Goal: Download file/media

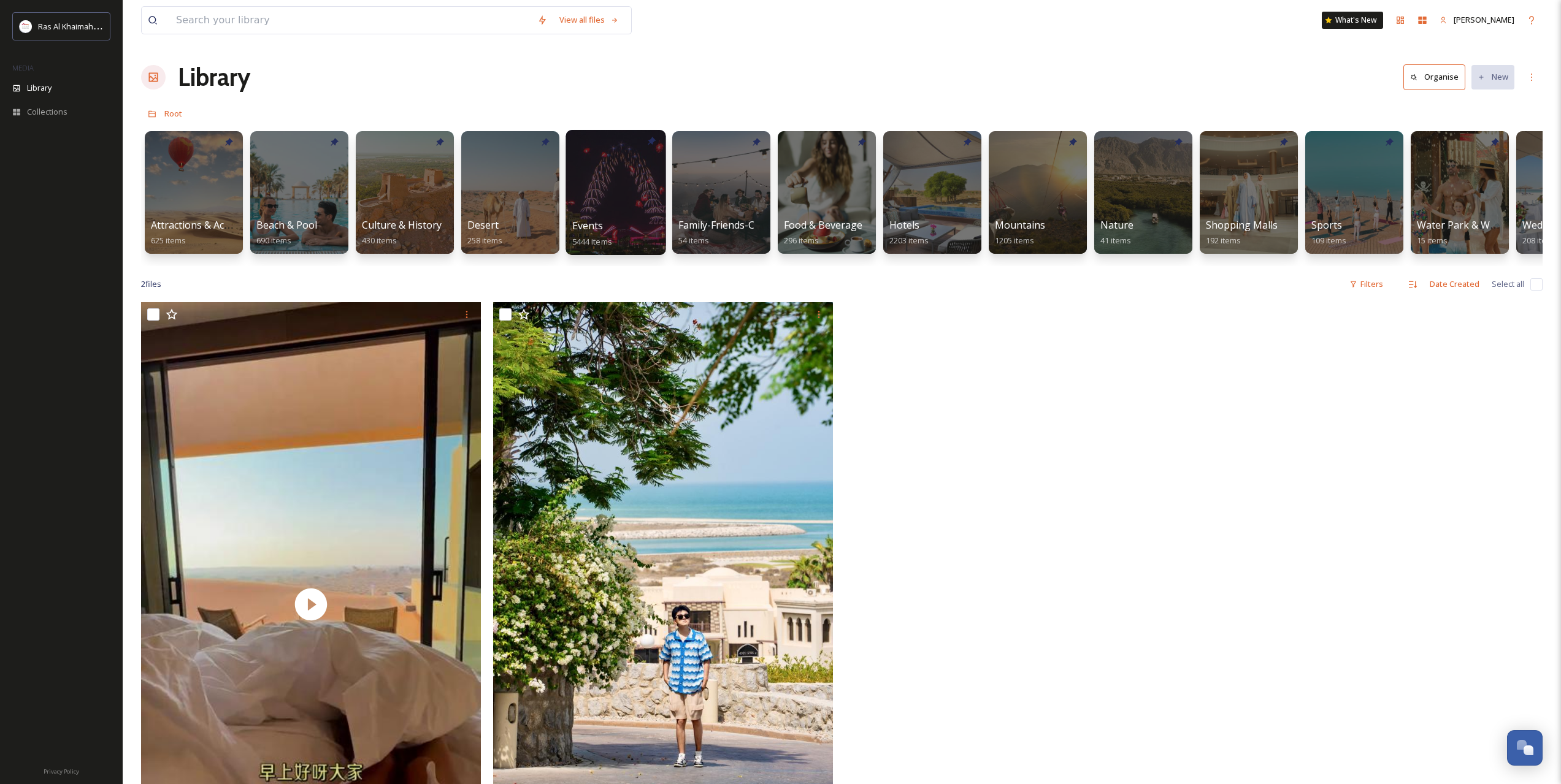
click at [633, 201] on div at bounding box center [615, 192] width 100 height 125
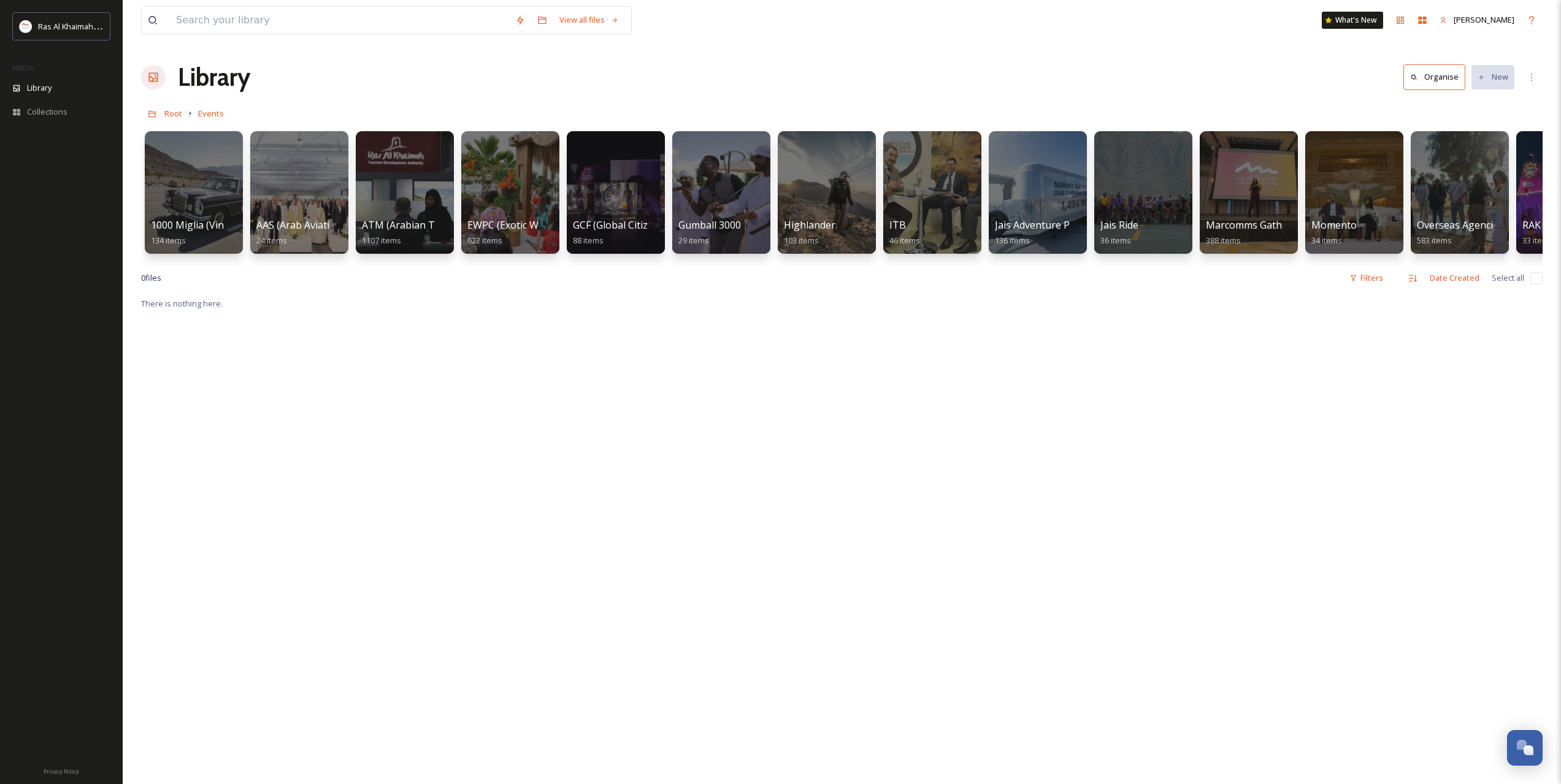
drag, startPoint x: 624, startPoint y: 277, endPoint x: 772, endPoint y: 277, distance: 148.0
click at [702, 276] on div "0 file s Filters Date Created Select all" at bounding box center [841, 278] width 1402 height 24
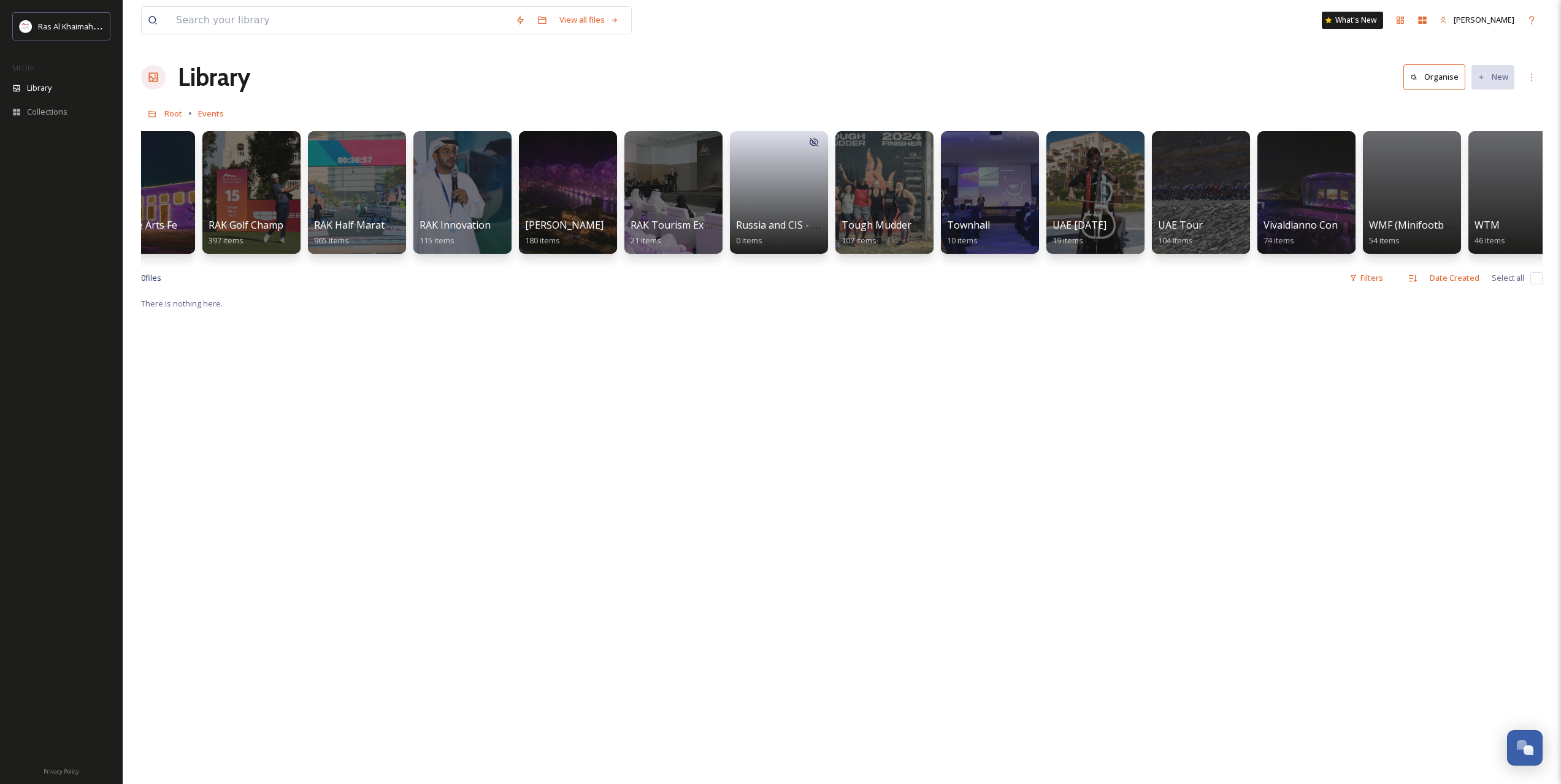
scroll to position [0, 1447]
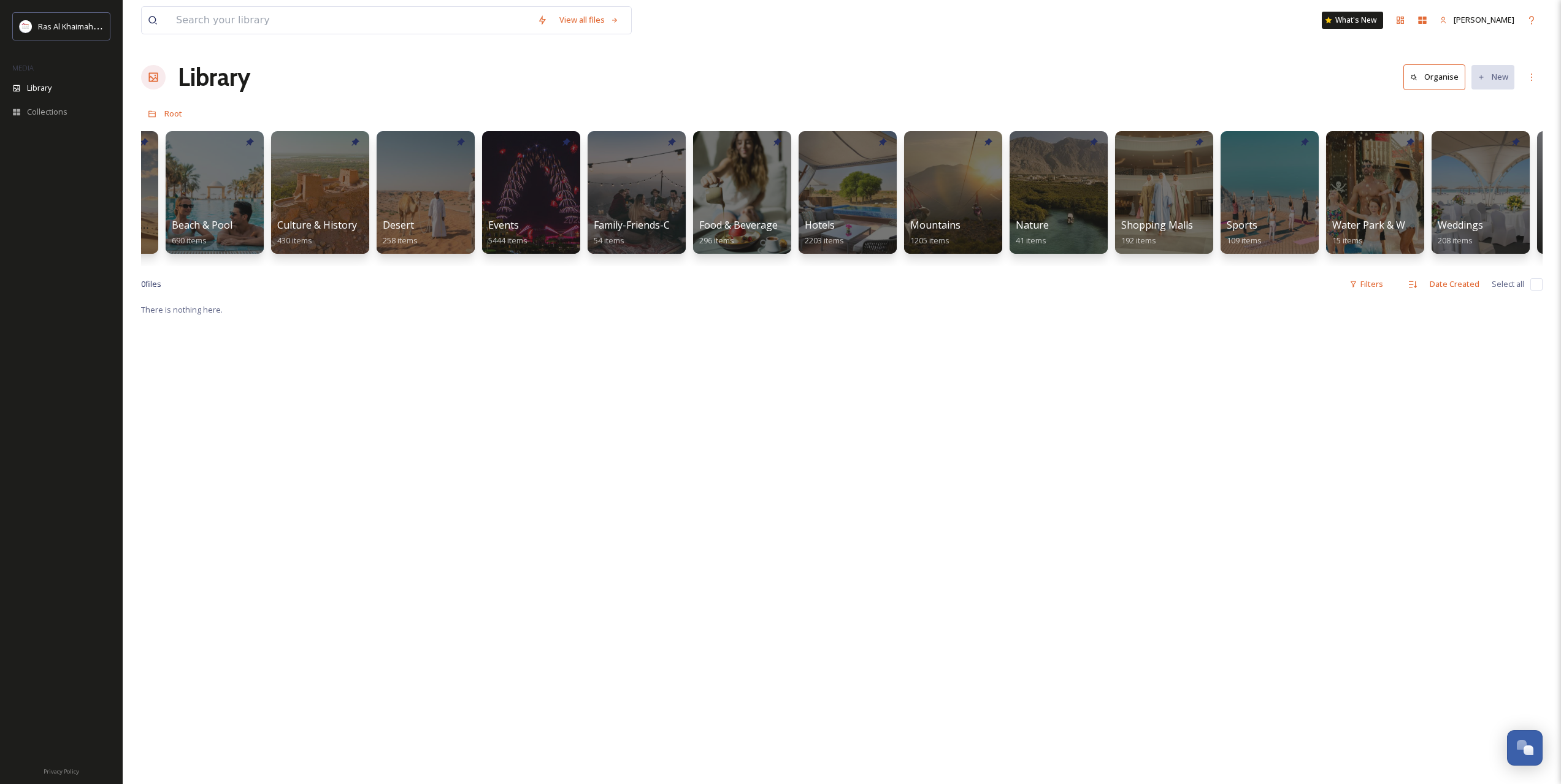
scroll to position [0, 86]
click at [613, 217] on div at bounding box center [635, 192] width 100 height 125
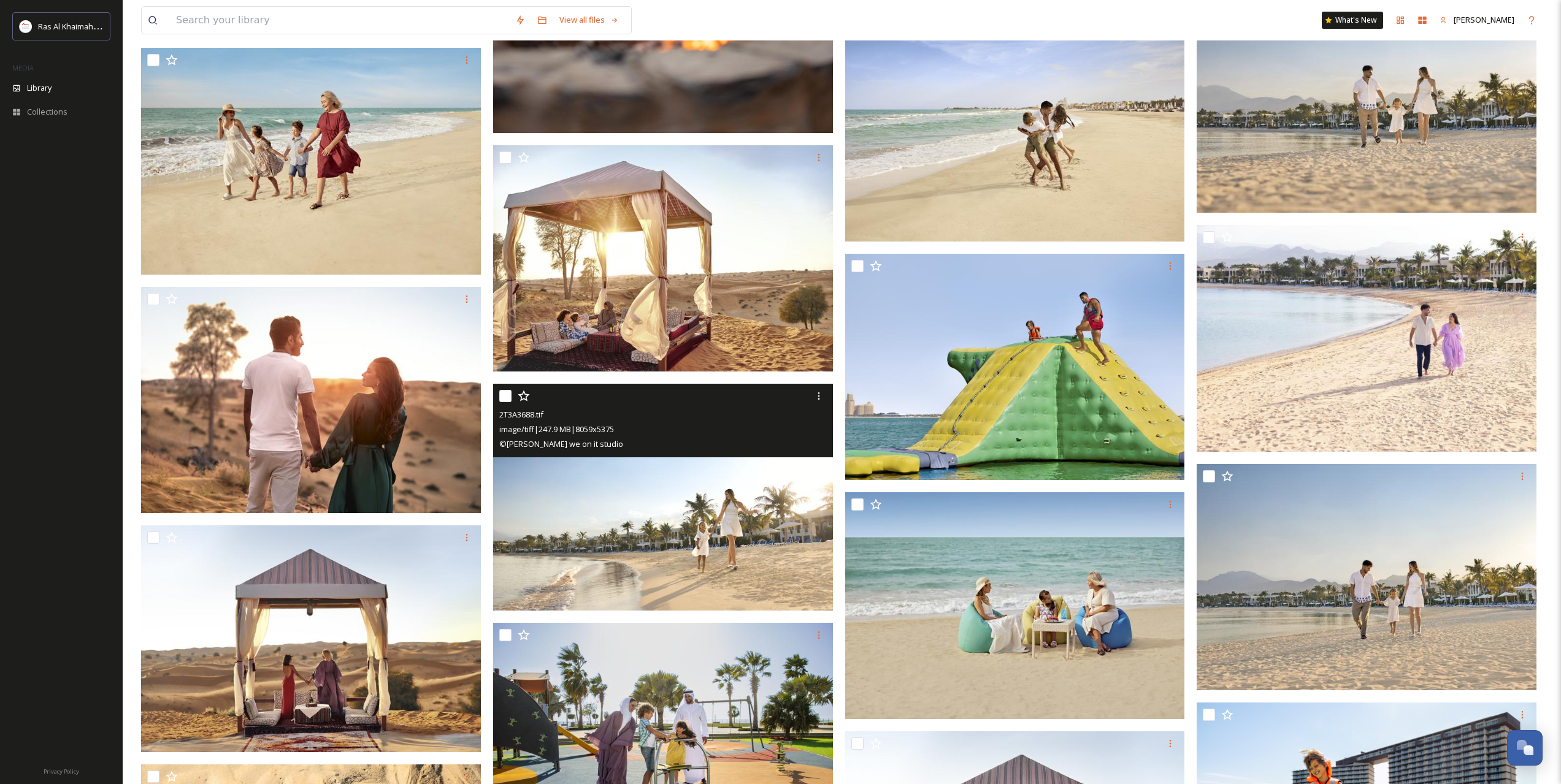
scroll to position [1533, 0]
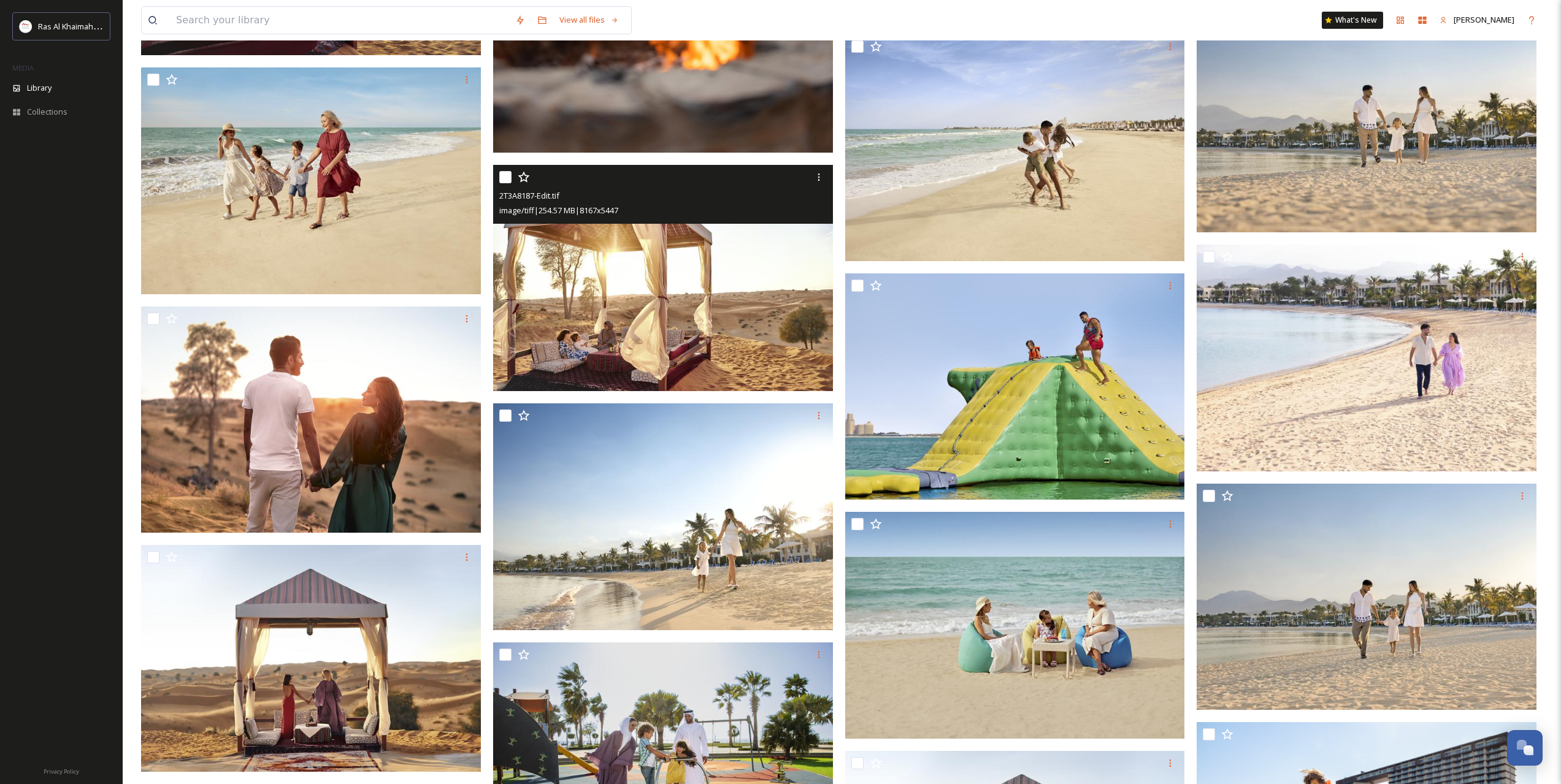
click at [645, 276] on img at bounding box center [663, 278] width 340 height 227
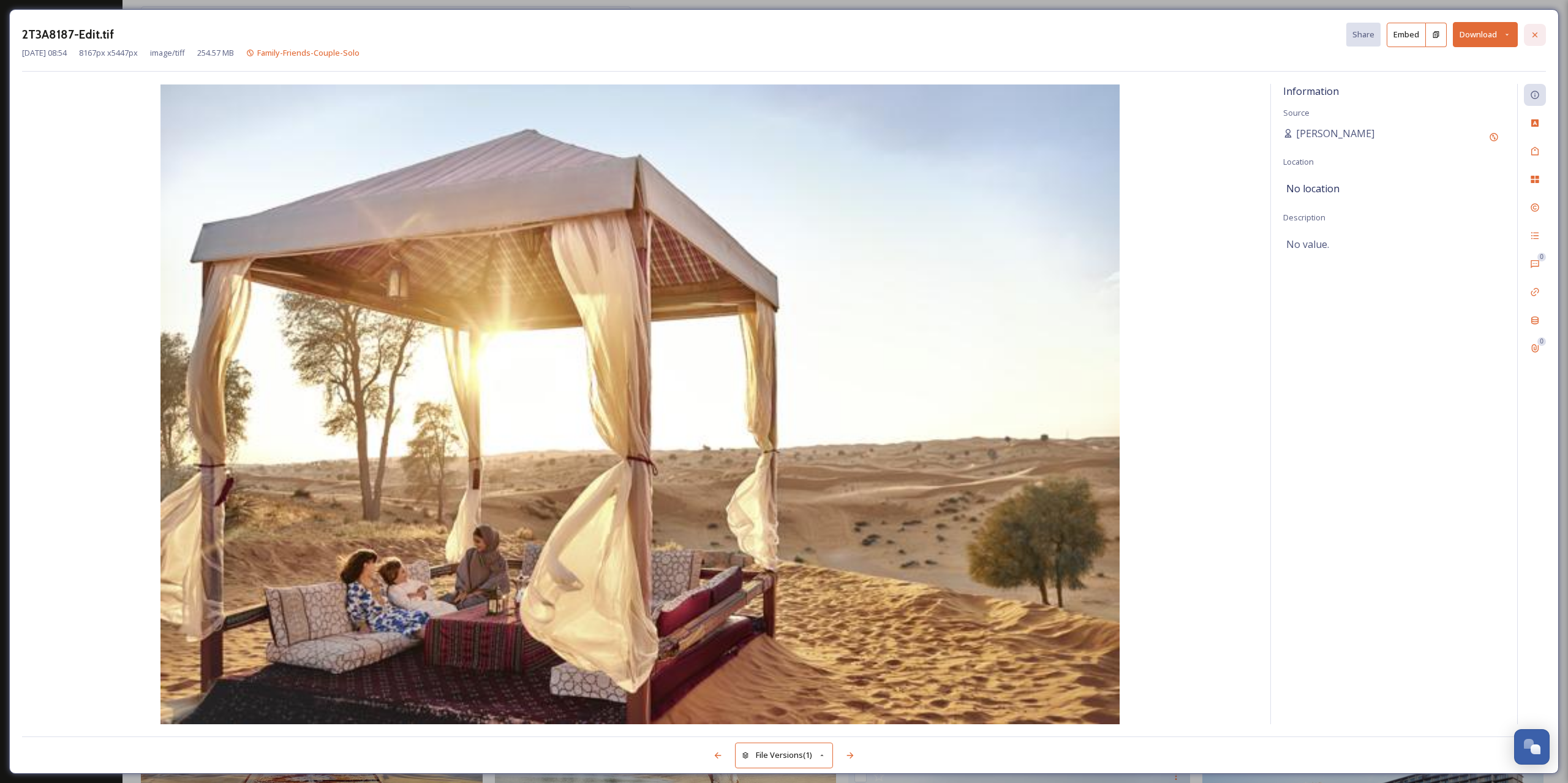
click at [1539, 34] on icon at bounding box center [1534, 35] width 10 height 10
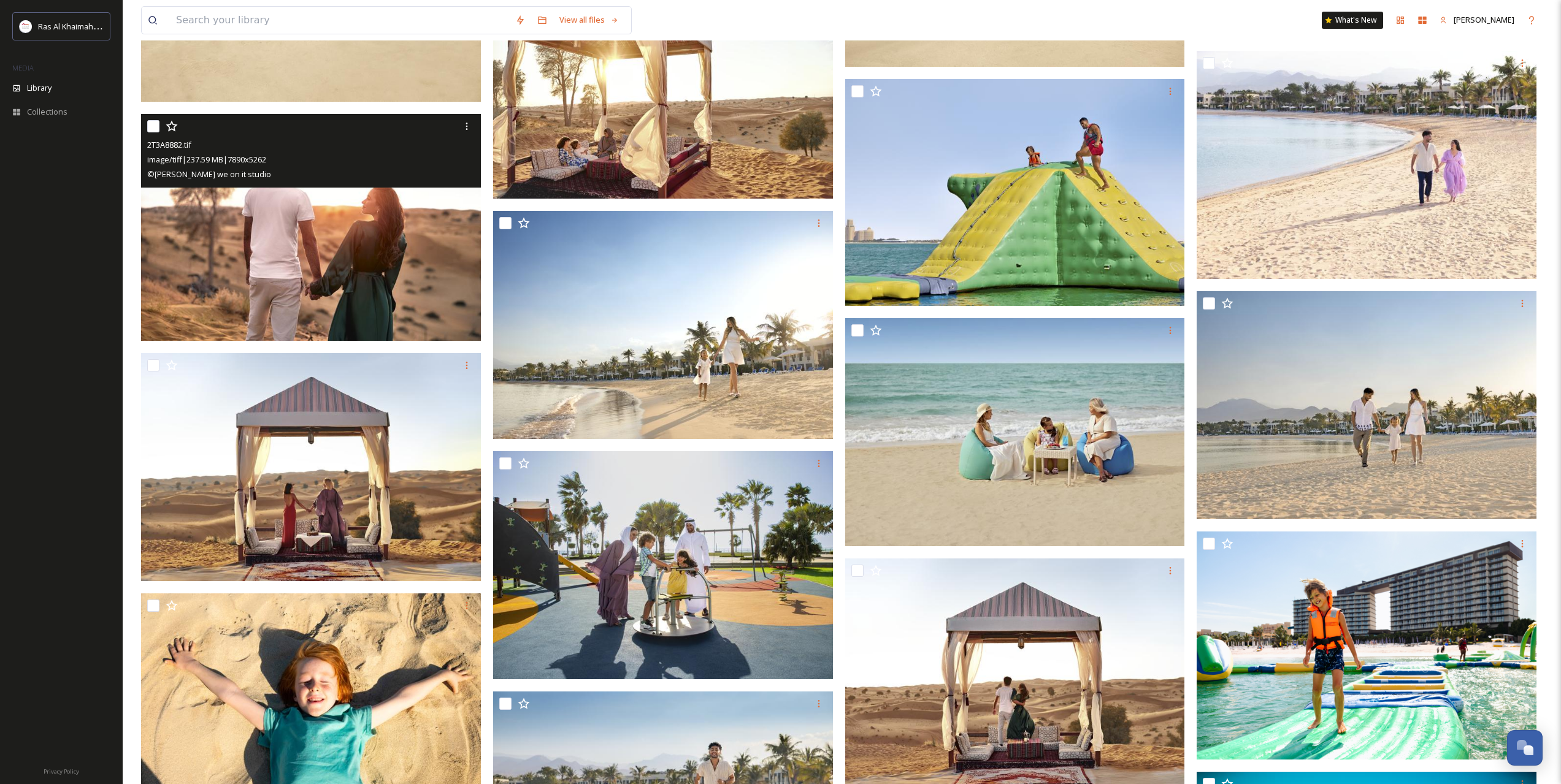
scroll to position [1942, 0]
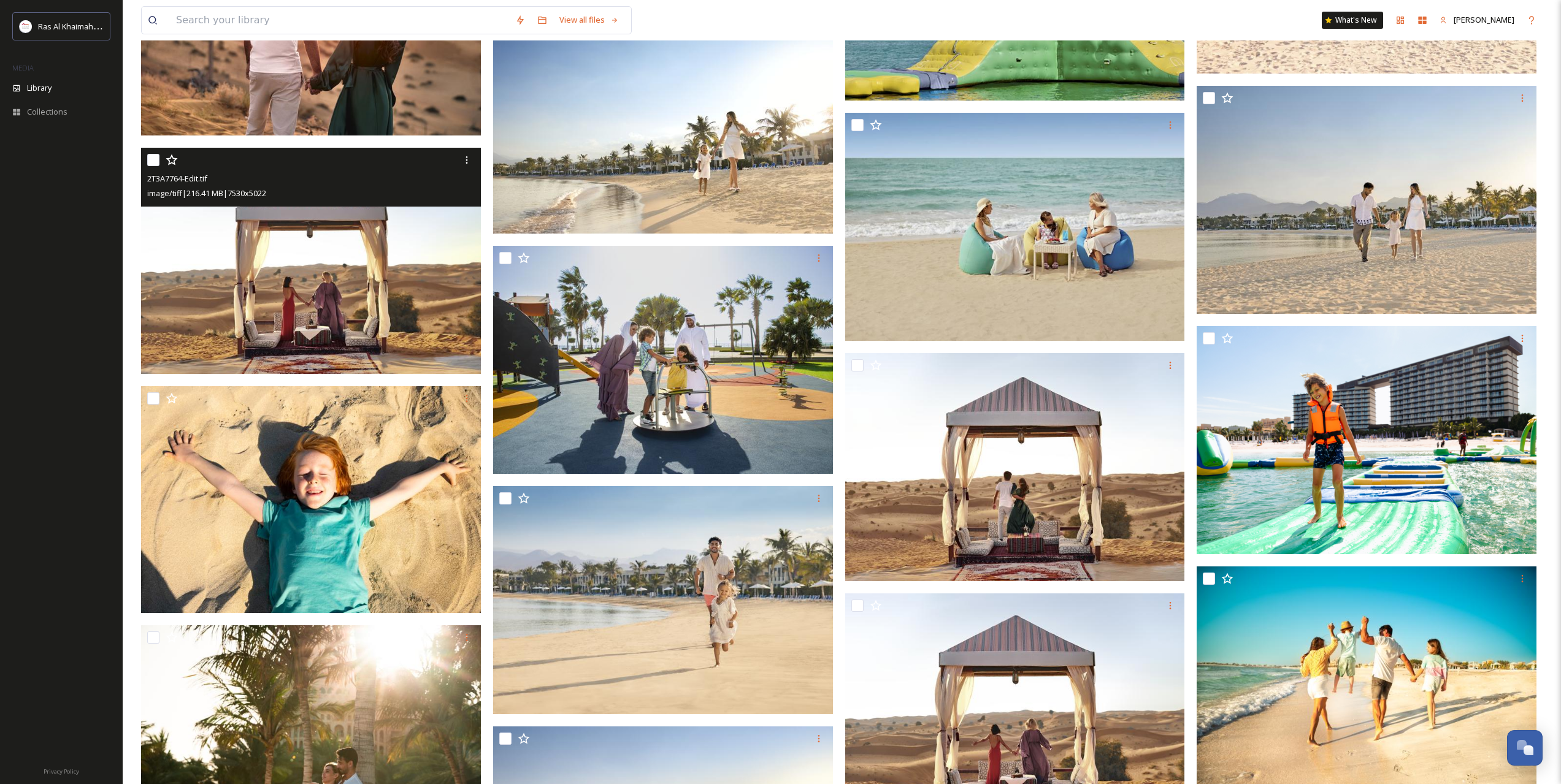
click at [352, 315] on img at bounding box center [310, 261] width 340 height 227
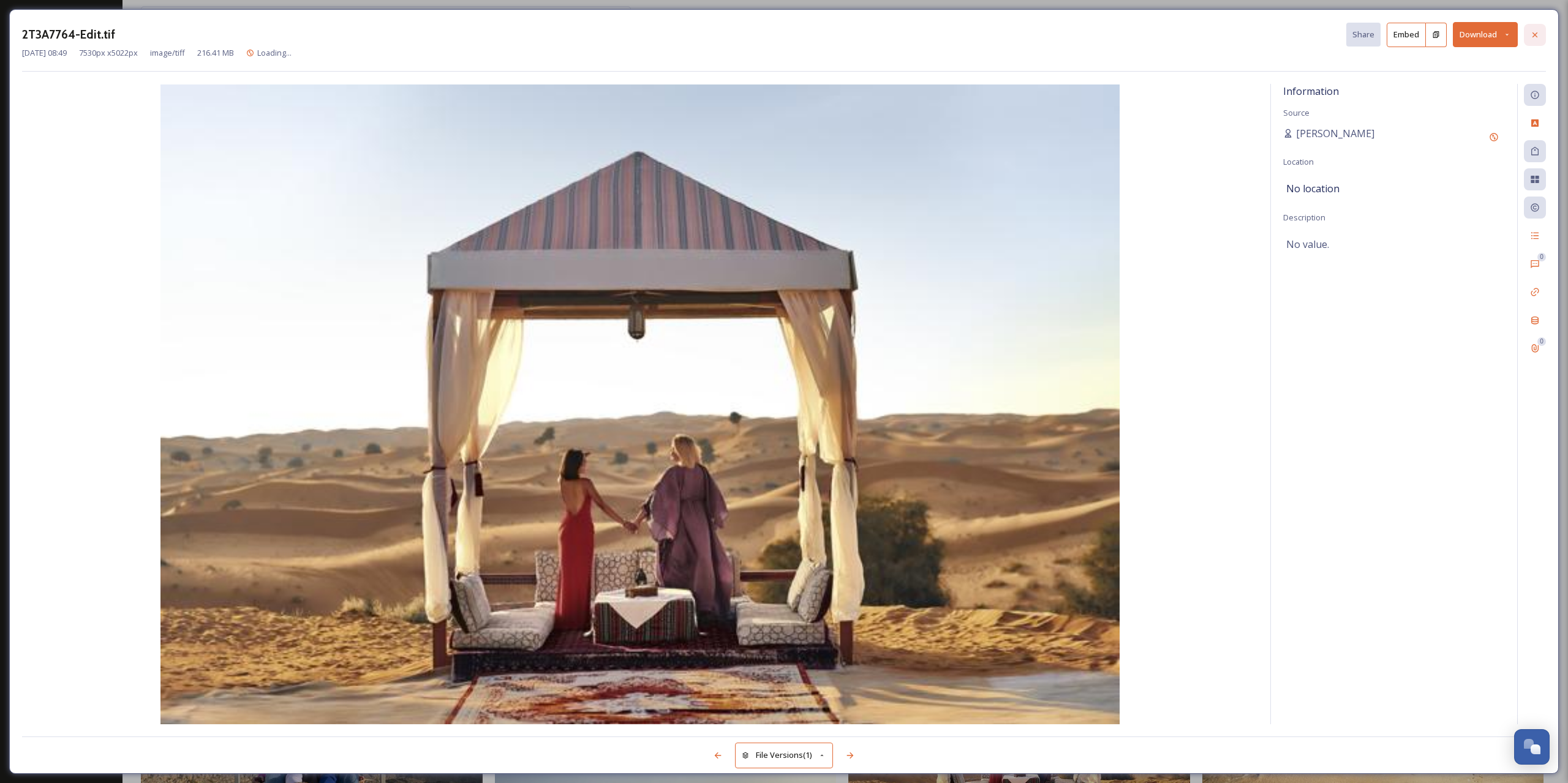
click at [1535, 35] on icon at bounding box center [1534, 34] width 5 height 5
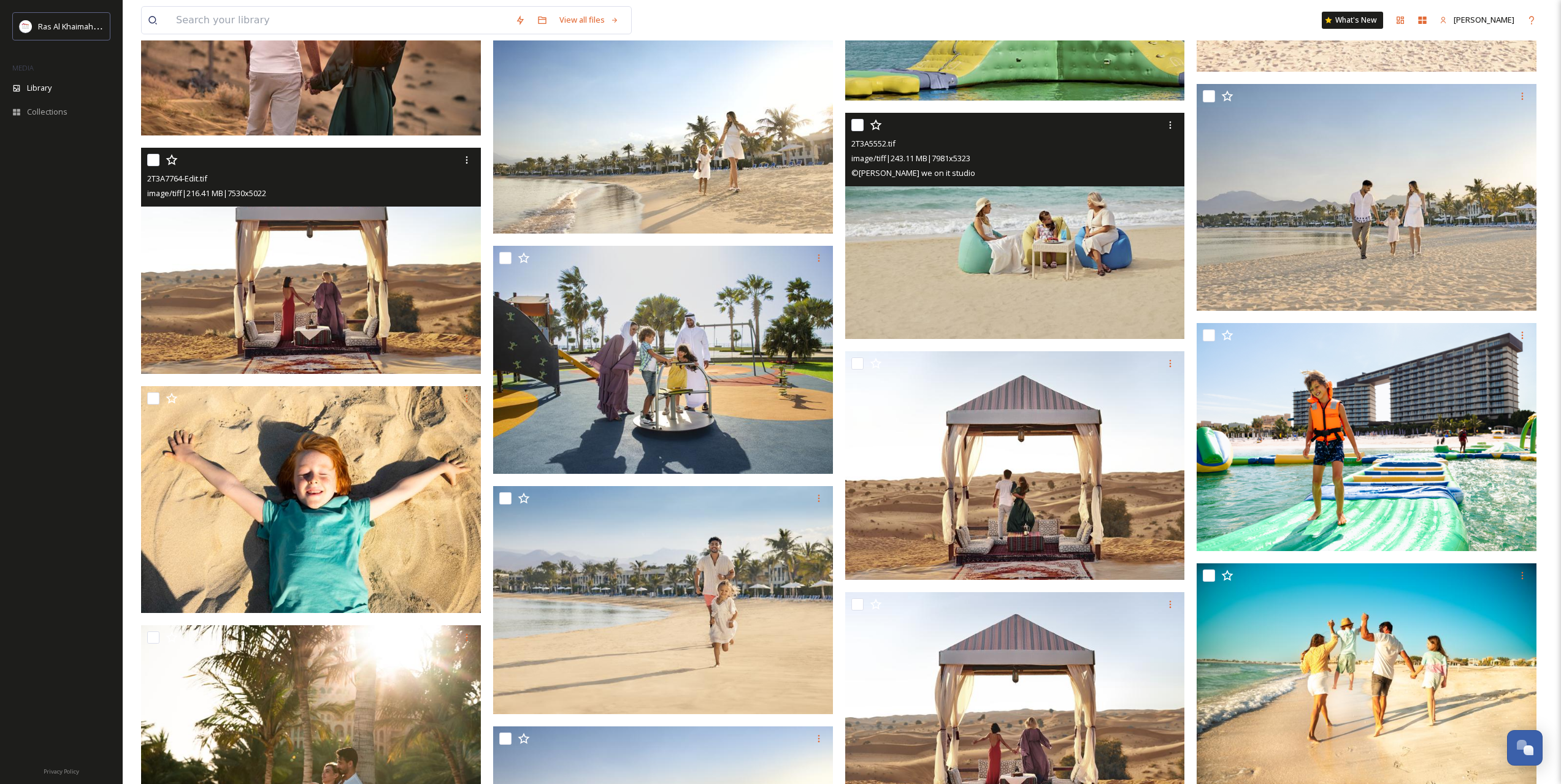
scroll to position [1931, 0]
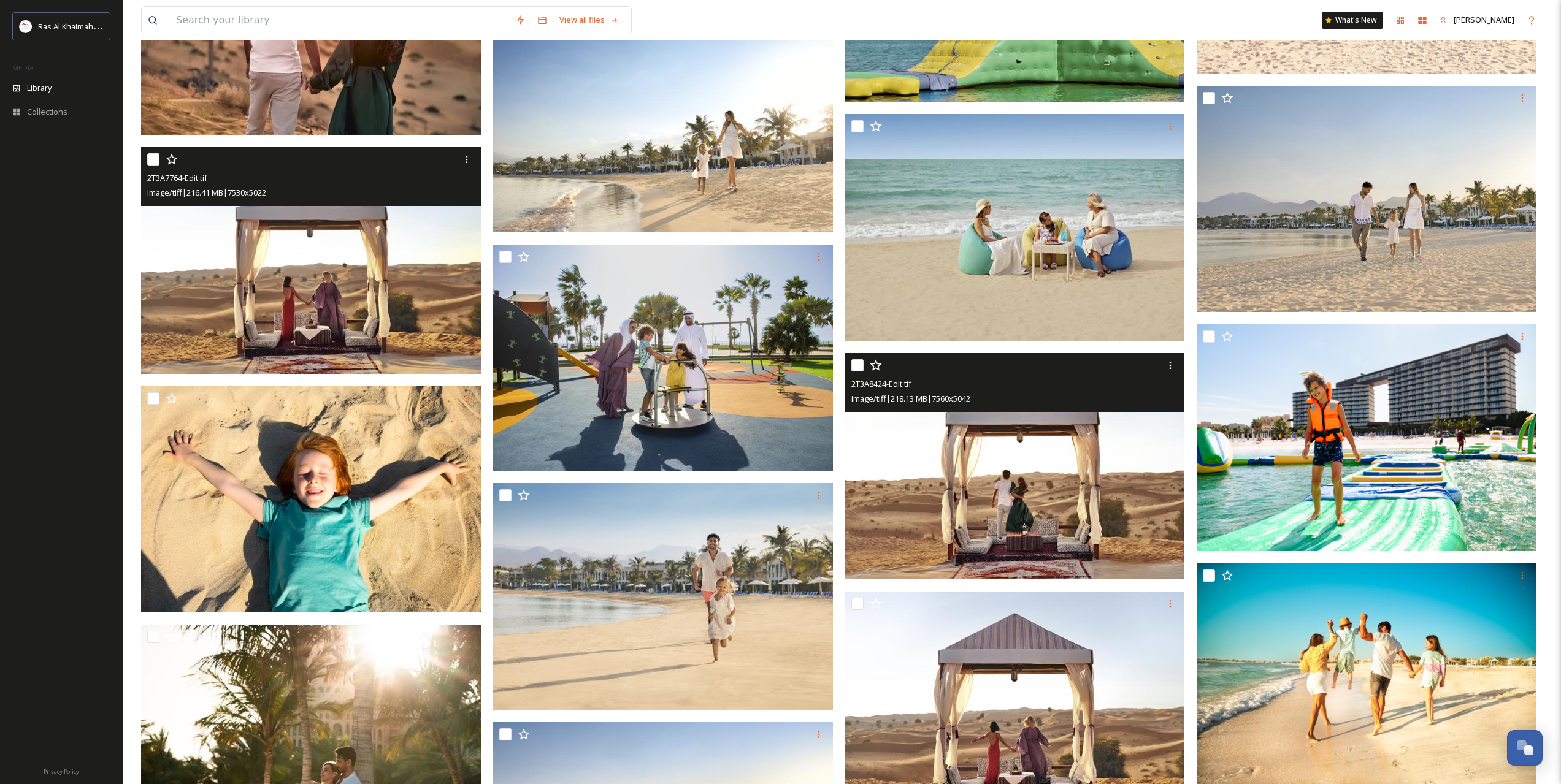
click at [1096, 489] on img at bounding box center [1014, 466] width 340 height 227
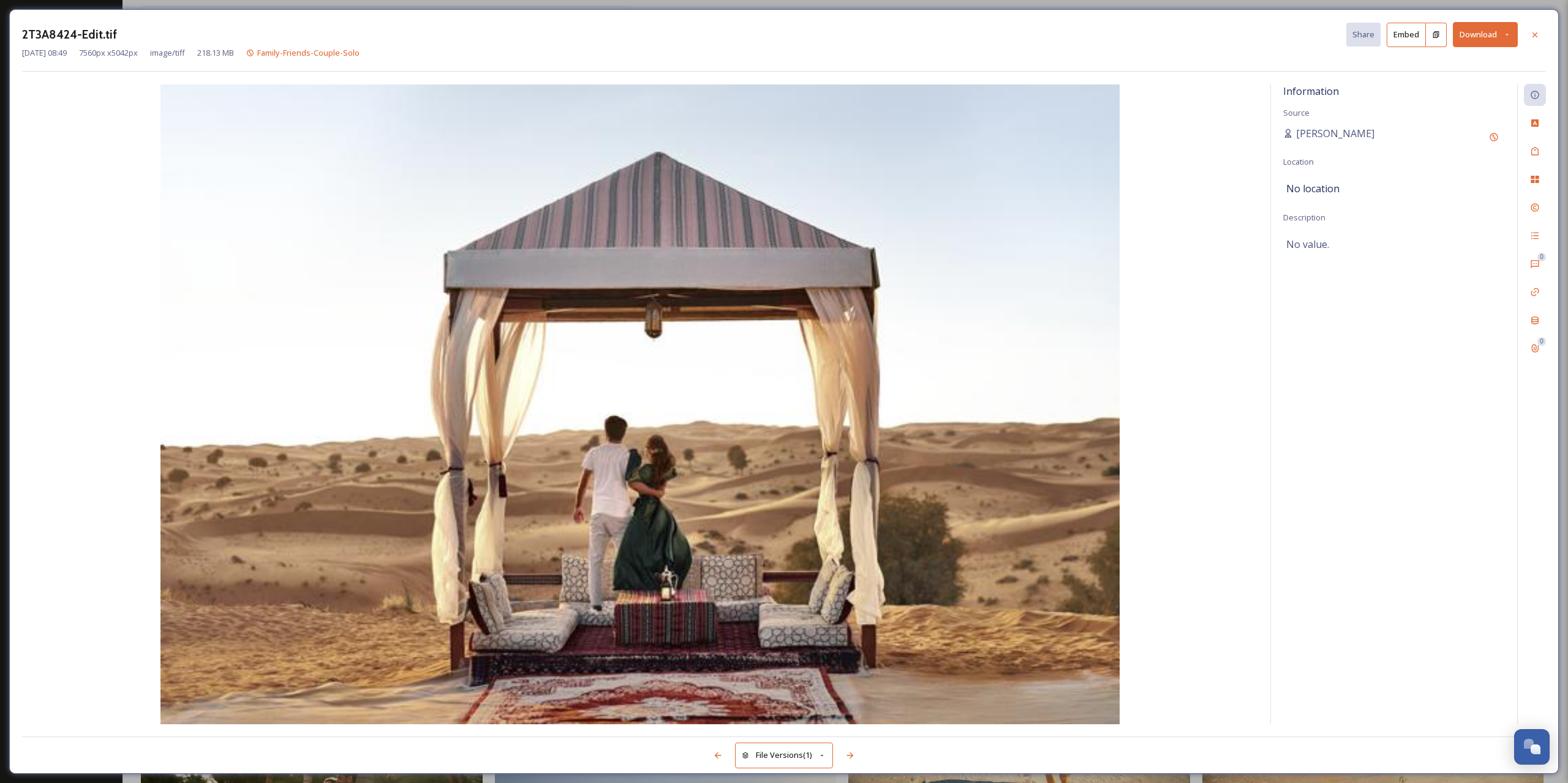
click at [1506, 35] on icon at bounding box center [1506, 35] width 3 height 2
click at [1439, 71] on div "Download Original (7560 x 5042)" at bounding box center [1452, 62] width 128 height 24
click at [1540, 38] on div at bounding box center [1535, 35] width 22 height 22
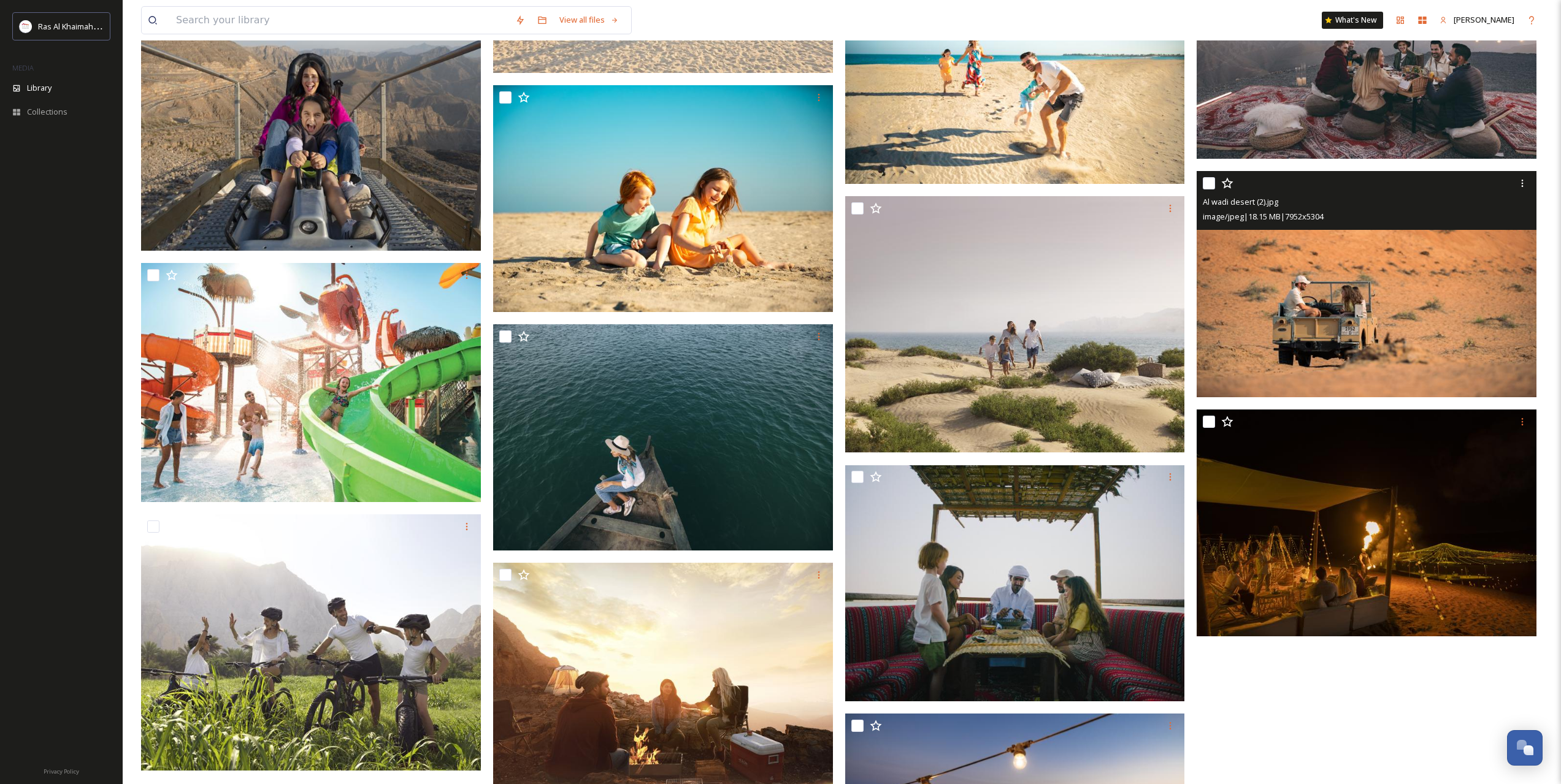
scroll to position [2813, 0]
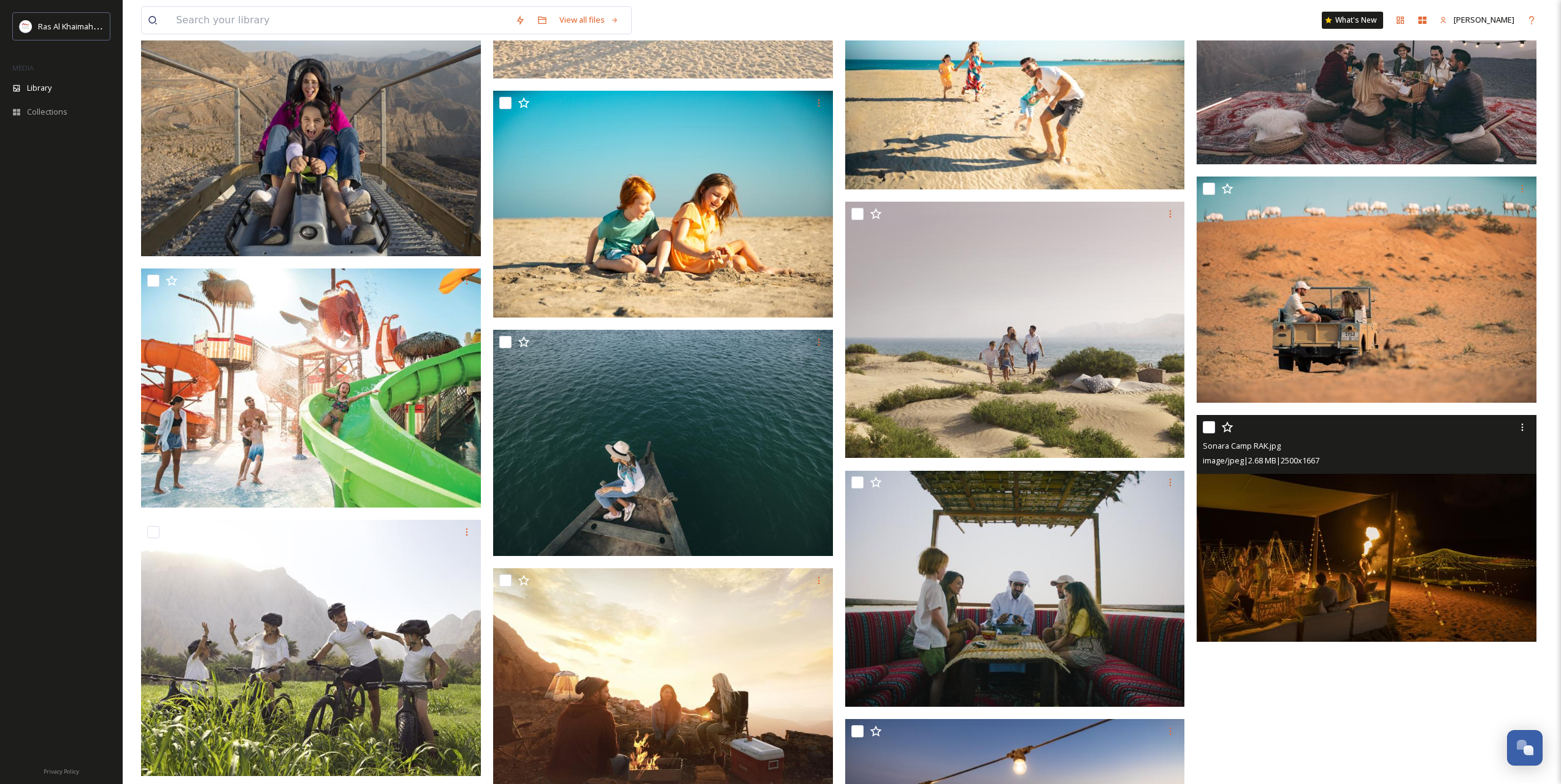
click at [1324, 508] on img at bounding box center [1366, 528] width 340 height 227
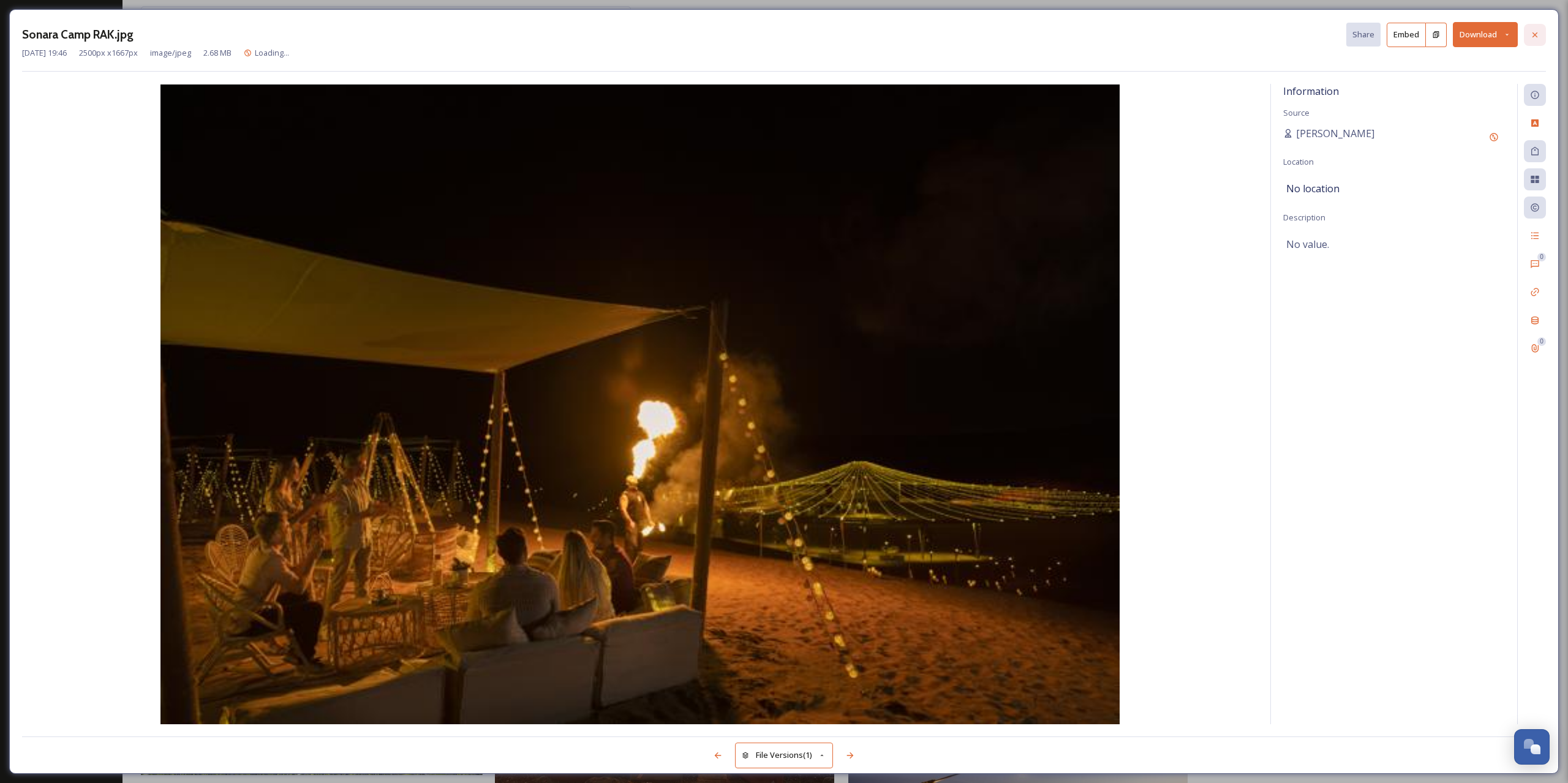
click at [1535, 36] on icon at bounding box center [1534, 35] width 10 height 10
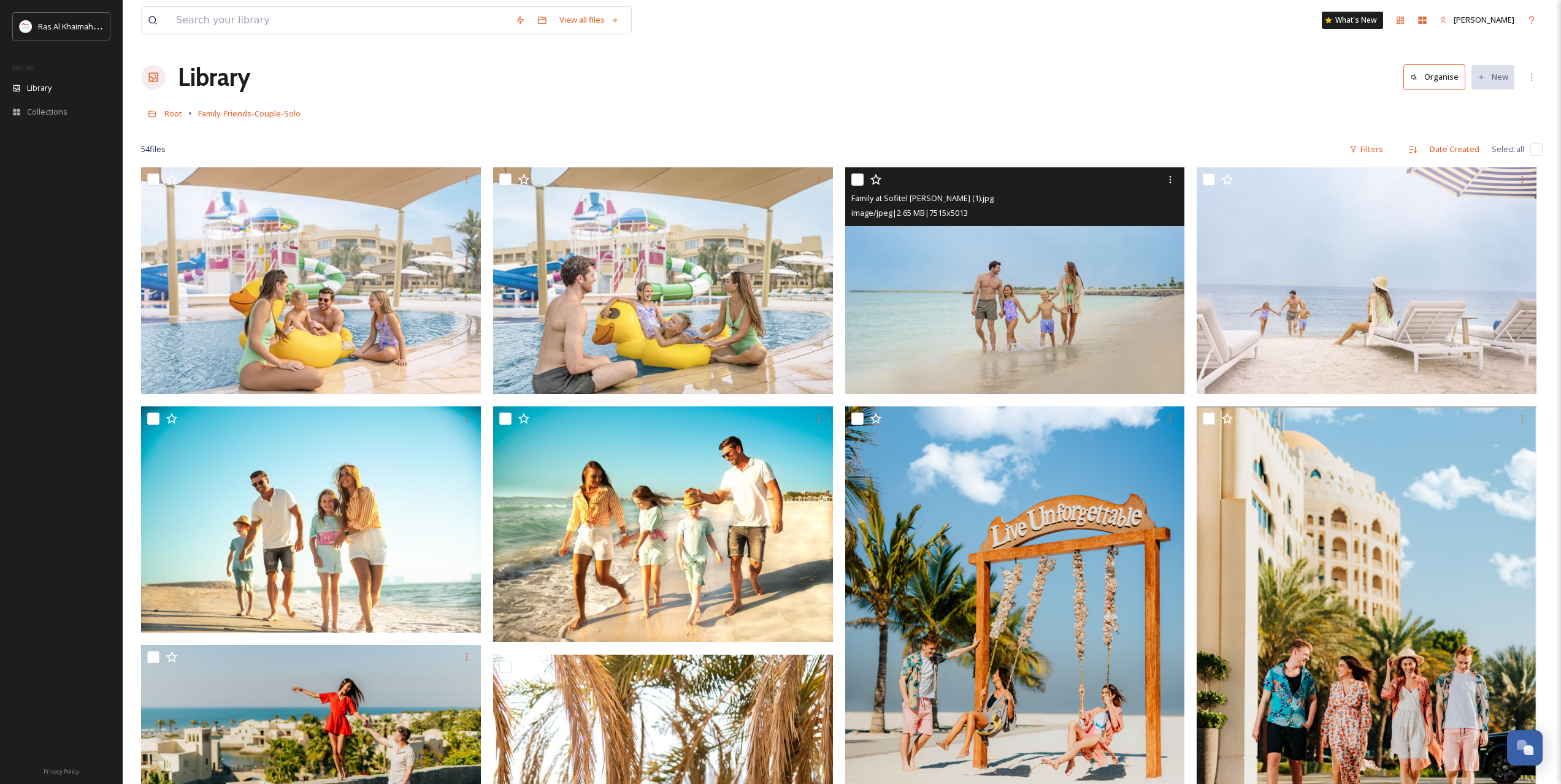
drag, startPoint x: 1056, startPoint y: 605, endPoint x: 1107, endPoint y: 315, distance: 294.5
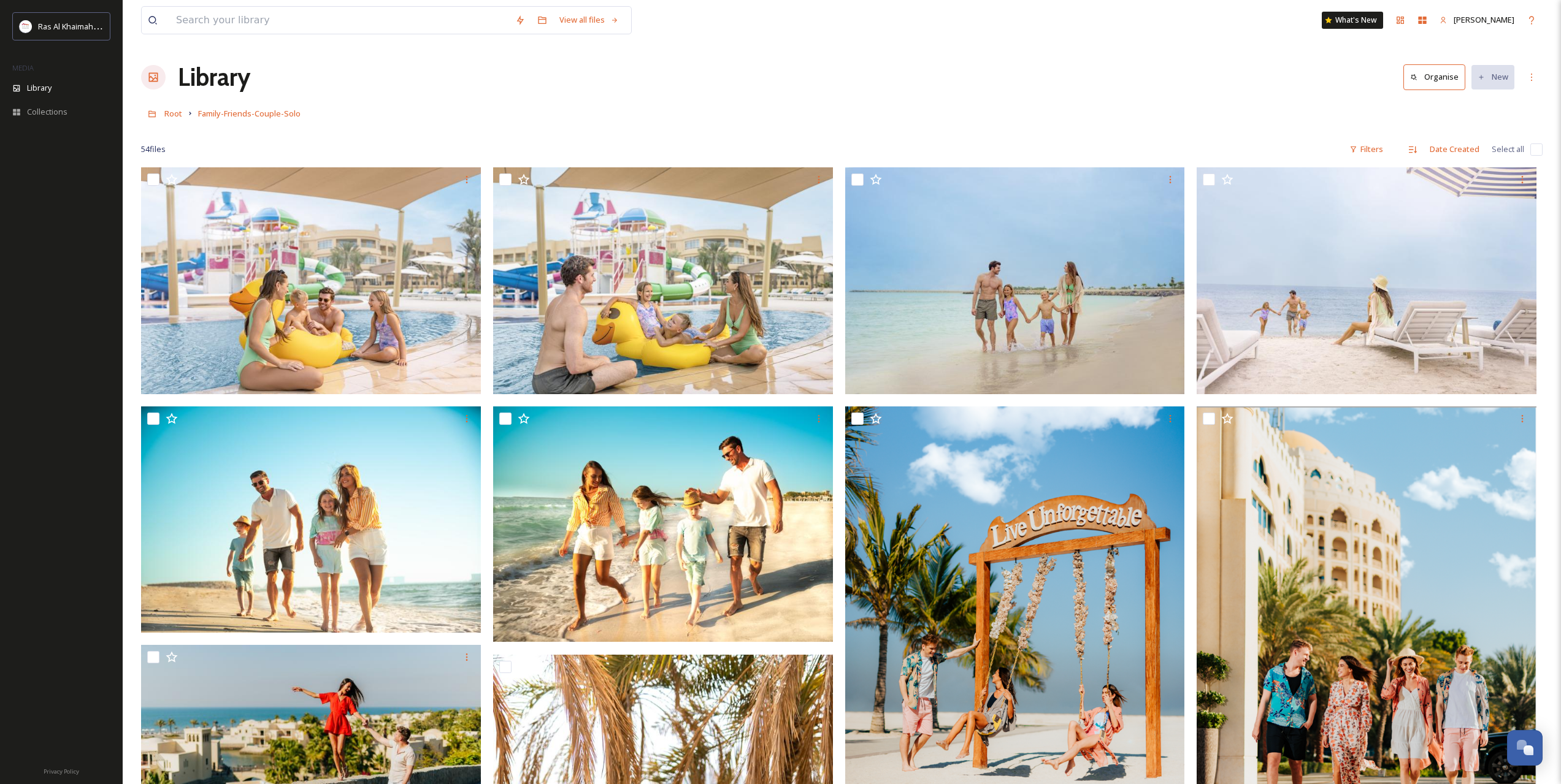
click at [172, 108] on link "Root" at bounding box center [173, 113] width 17 height 15
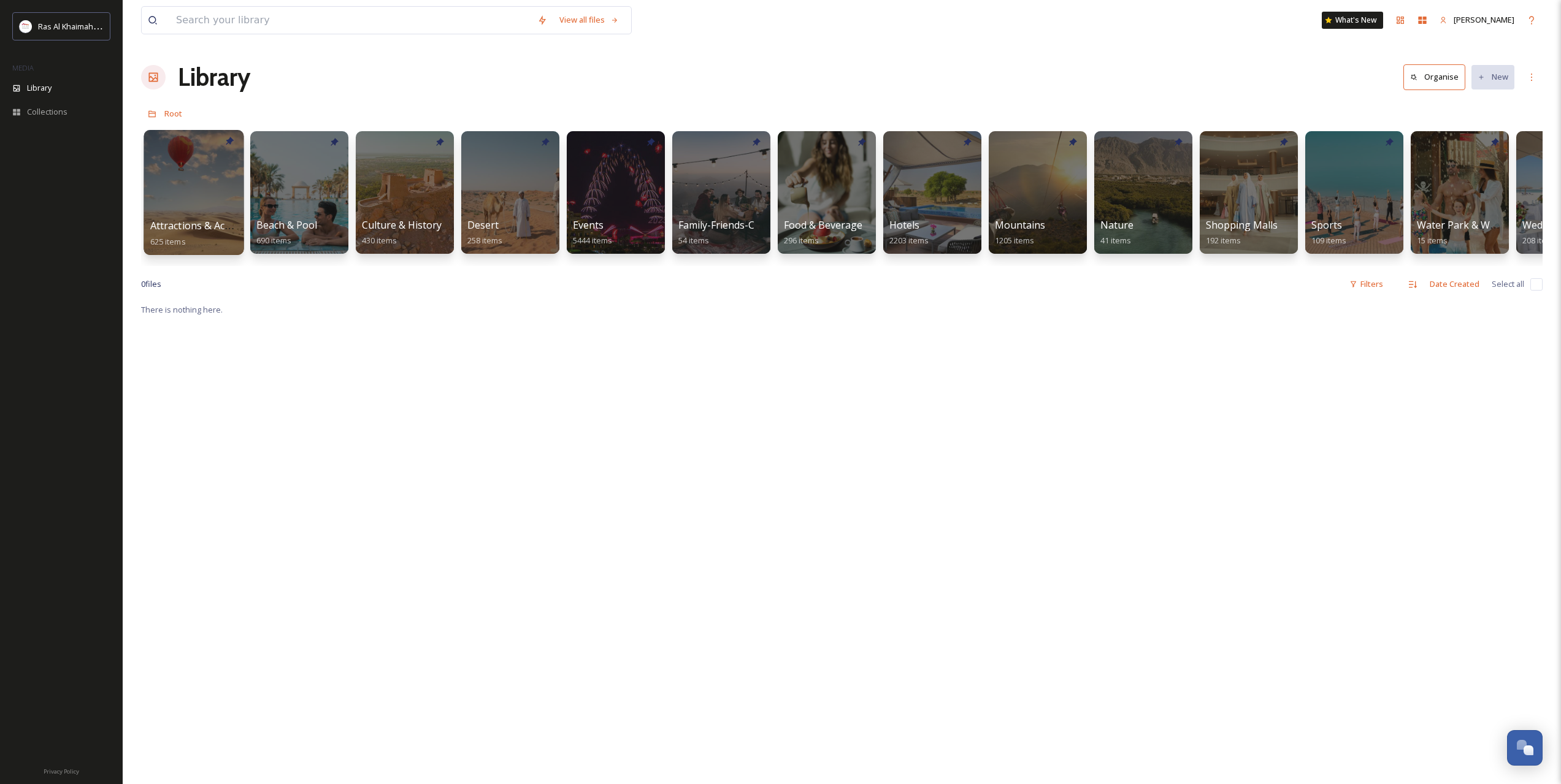
click at [194, 182] on div at bounding box center [193, 192] width 100 height 125
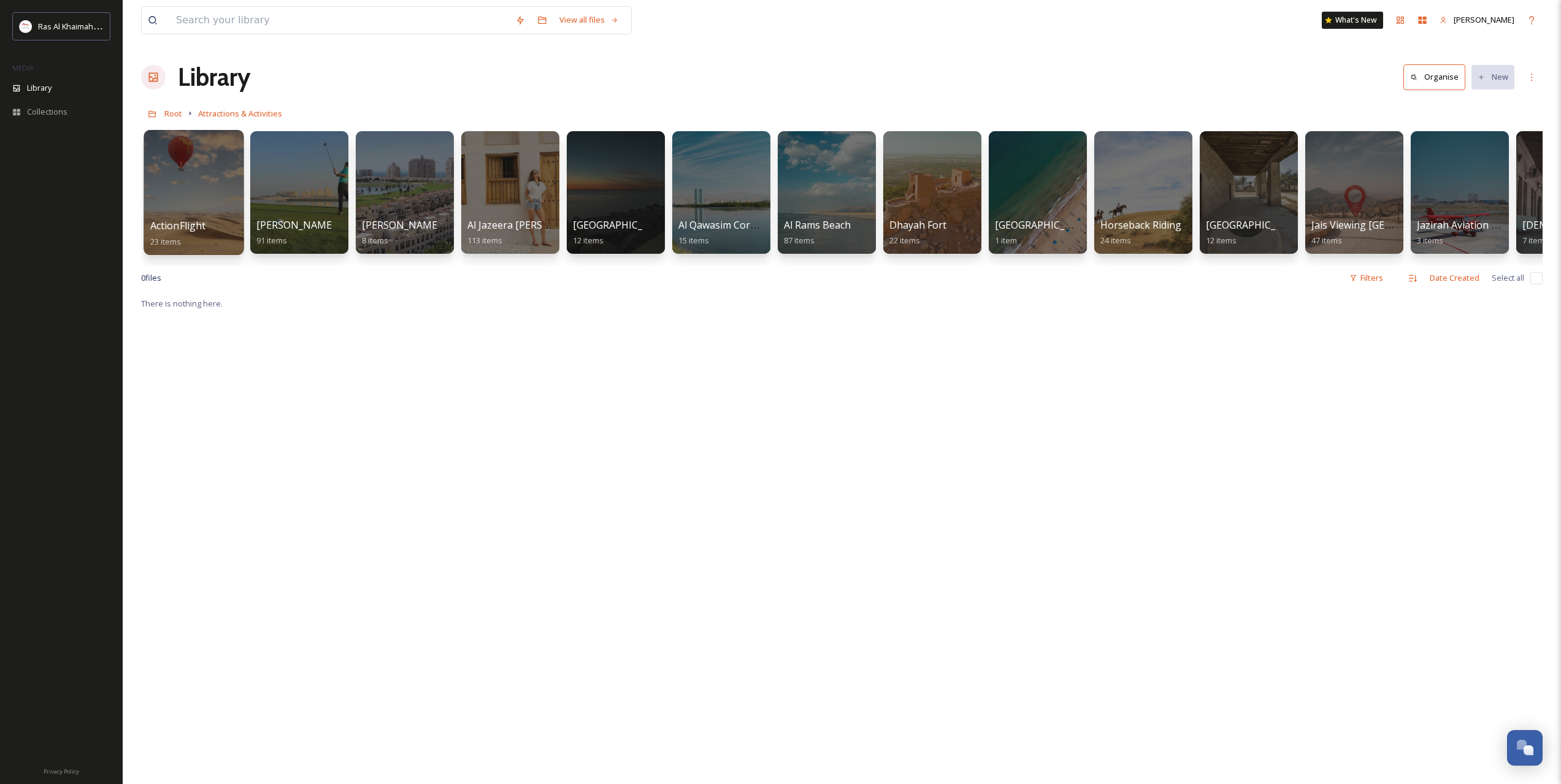
click at [184, 187] on div at bounding box center [193, 192] width 100 height 125
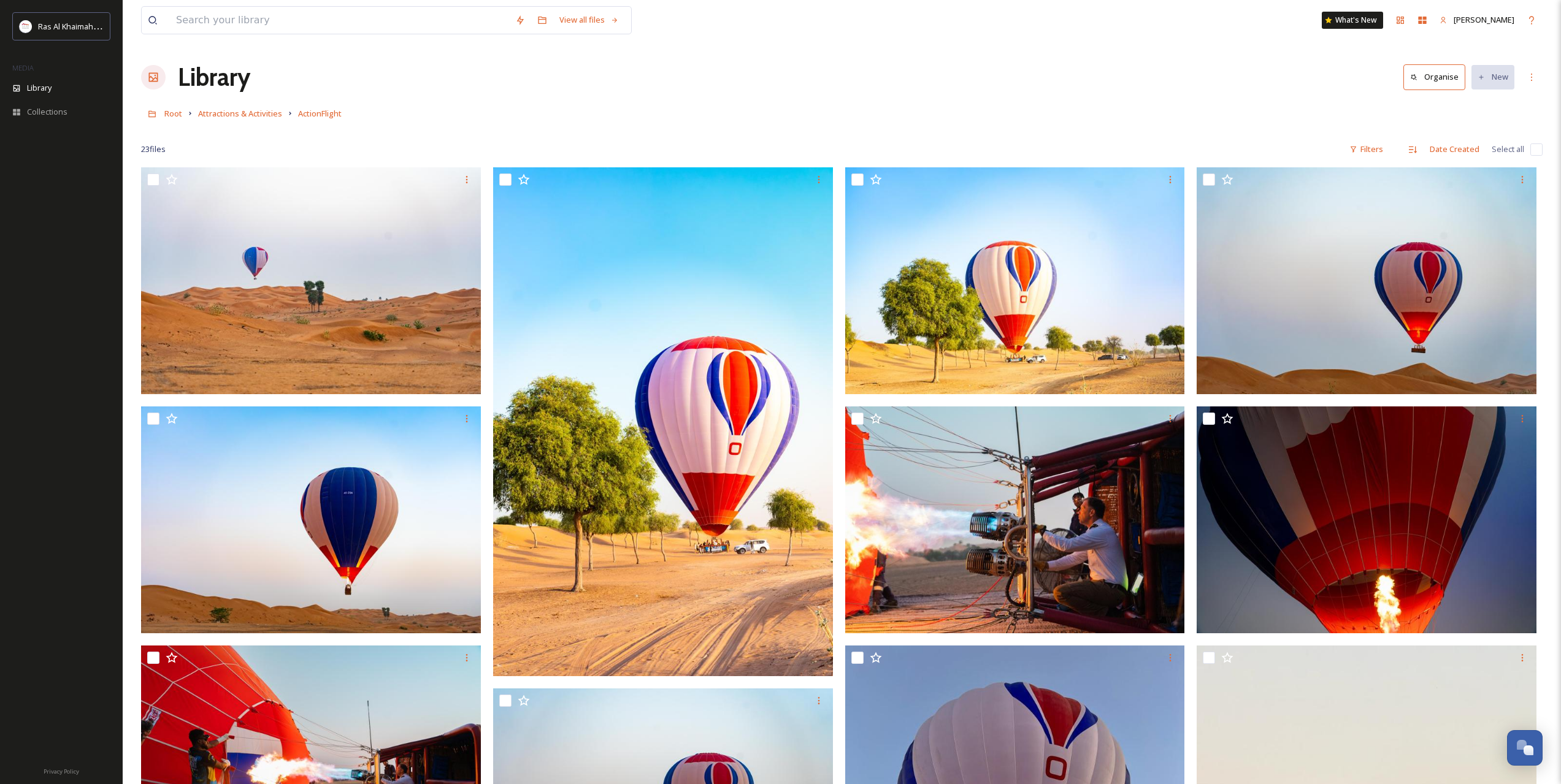
click at [275, 121] on div "Root Attractions & Activities ActionFlight" at bounding box center [841, 113] width 1402 height 23
click at [257, 117] on span "Attractions & Activities" at bounding box center [239, 113] width 84 height 11
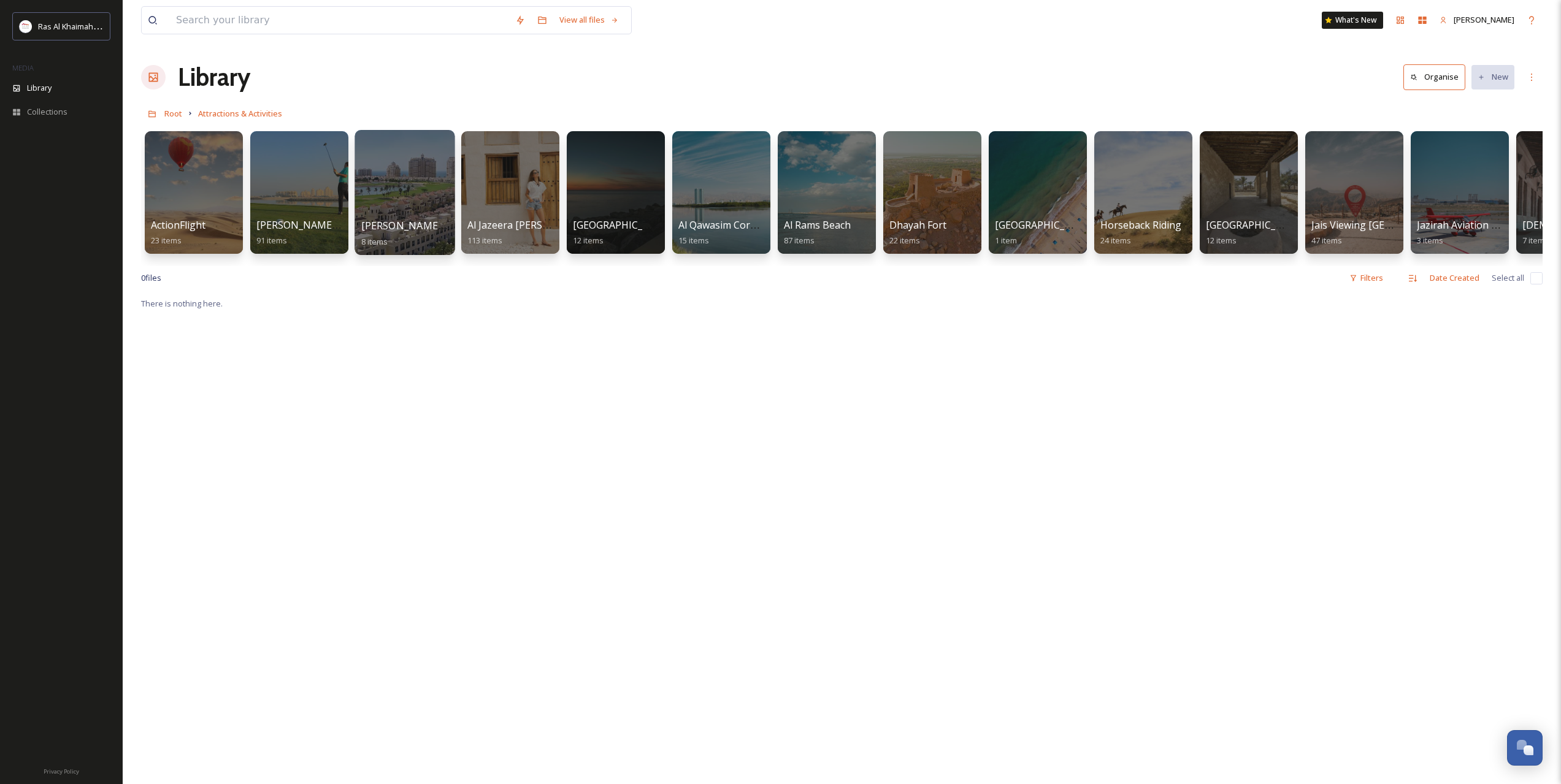
click at [376, 192] on div at bounding box center [404, 192] width 100 height 125
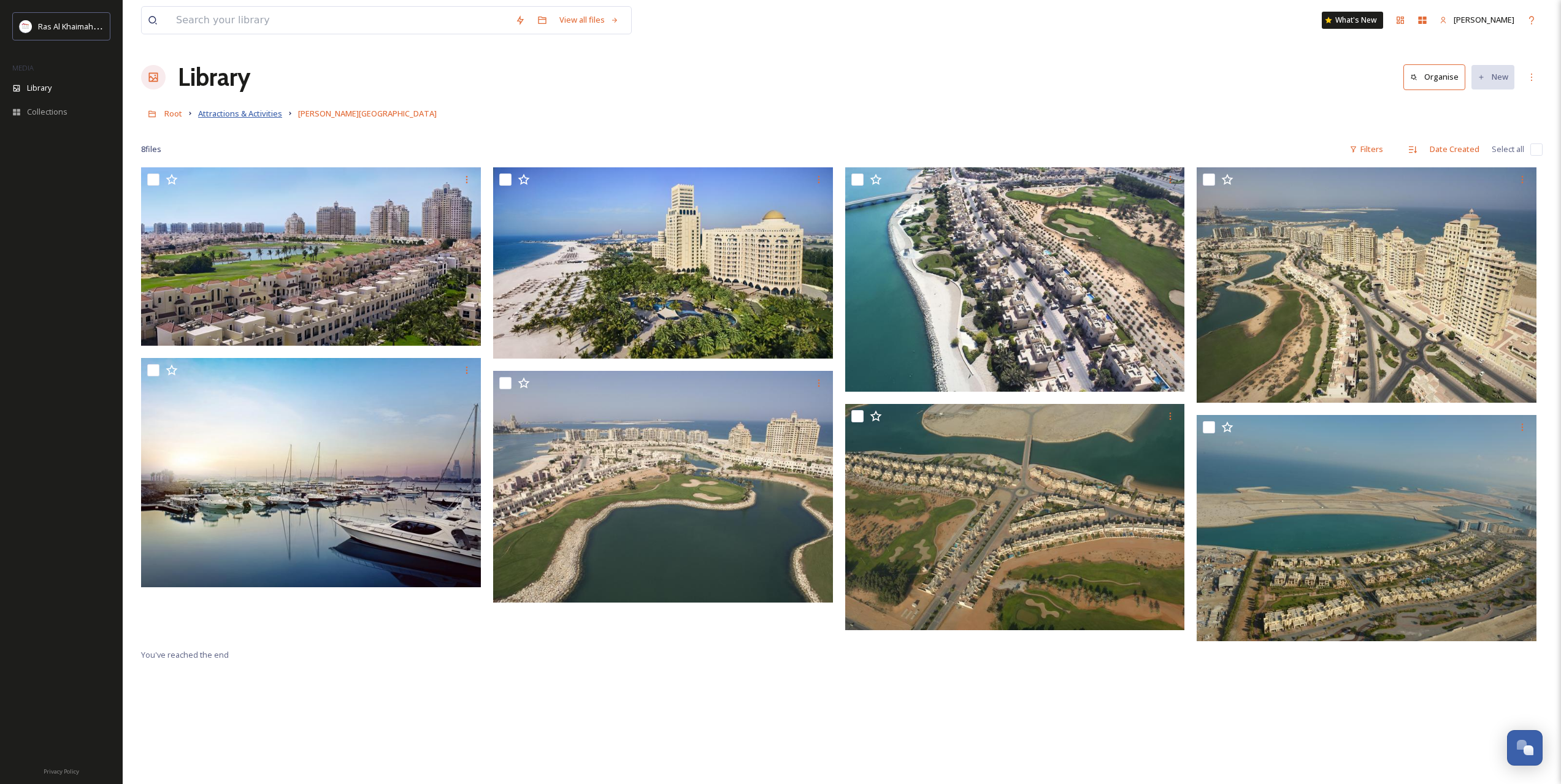
click at [260, 115] on span "Attractions & Activities" at bounding box center [239, 113] width 84 height 11
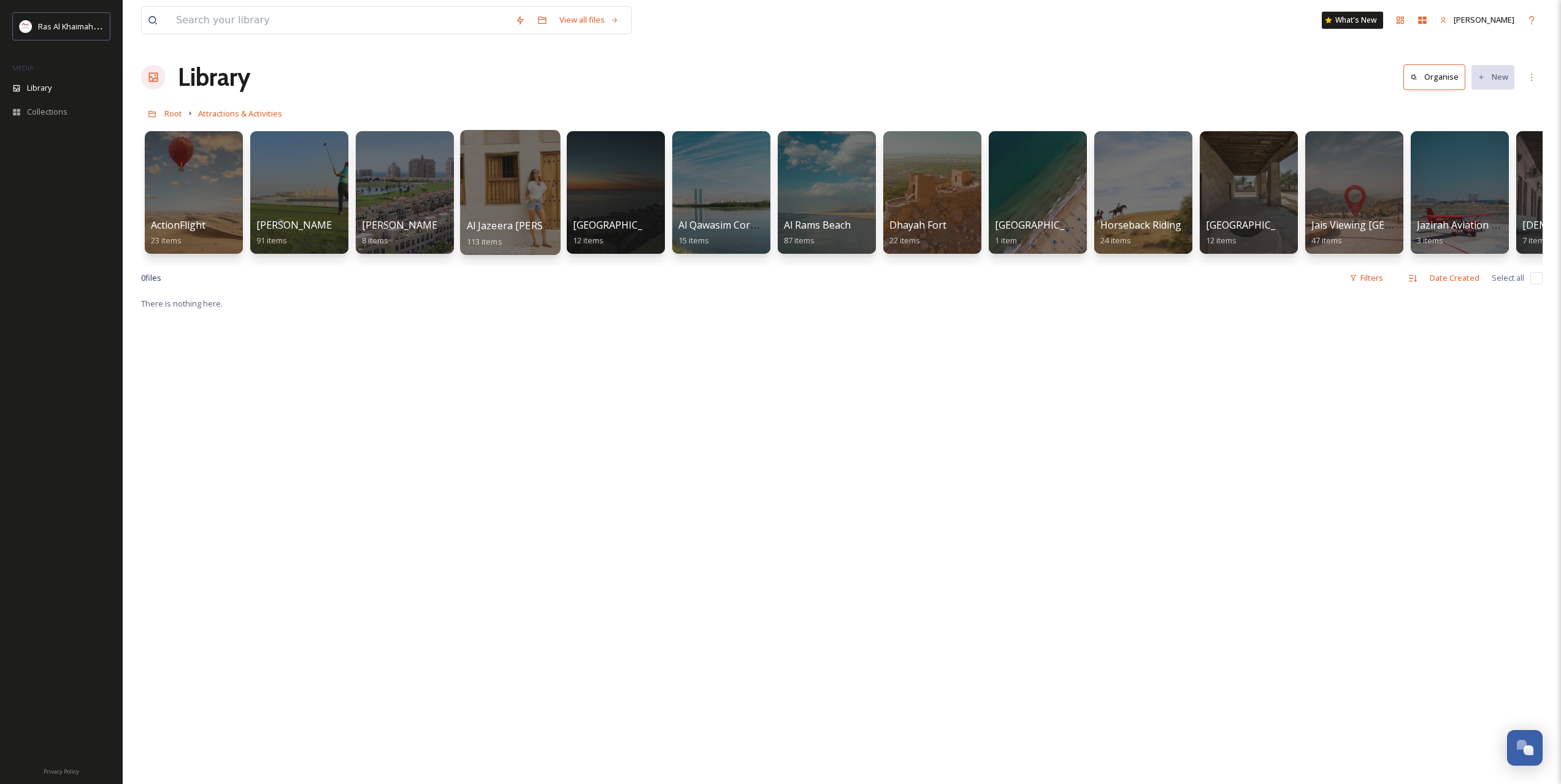
click at [531, 185] on div at bounding box center [510, 192] width 100 height 125
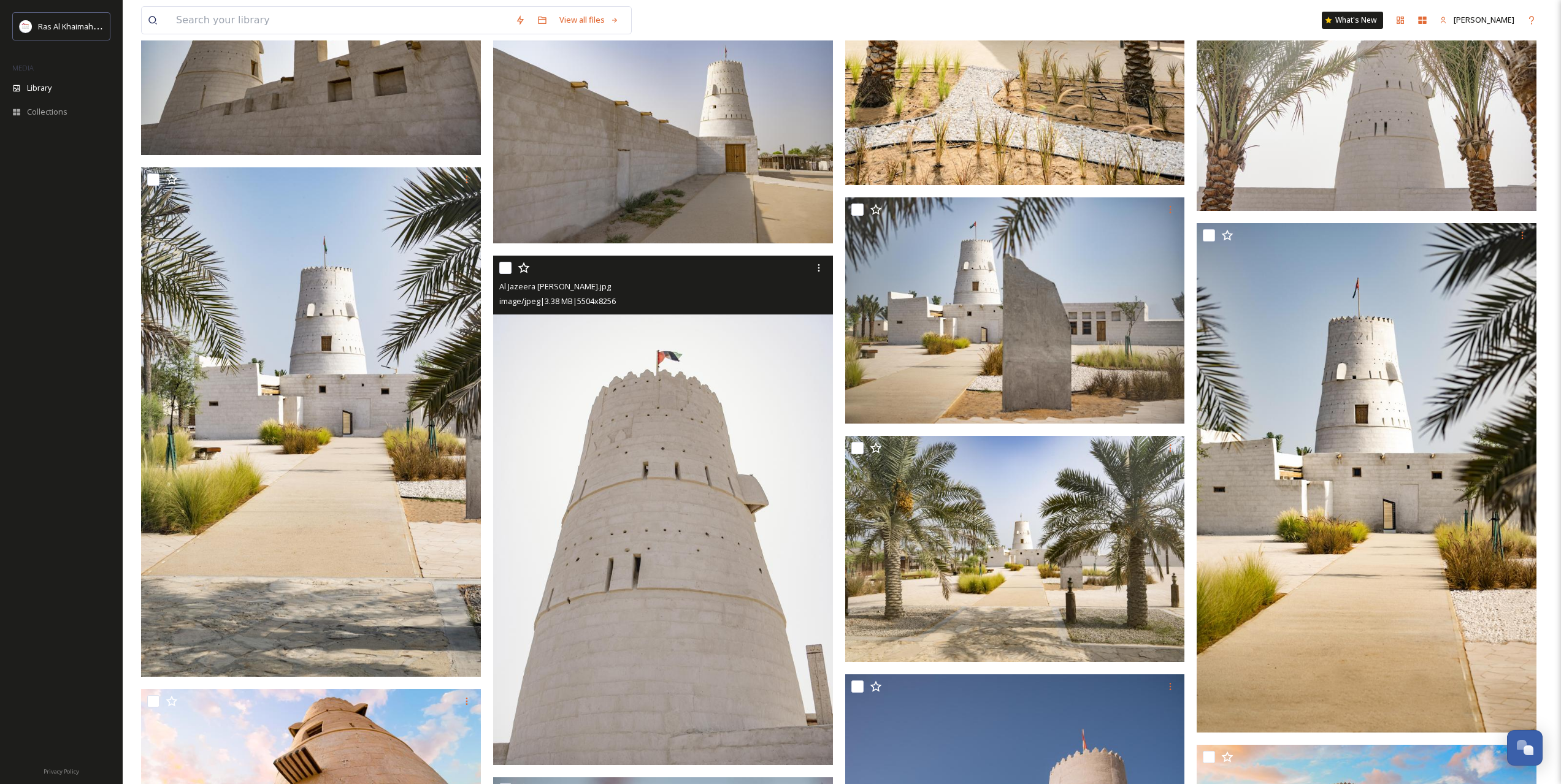
scroll to position [3318, 0]
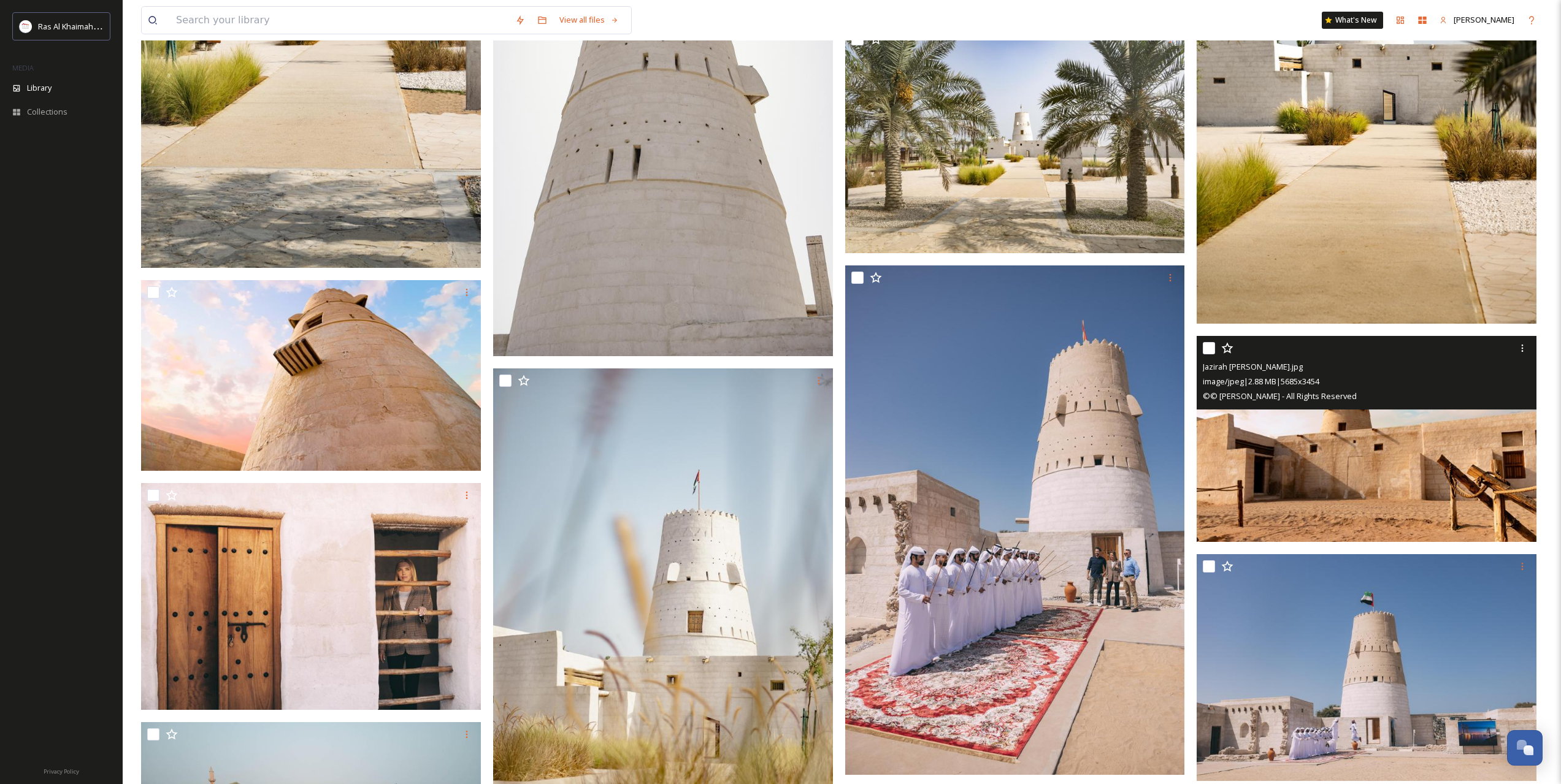
click at [1347, 444] on img at bounding box center [1366, 439] width 340 height 206
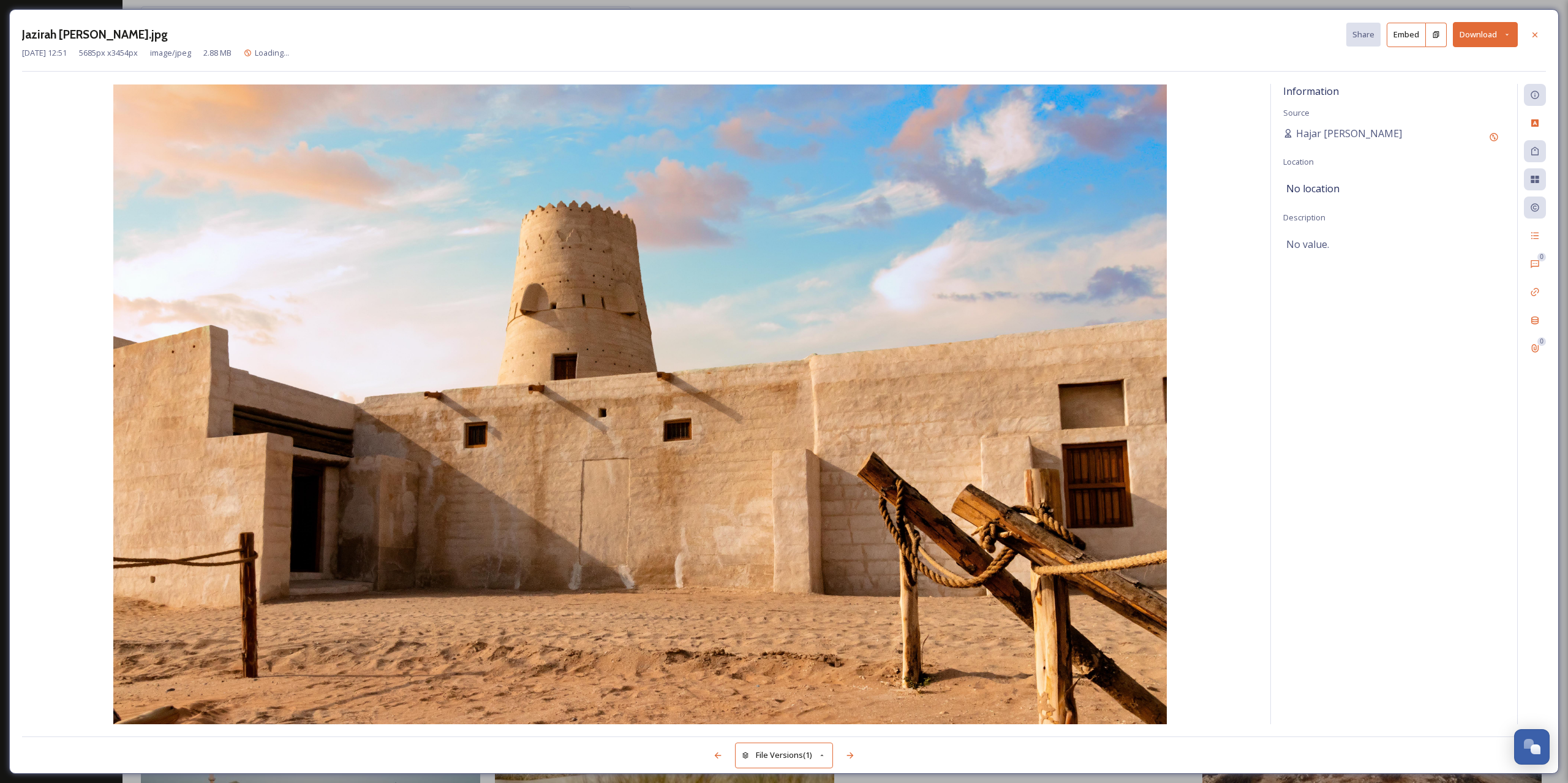
click at [1502, 32] on button "Download" at bounding box center [1484, 34] width 65 height 25
click at [1409, 65] on span "Download Original (5685 x 3454)" at bounding box center [1453, 62] width 116 height 12
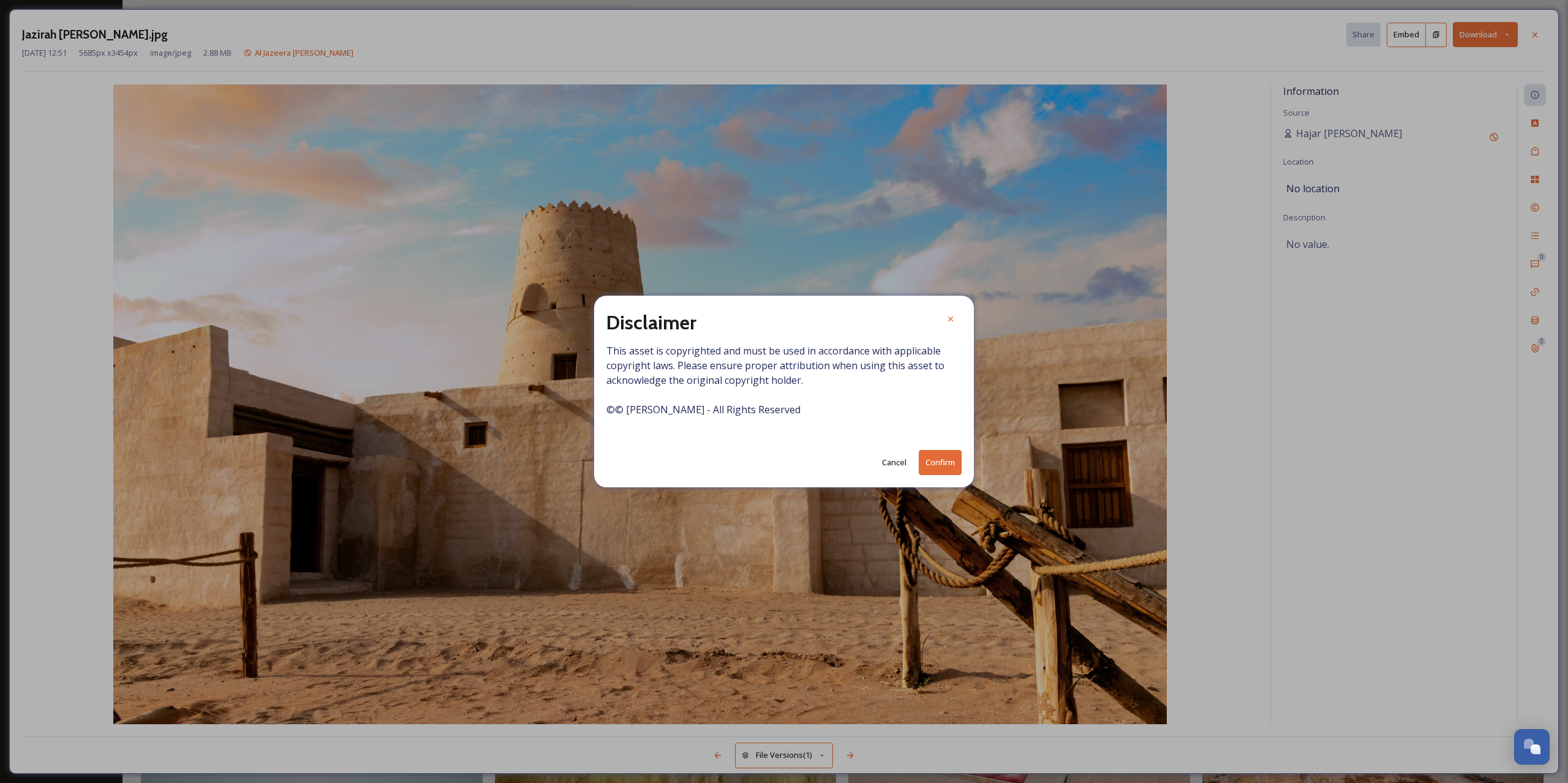
click at [933, 462] on button "Confirm" at bounding box center [939, 462] width 43 height 25
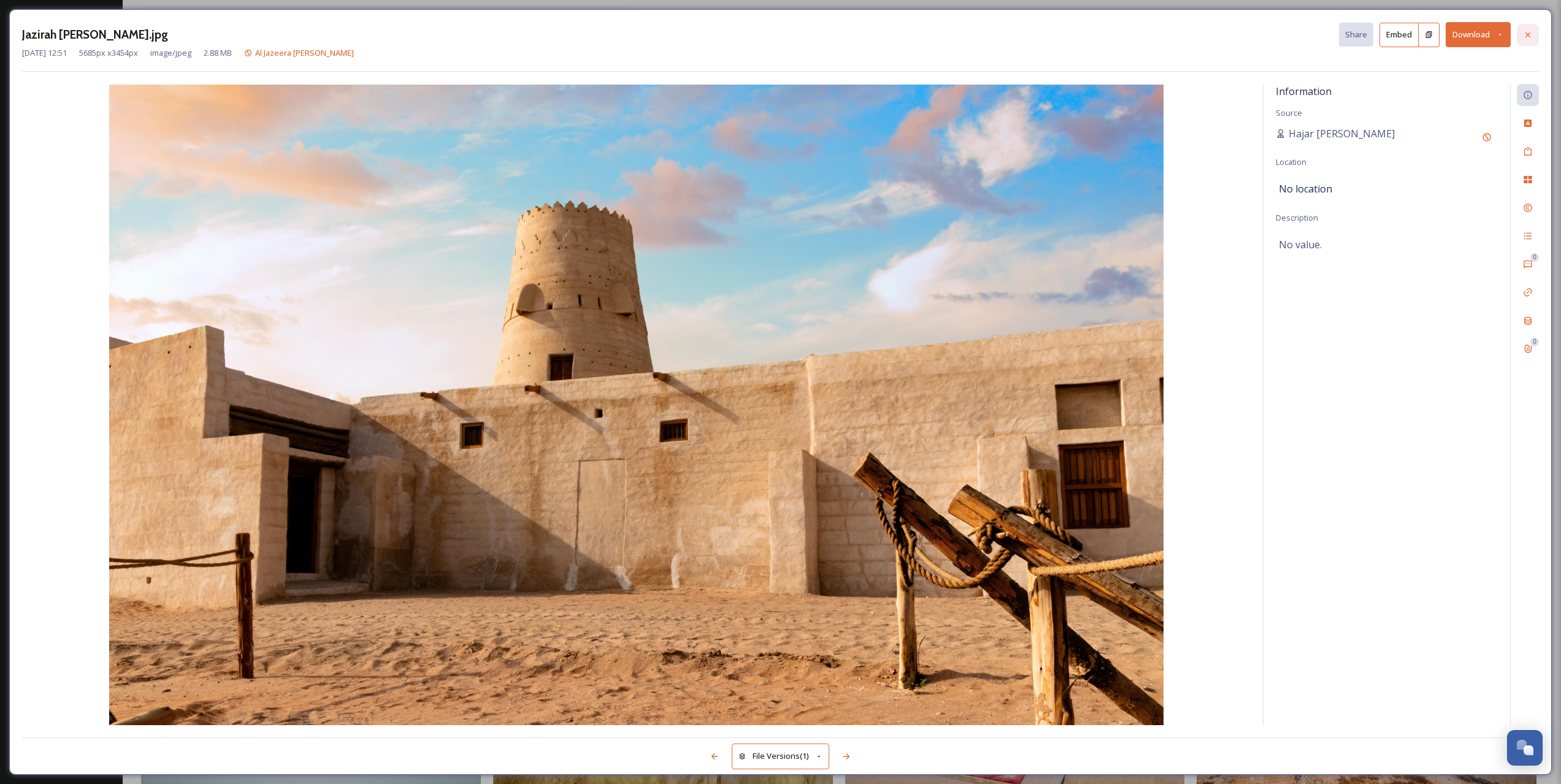
click at [1526, 32] on icon at bounding box center [1527, 35] width 10 height 10
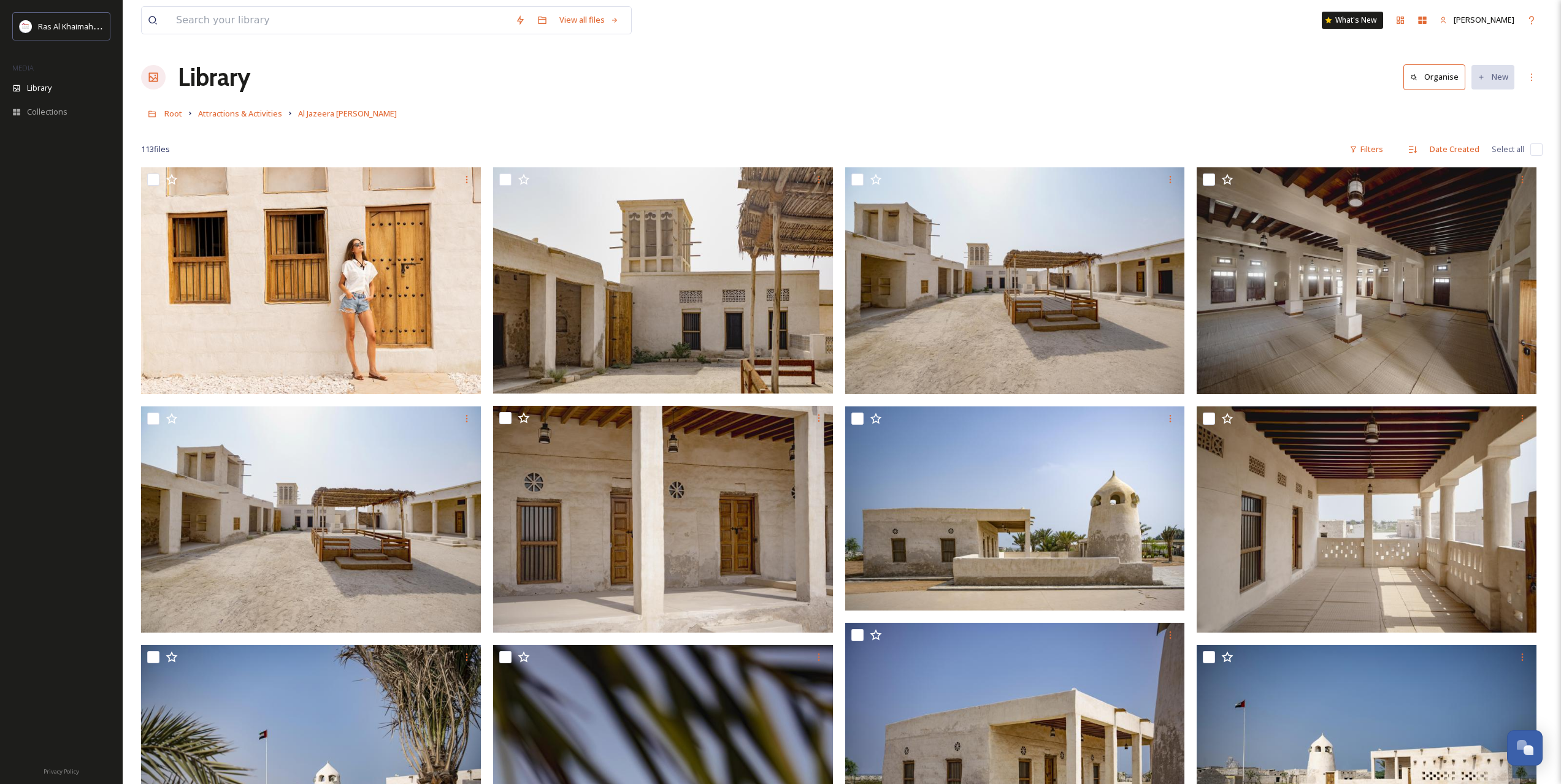
drag, startPoint x: 1072, startPoint y: 636, endPoint x: 973, endPoint y: 133, distance: 512.6
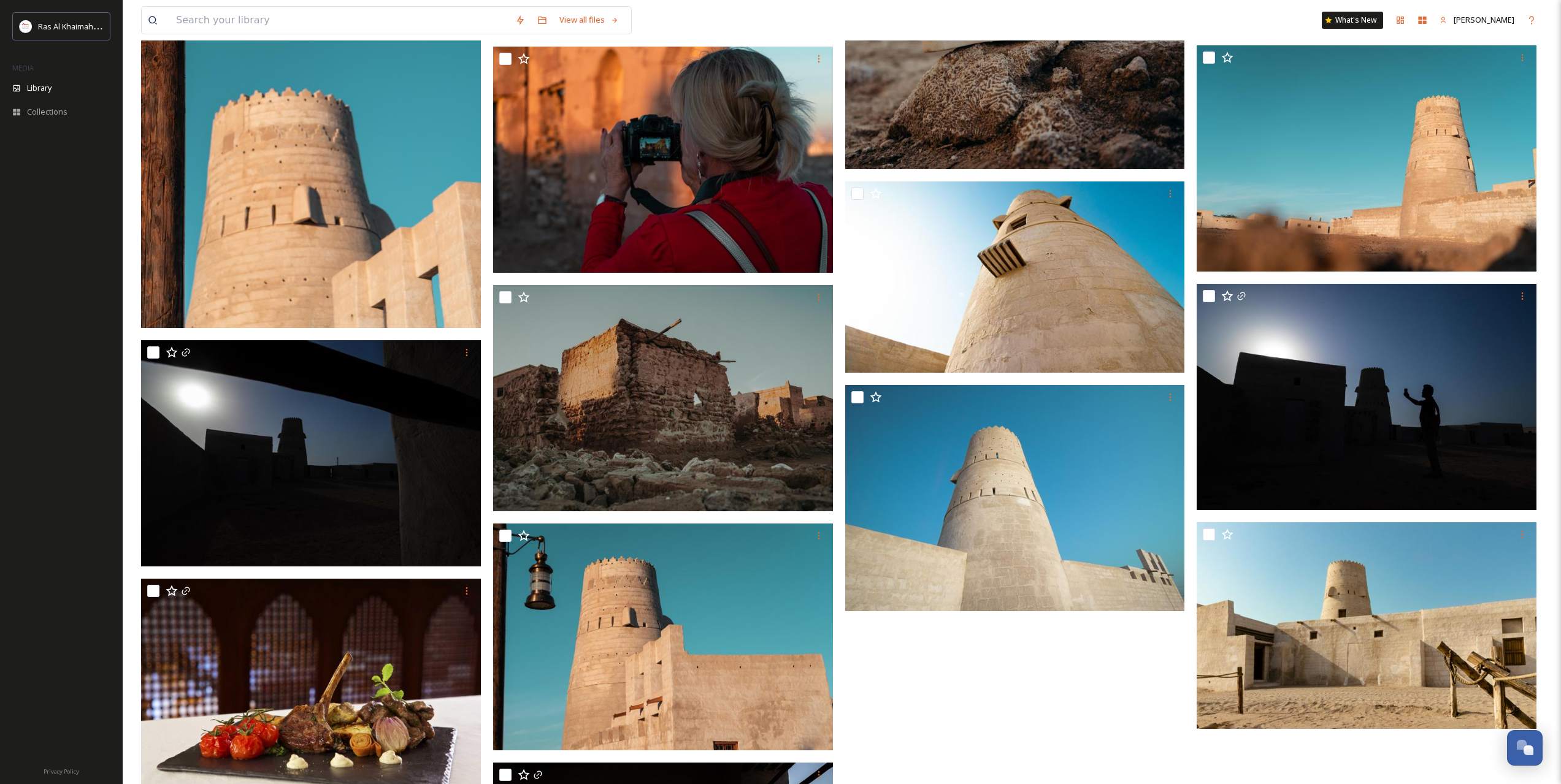
scroll to position [7442, 0]
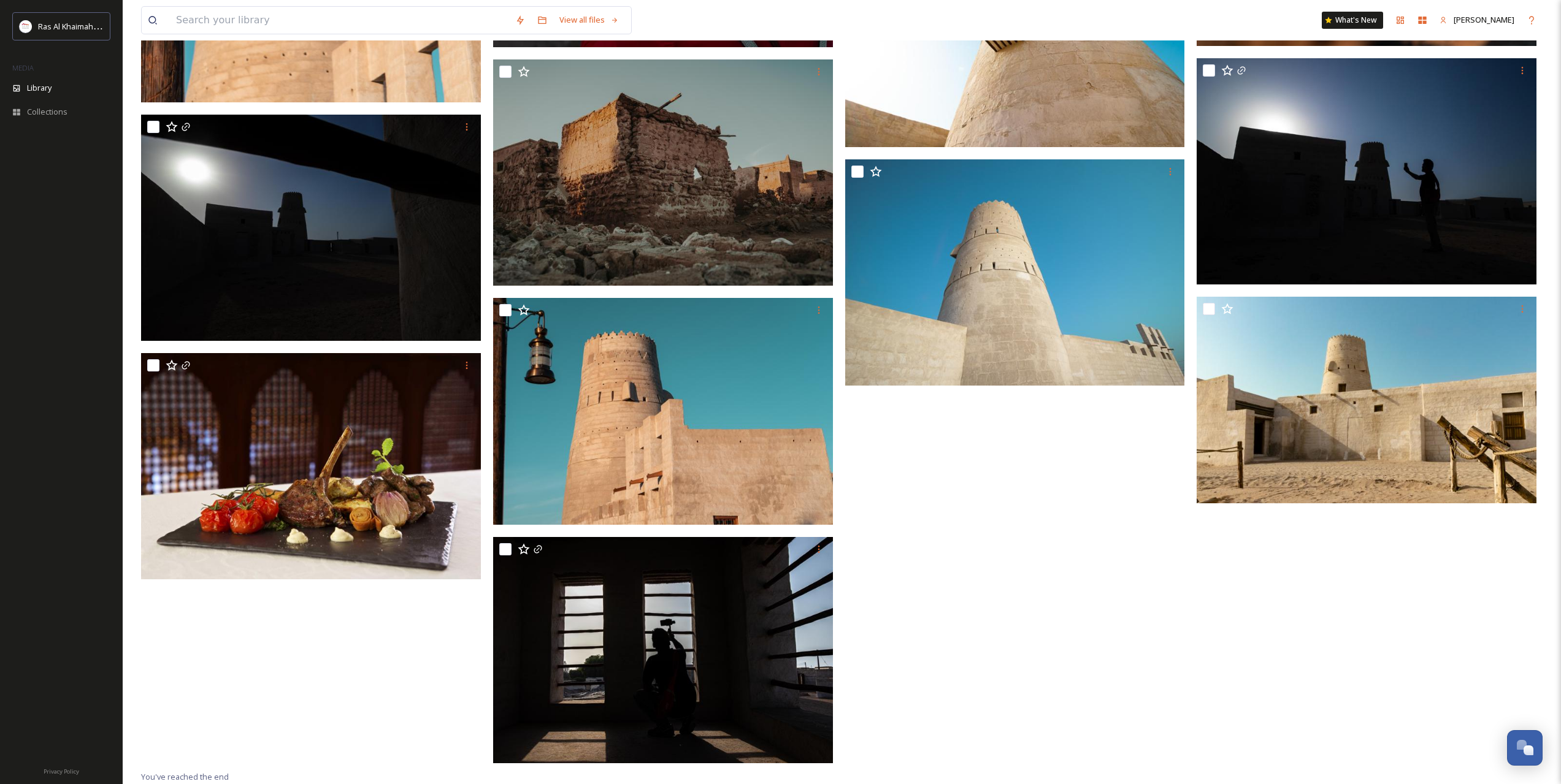
drag, startPoint x: 914, startPoint y: 93, endPoint x: 920, endPoint y: 455, distance: 362.0
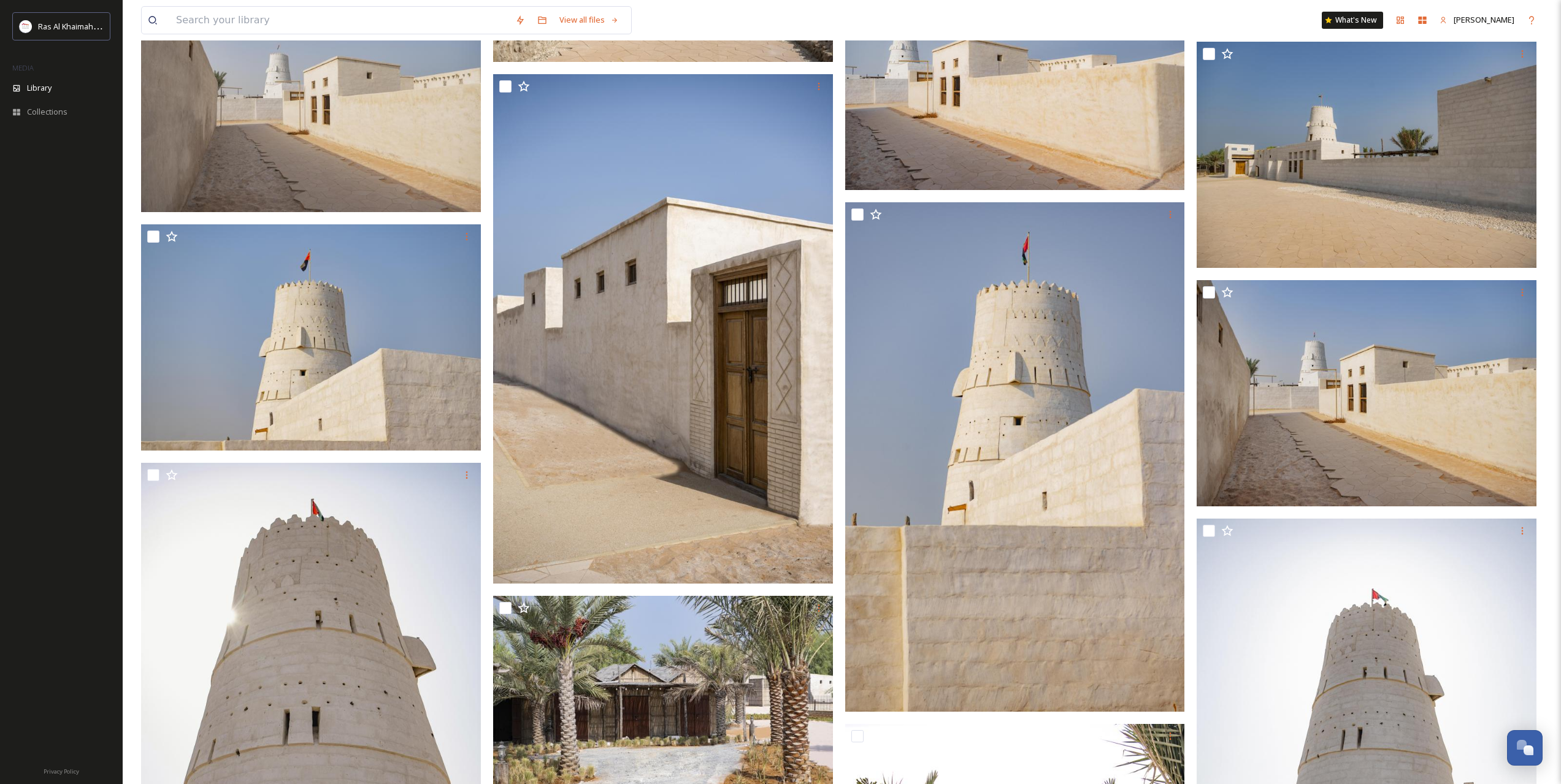
scroll to position [0, 0]
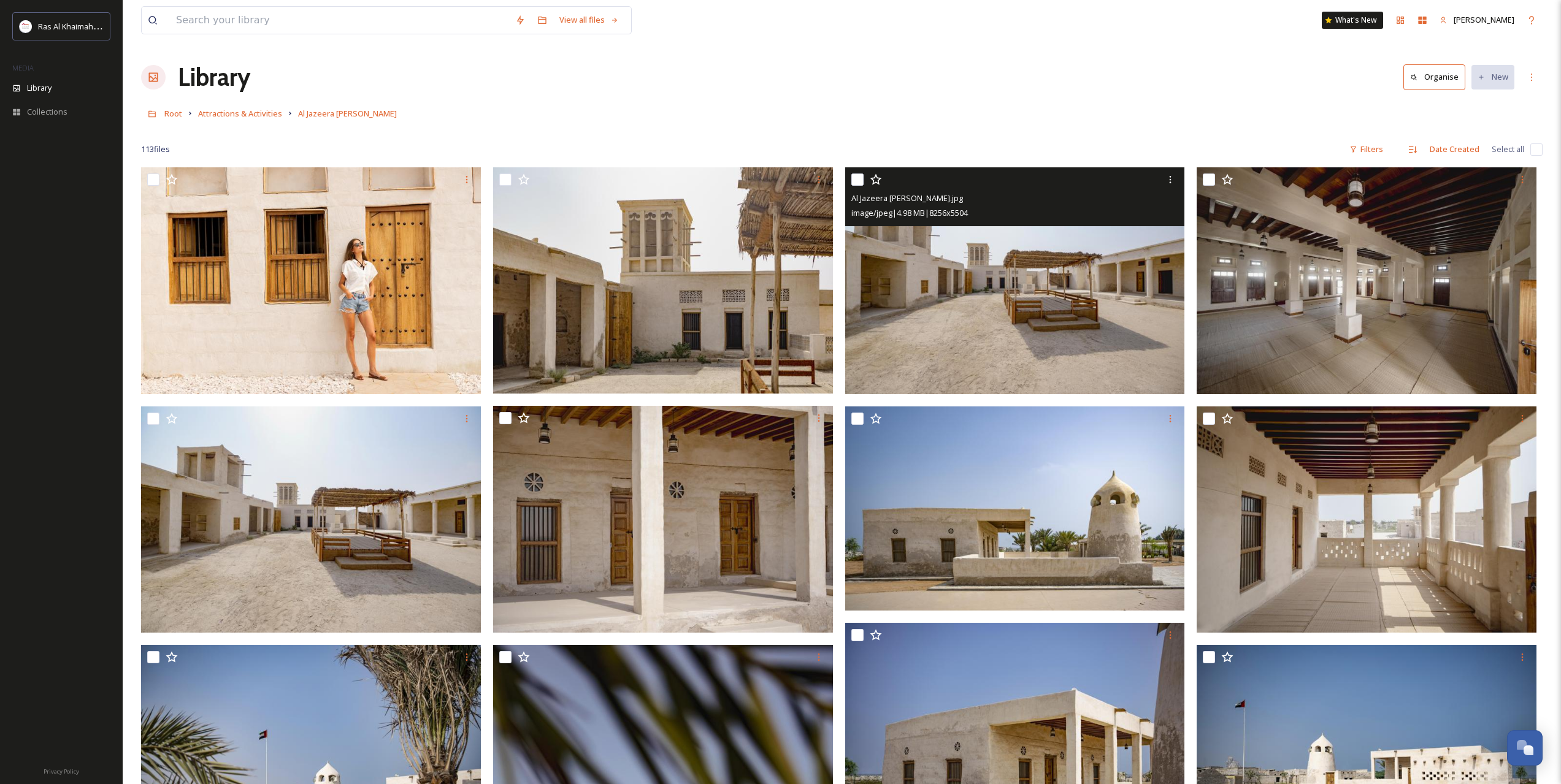
drag, startPoint x: 1104, startPoint y: 643, endPoint x: 969, endPoint y: 240, distance: 425.0
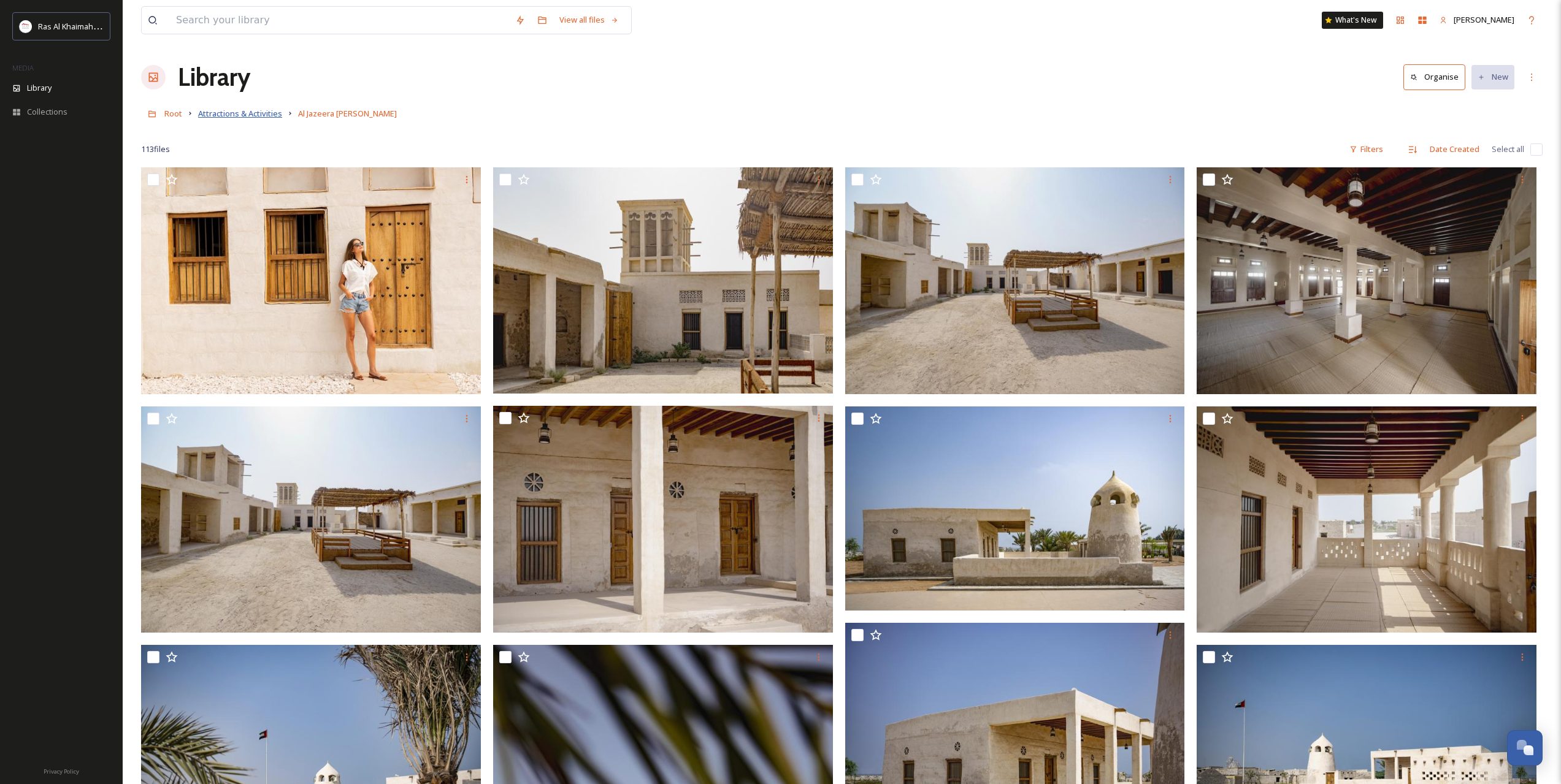
click at [249, 110] on span "Attractions & Activities" at bounding box center [239, 113] width 84 height 11
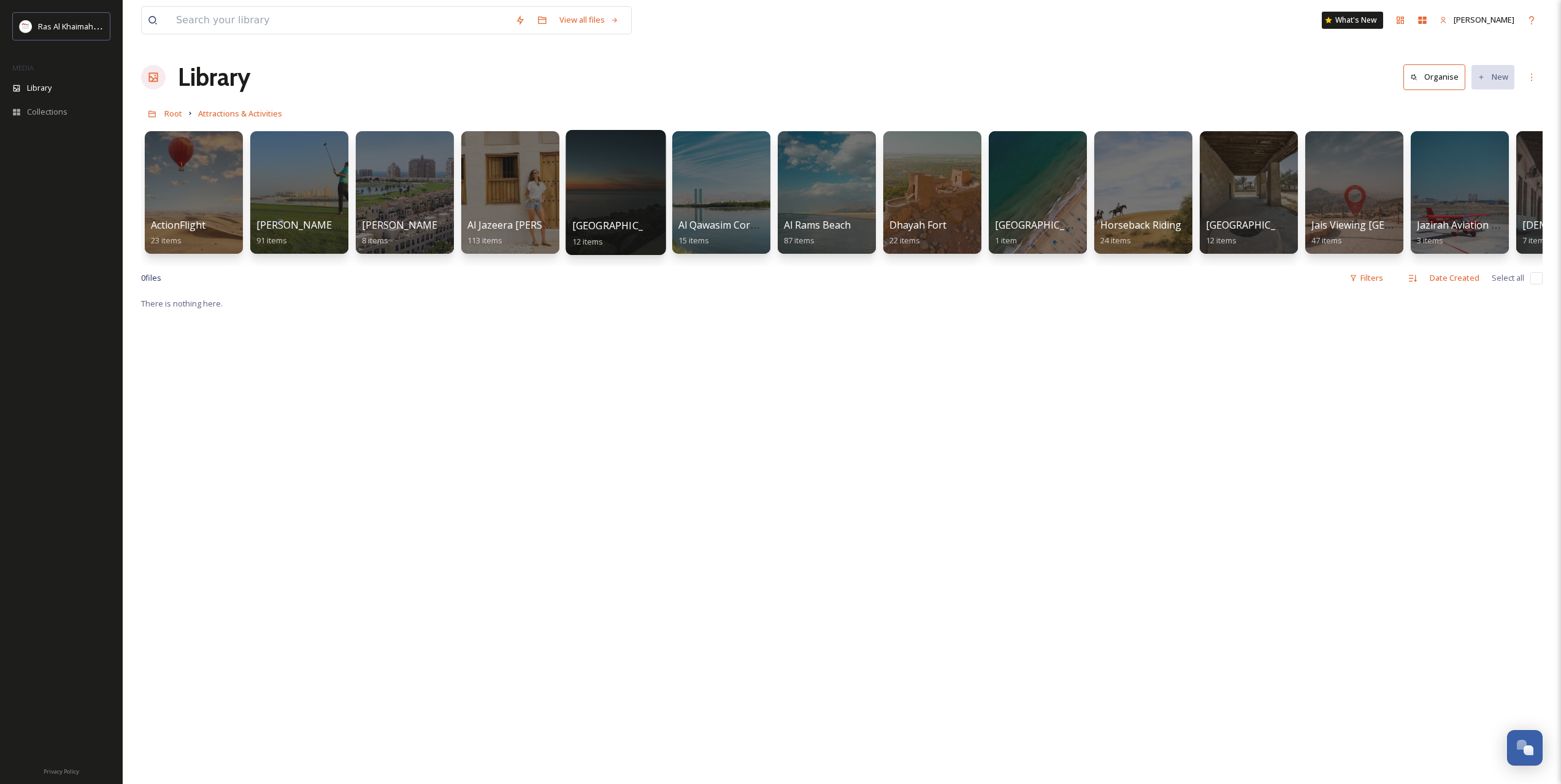
click at [625, 205] on div at bounding box center [615, 192] width 100 height 125
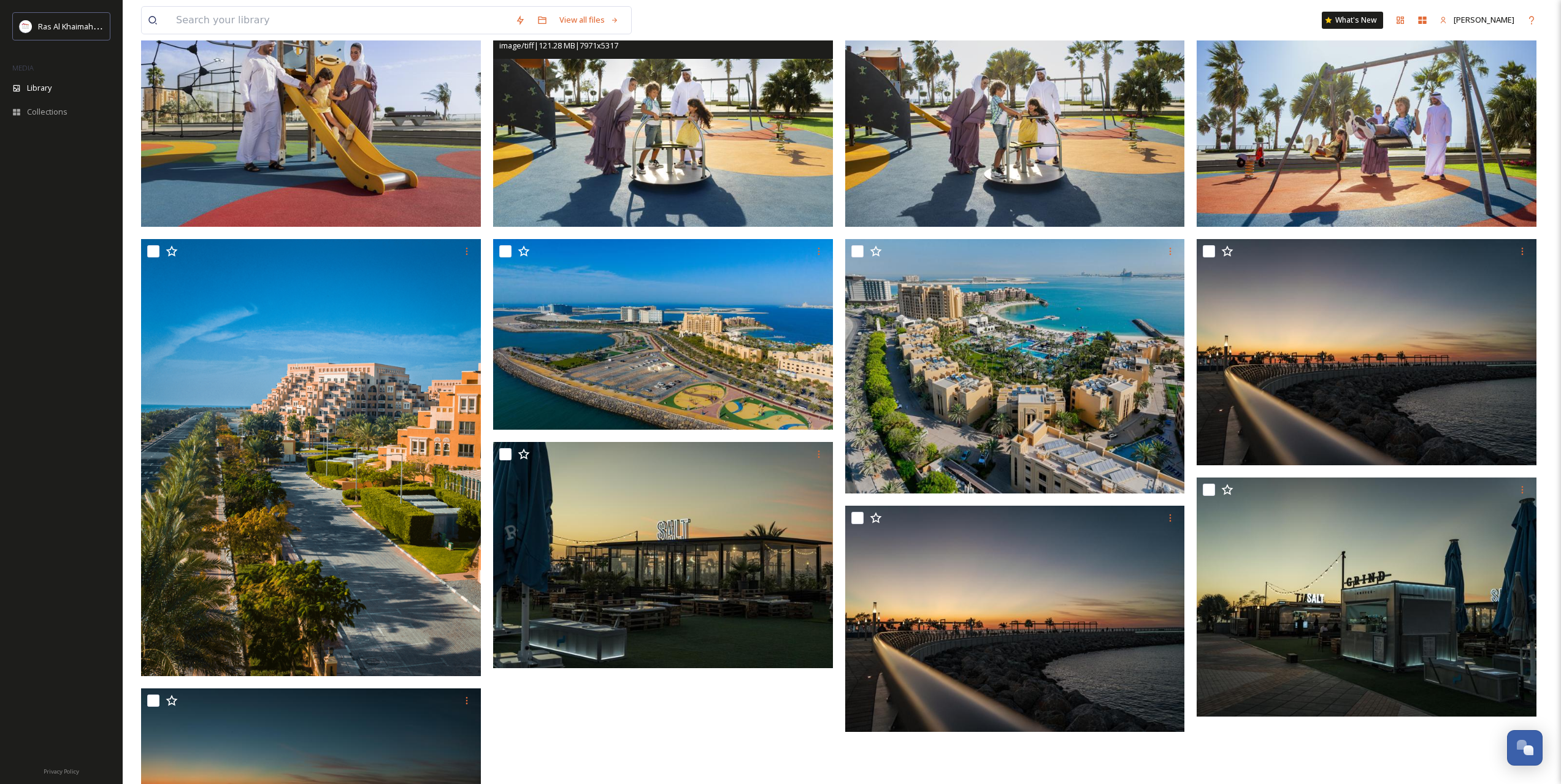
scroll to position [204, 0]
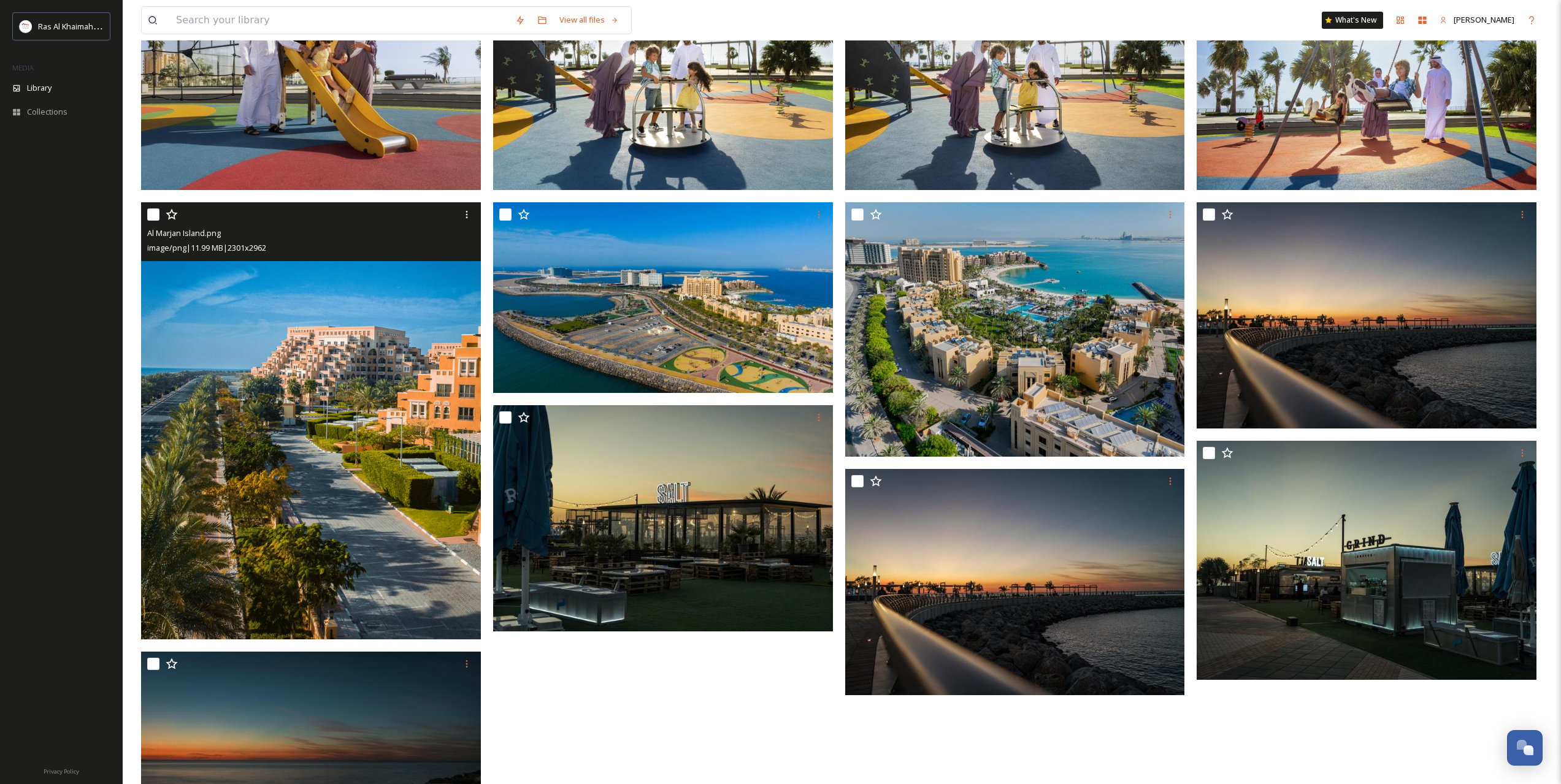
click at [270, 422] on img at bounding box center [310, 421] width 340 height 437
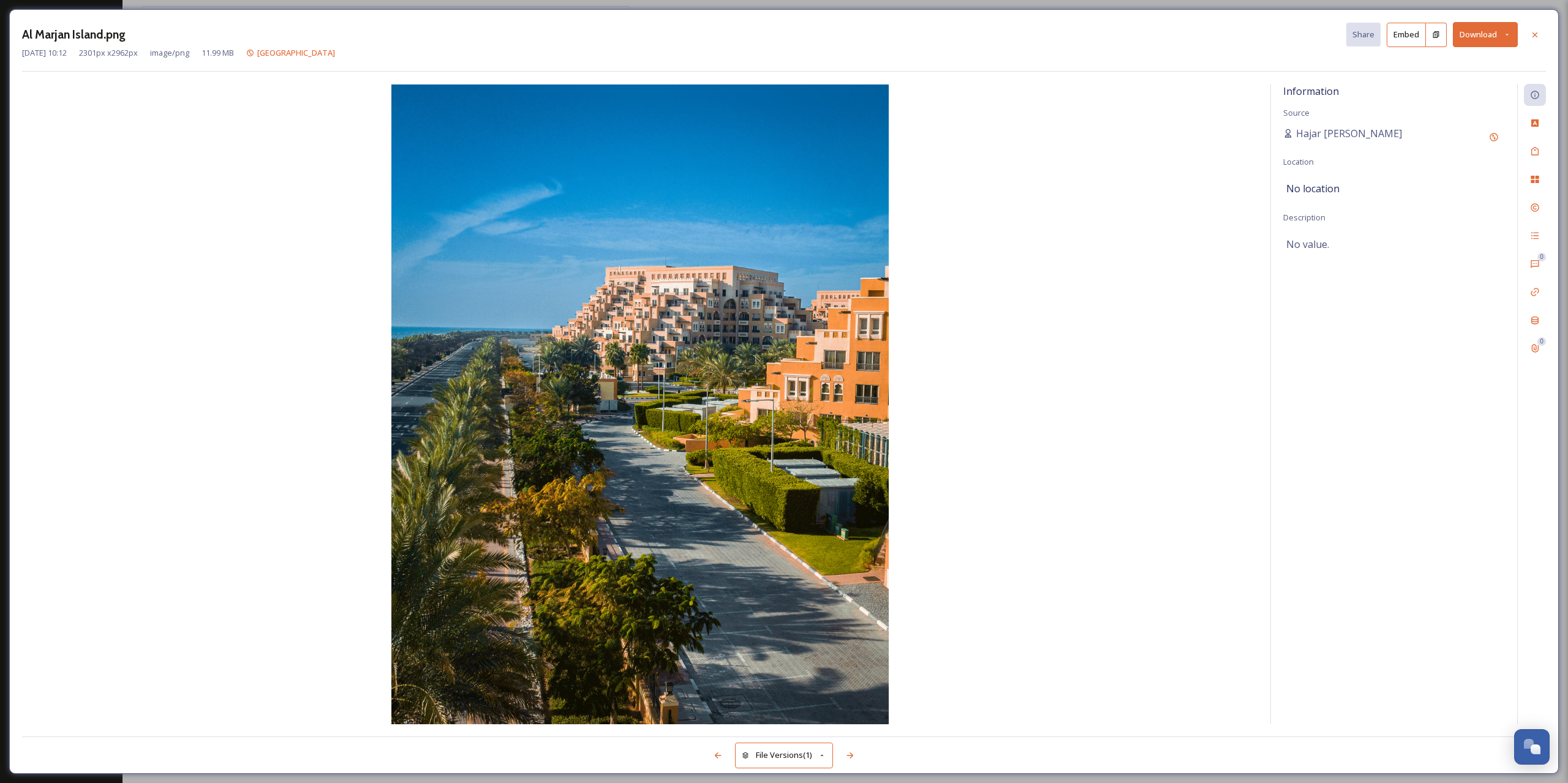
click at [1504, 38] on icon at bounding box center [1506, 34] width 8 height 8
click at [1439, 65] on span "Download Original (2301 x 2962)" at bounding box center [1453, 62] width 116 height 12
click at [1526, 39] on div at bounding box center [1535, 35] width 22 height 22
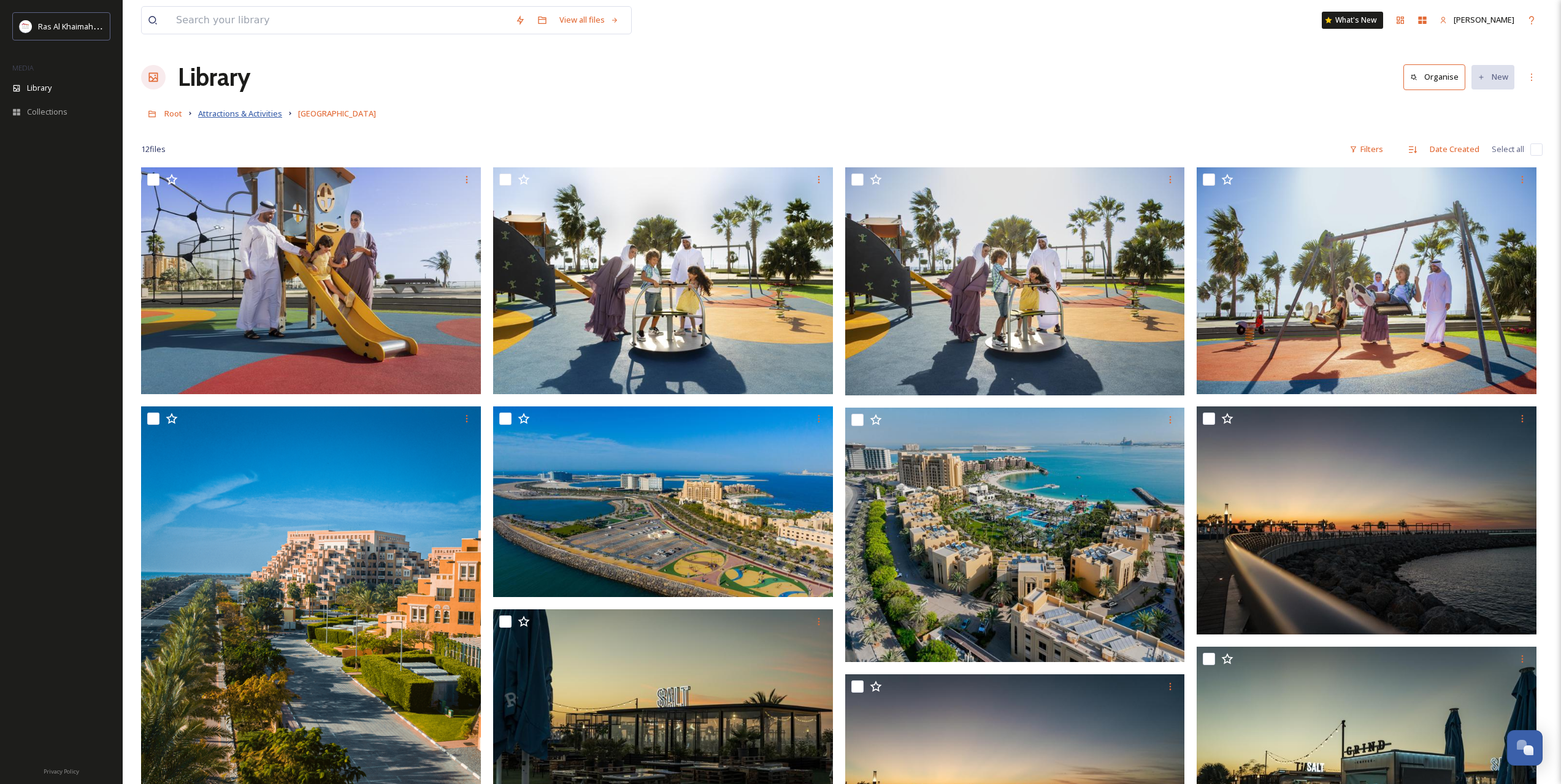
click at [273, 110] on span "Attractions & Activities" at bounding box center [239, 113] width 84 height 11
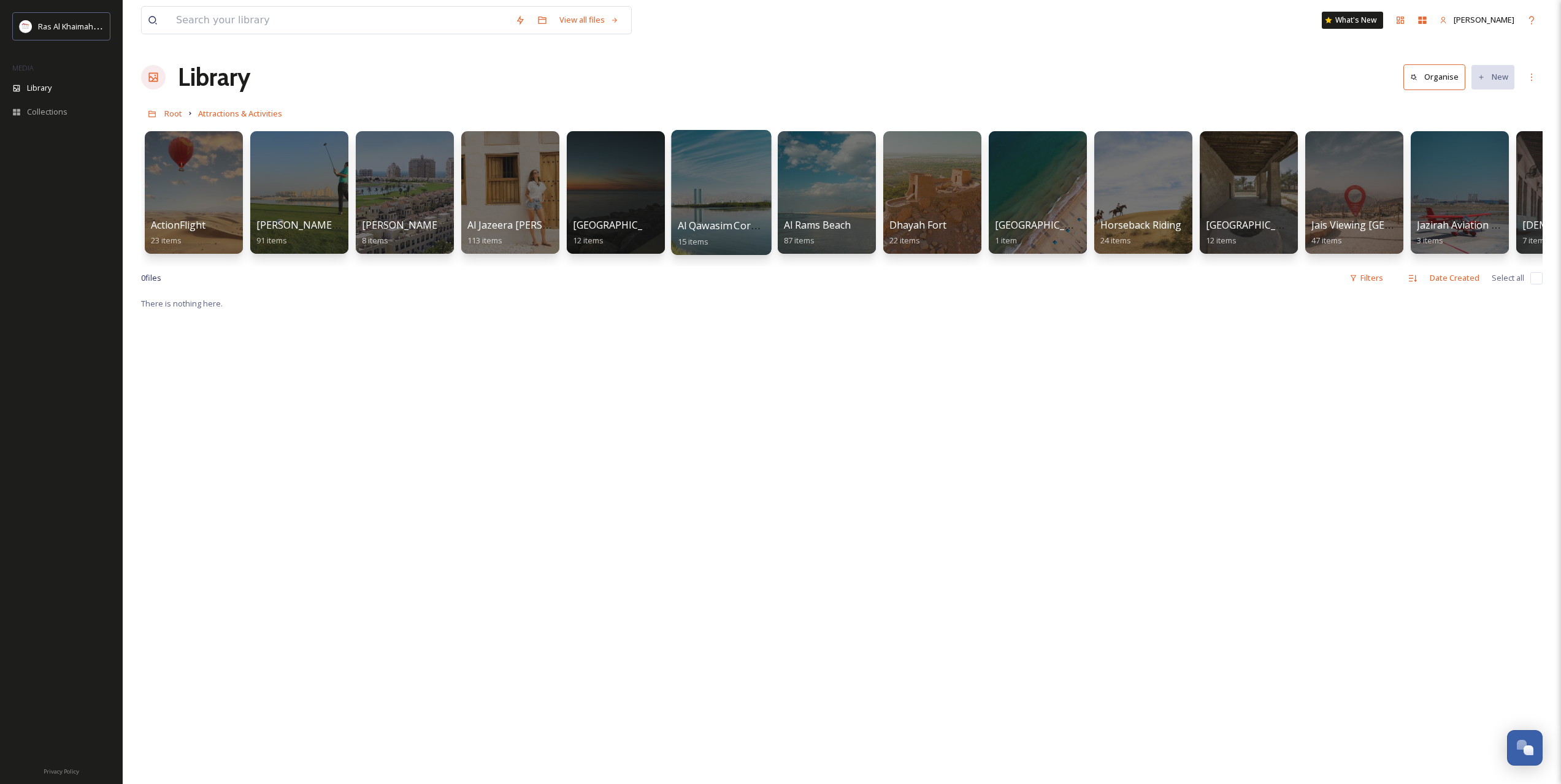
click at [717, 198] on div at bounding box center [721, 192] width 100 height 125
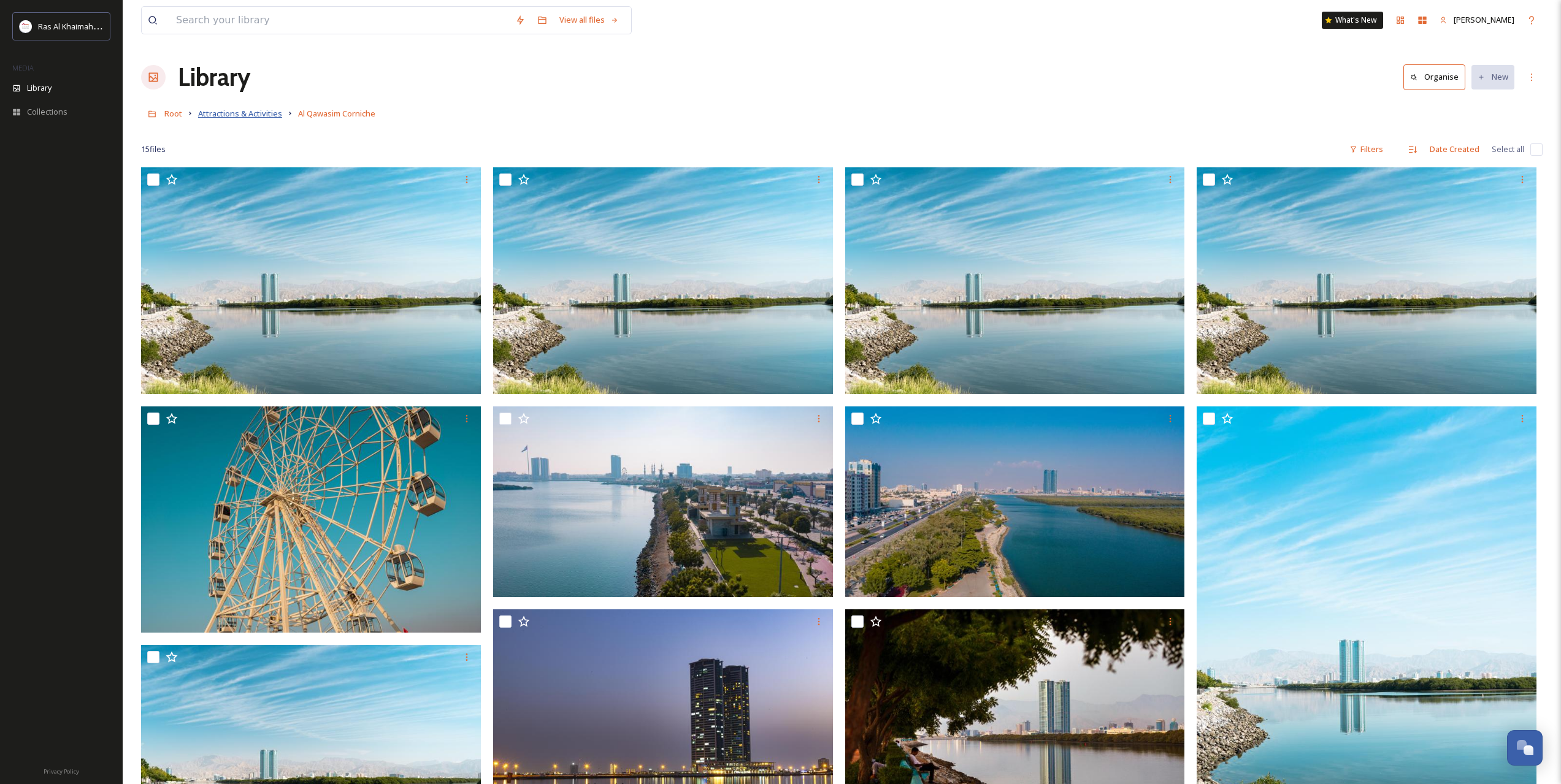
click at [262, 119] on span "Attractions & Activities" at bounding box center [239, 113] width 84 height 11
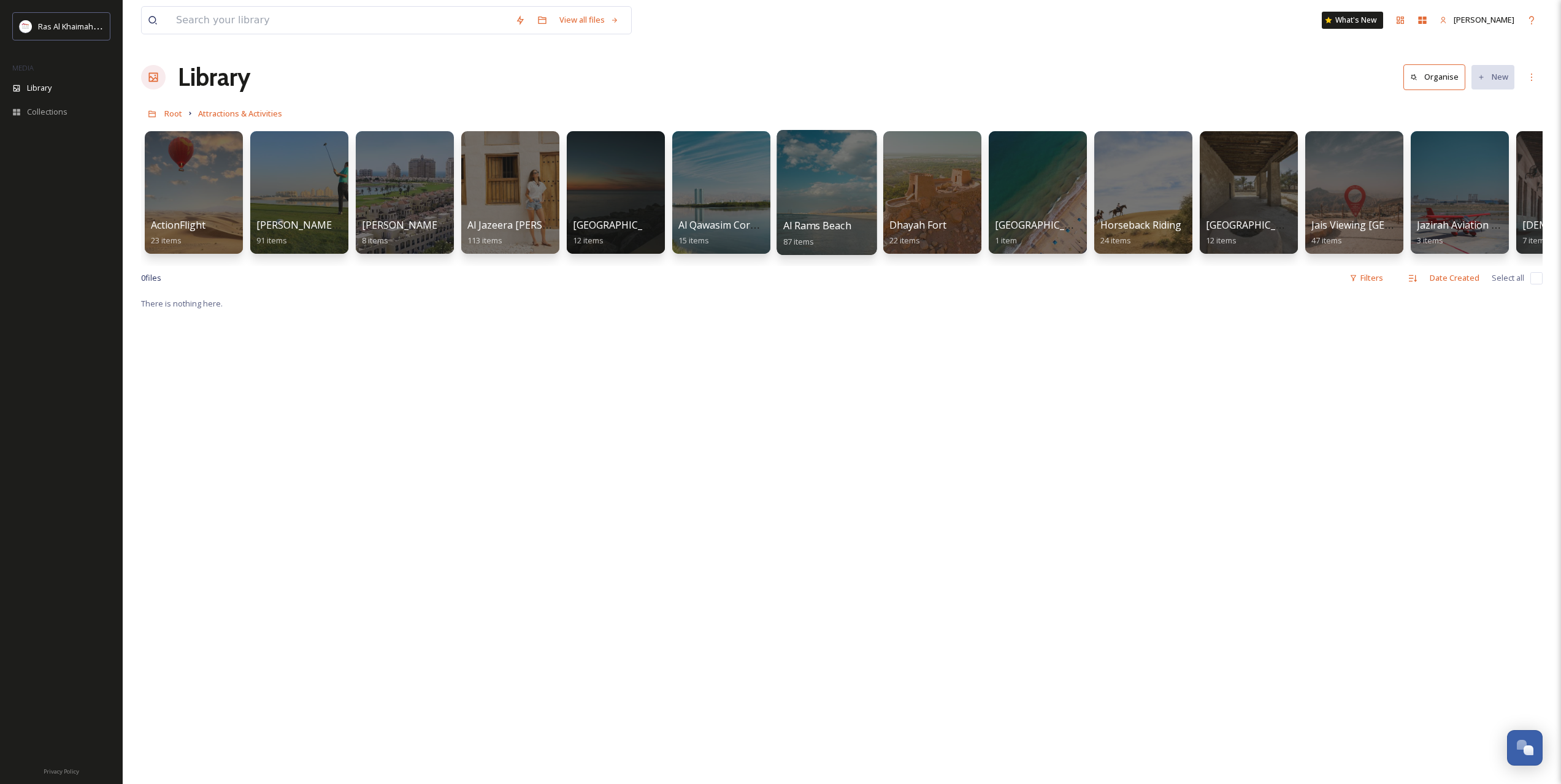
click at [801, 187] on div at bounding box center [827, 192] width 100 height 125
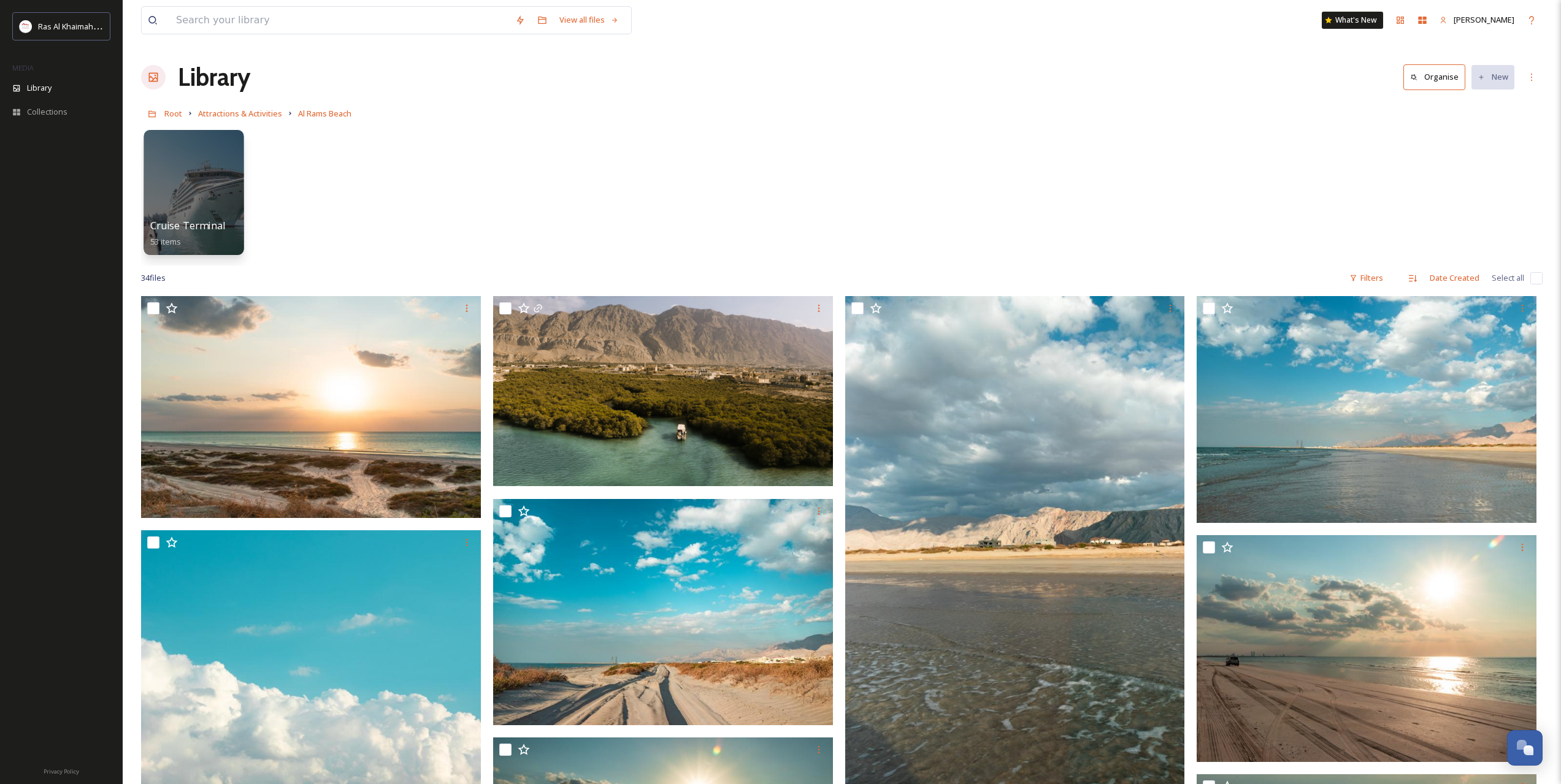
click at [192, 195] on div at bounding box center [193, 192] width 100 height 125
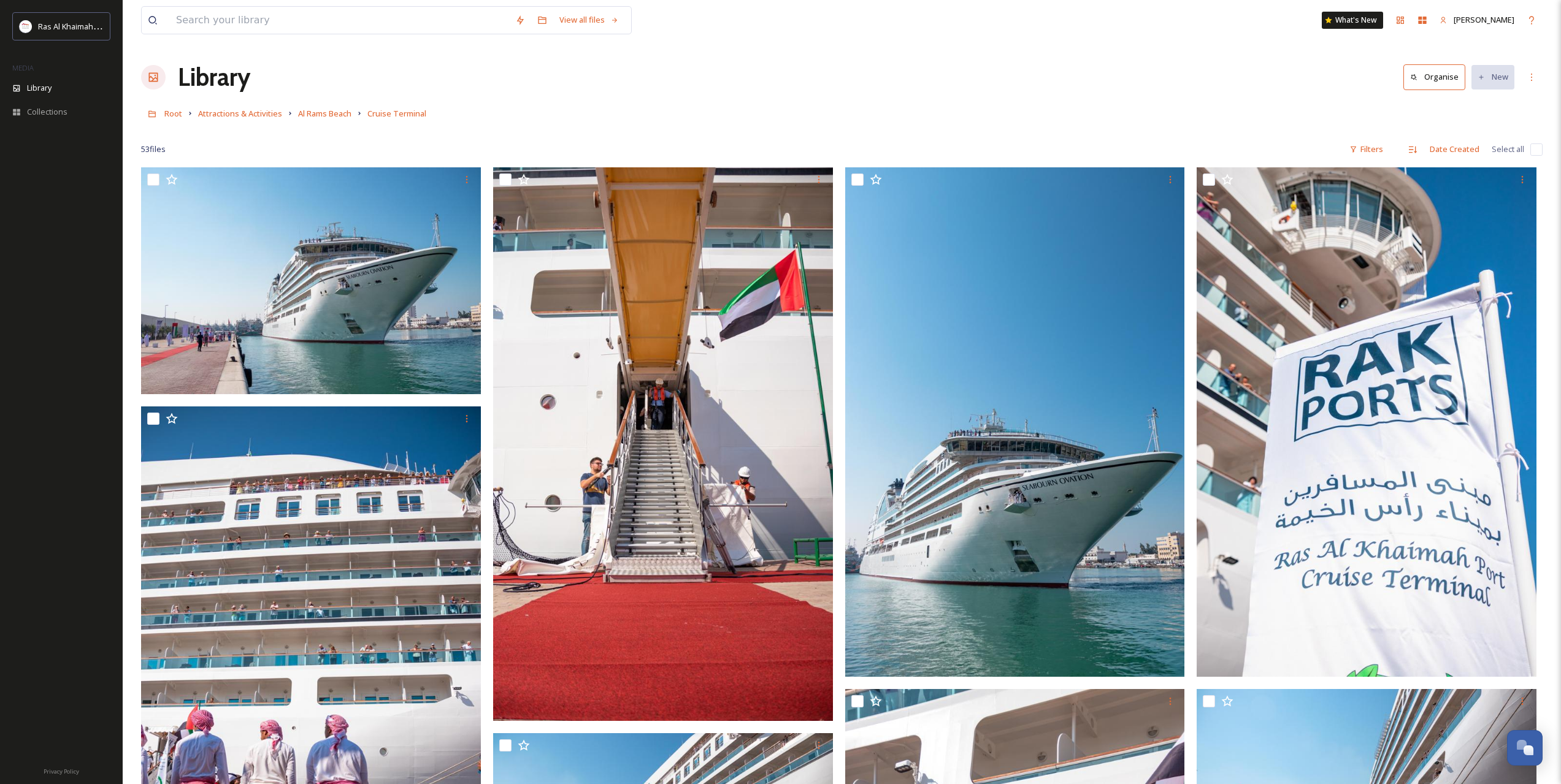
drag, startPoint x: 1352, startPoint y: 432, endPoint x: 1312, endPoint y: 185, distance: 250.2
click at [260, 110] on span "Attractions & Activities" at bounding box center [239, 113] width 84 height 11
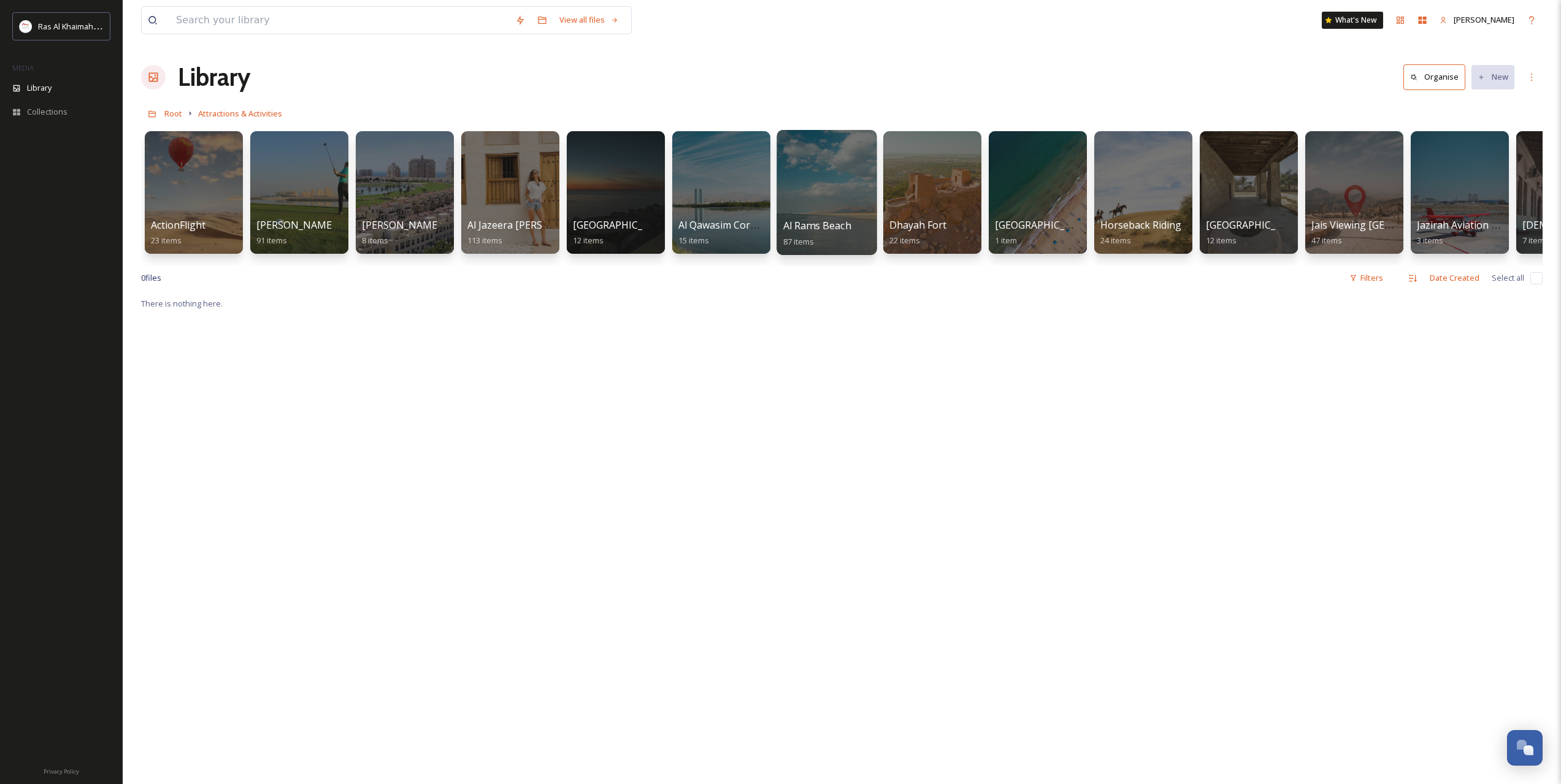
click at [802, 183] on div at bounding box center [827, 192] width 100 height 125
click at [919, 176] on div at bounding box center [931, 192] width 100 height 125
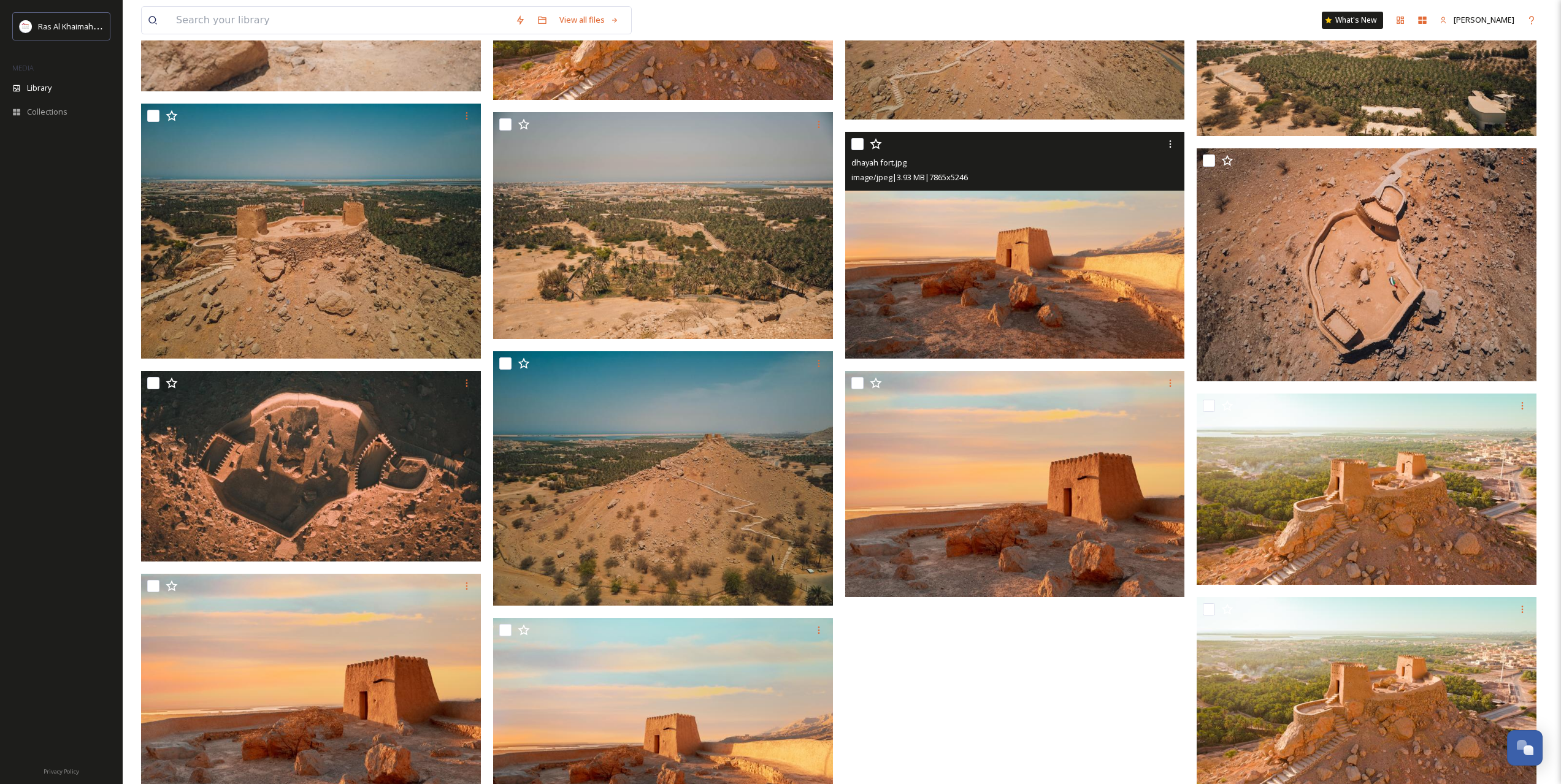
scroll to position [1022, 0]
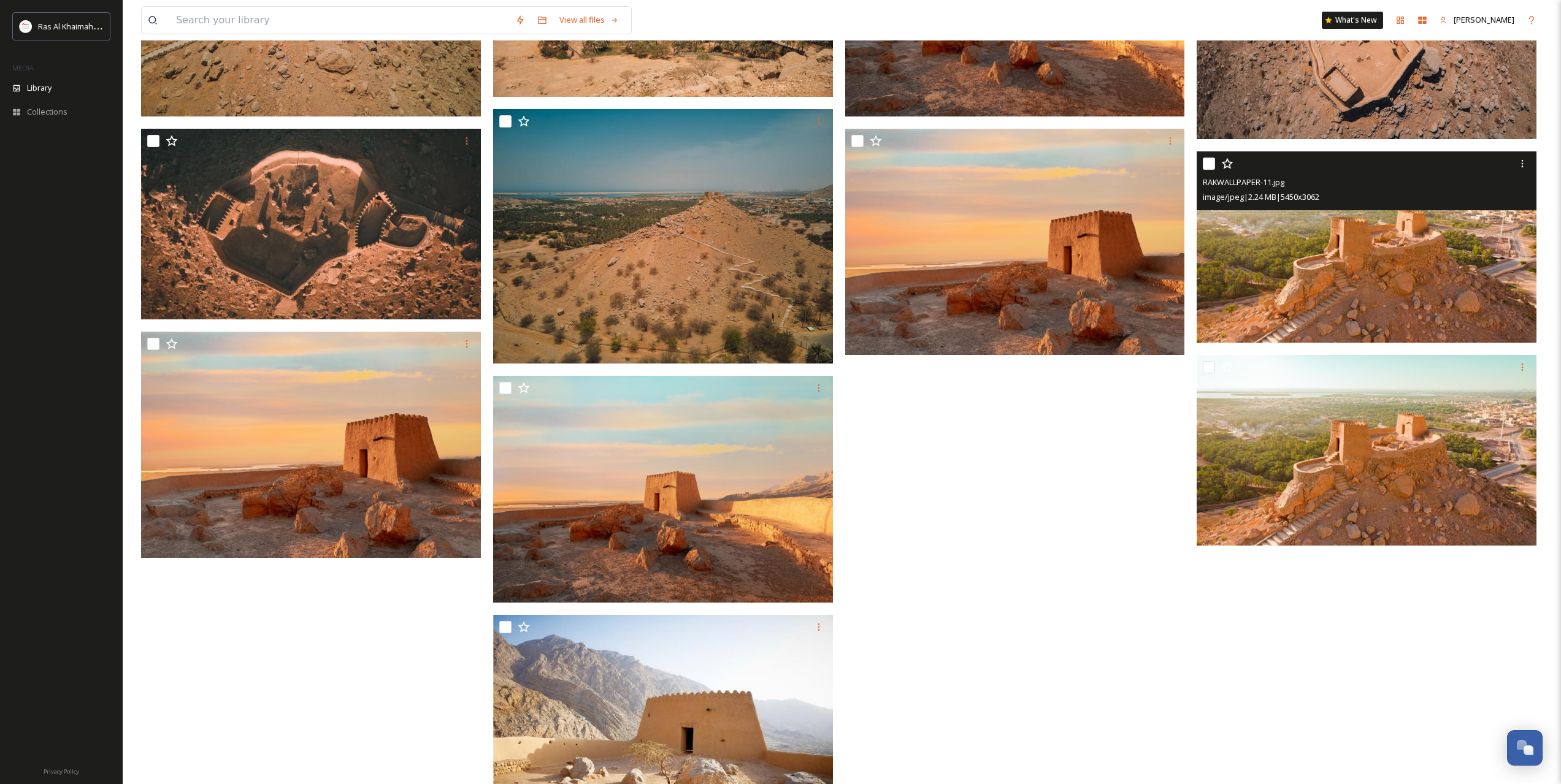
click at [1377, 272] on img at bounding box center [1366, 247] width 340 height 190
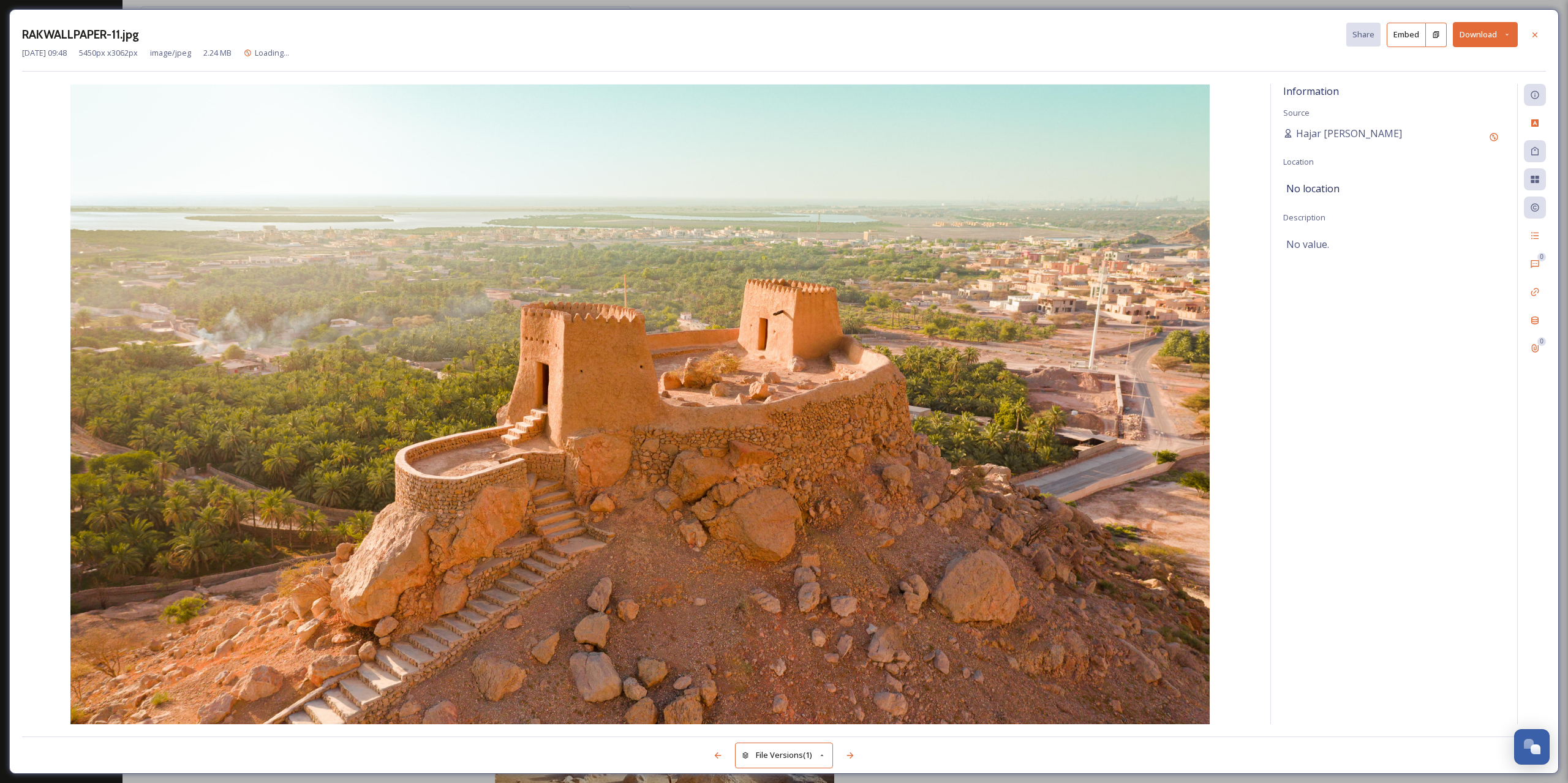
click at [1506, 32] on icon at bounding box center [1506, 34] width 8 height 8
click at [1422, 62] on span "Download Original (5450 x 3062)" at bounding box center [1453, 62] width 116 height 12
click at [1541, 28] on div at bounding box center [1535, 35] width 22 height 22
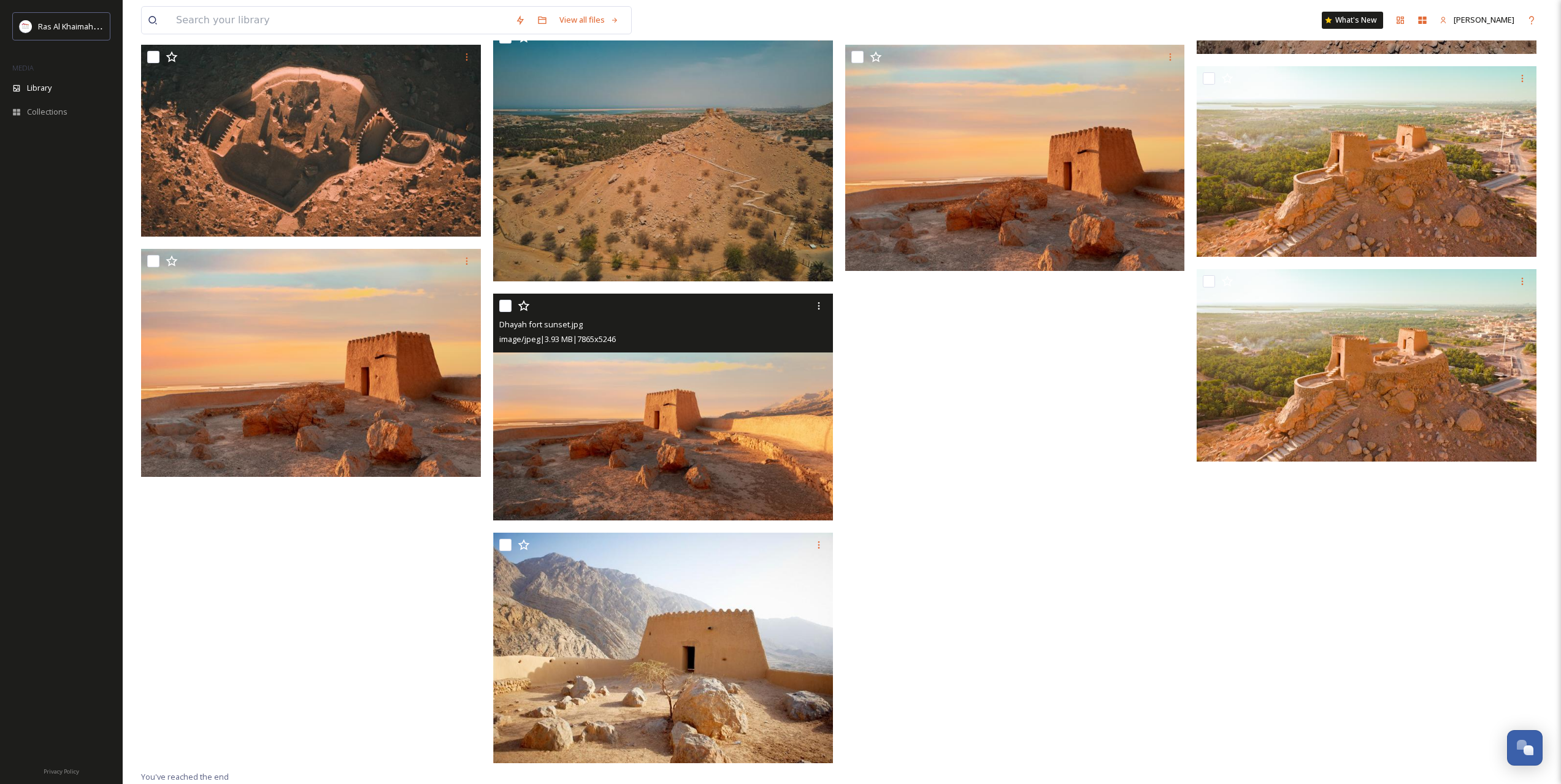
click at [665, 394] on img at bounding box center [663, 407] width 340 height 227
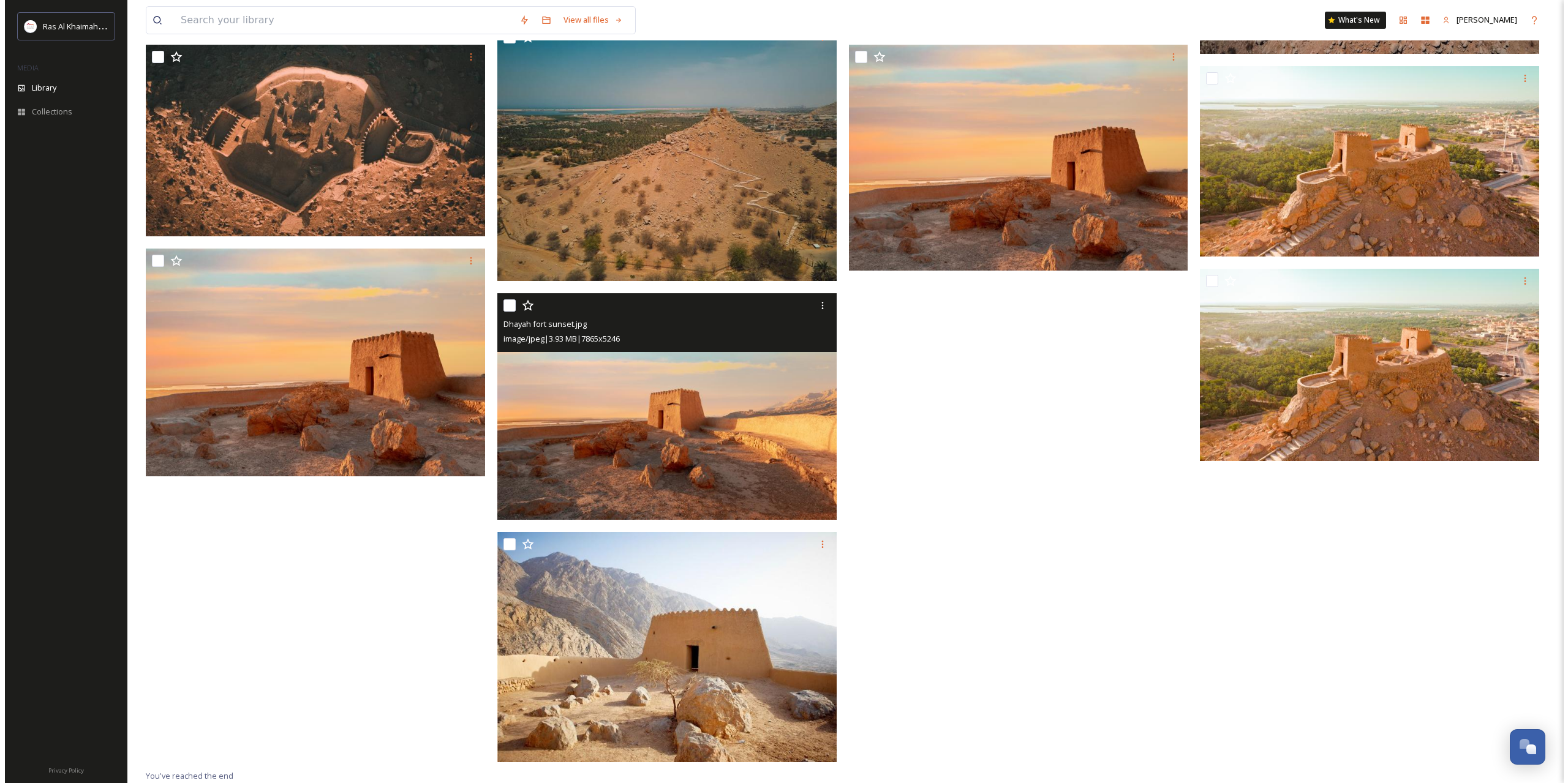
scroll to position [873, 0]
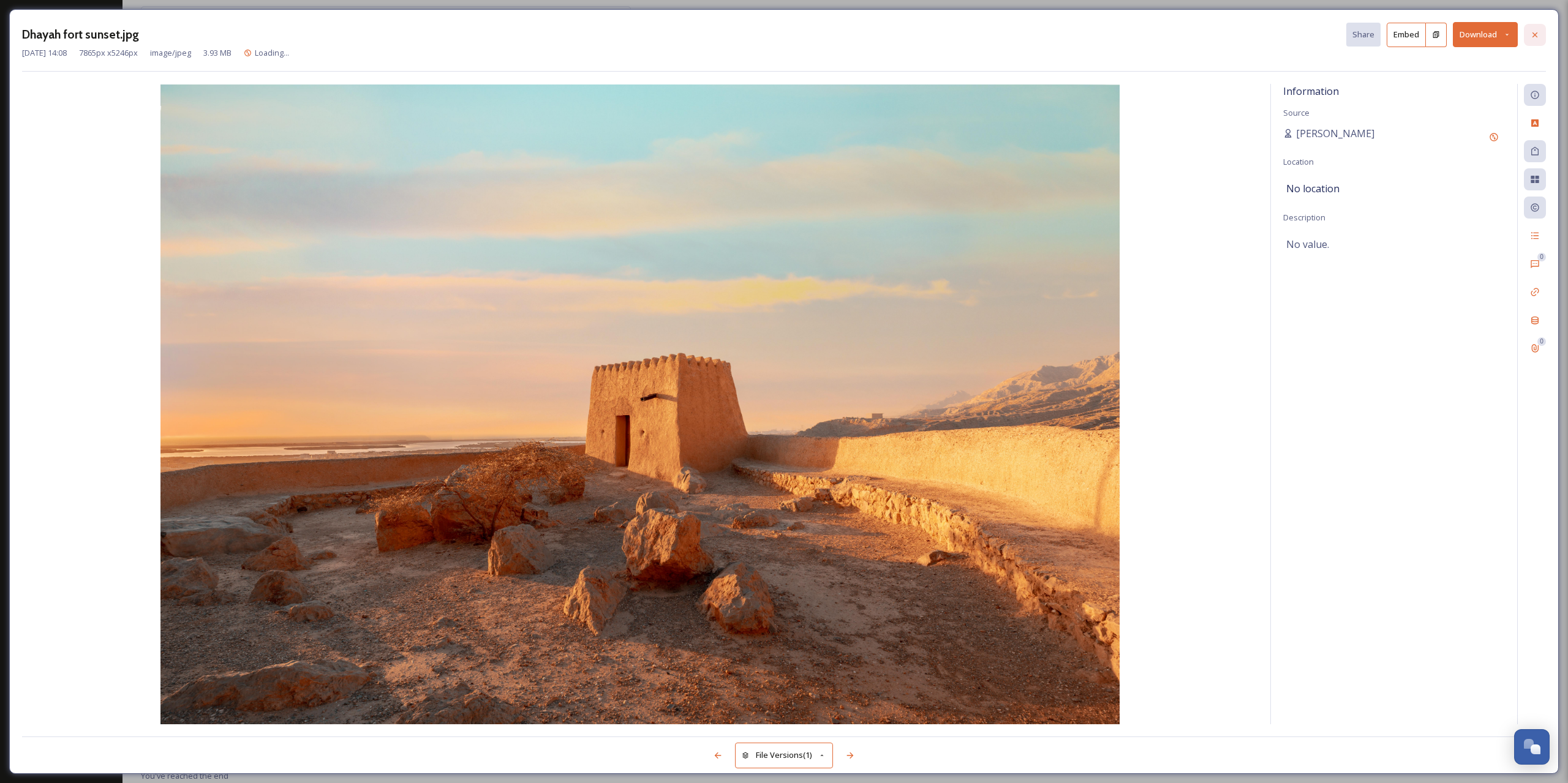
click at [1540, 28] on div at bounding box center [1535, 35] width 22 height 22
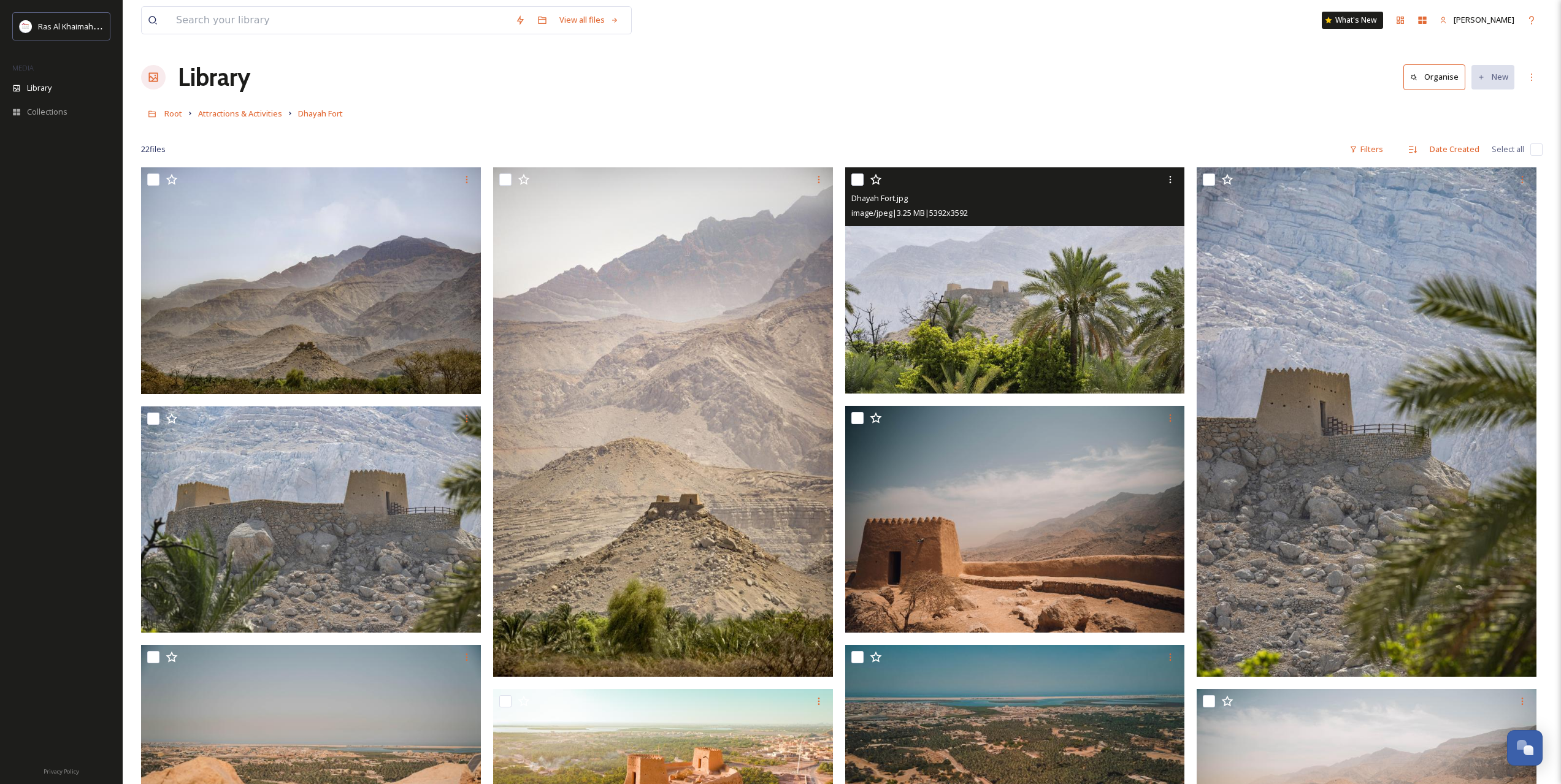
drag, startPoint x: 1009, startPoint y: 466, endPoint x: 955, endPoint y: 244, distance: 228.5
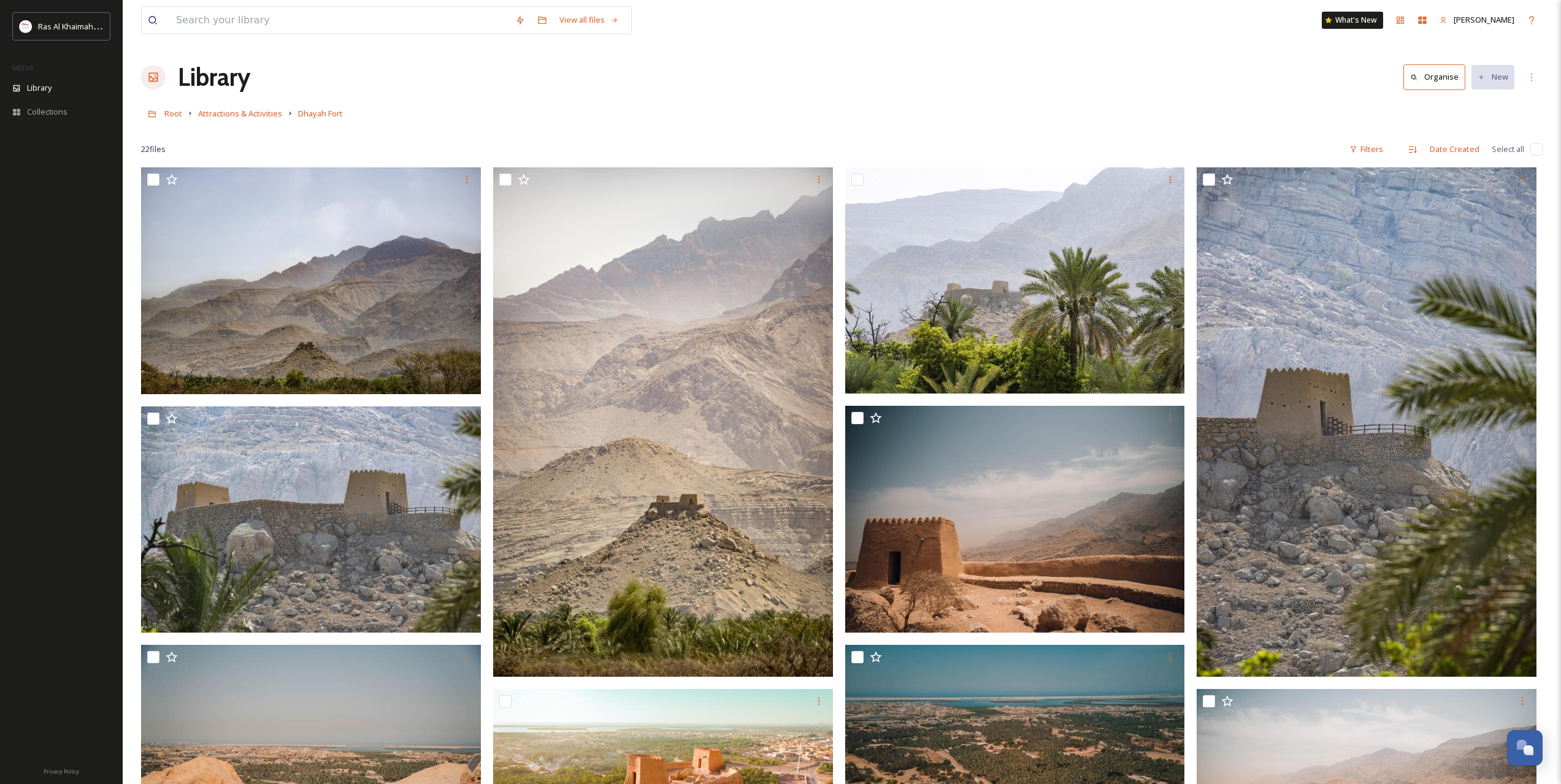
click at [255, 121] on link "Attractions & Activities" at bounding box center [239, 113] width 84 height 15
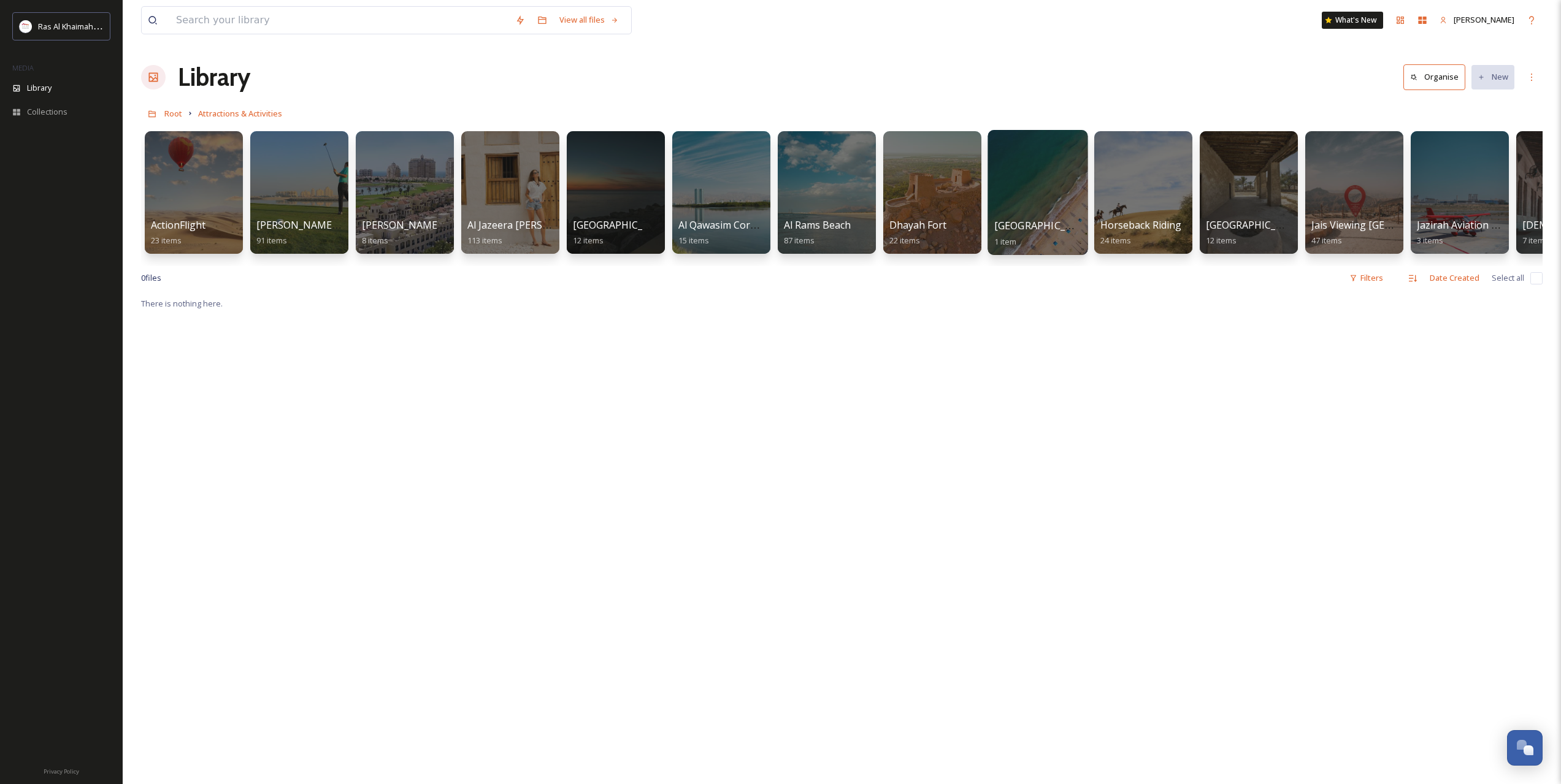
click at [1029, 192] on div at bounding box center [1037, 192] width 100 height 125
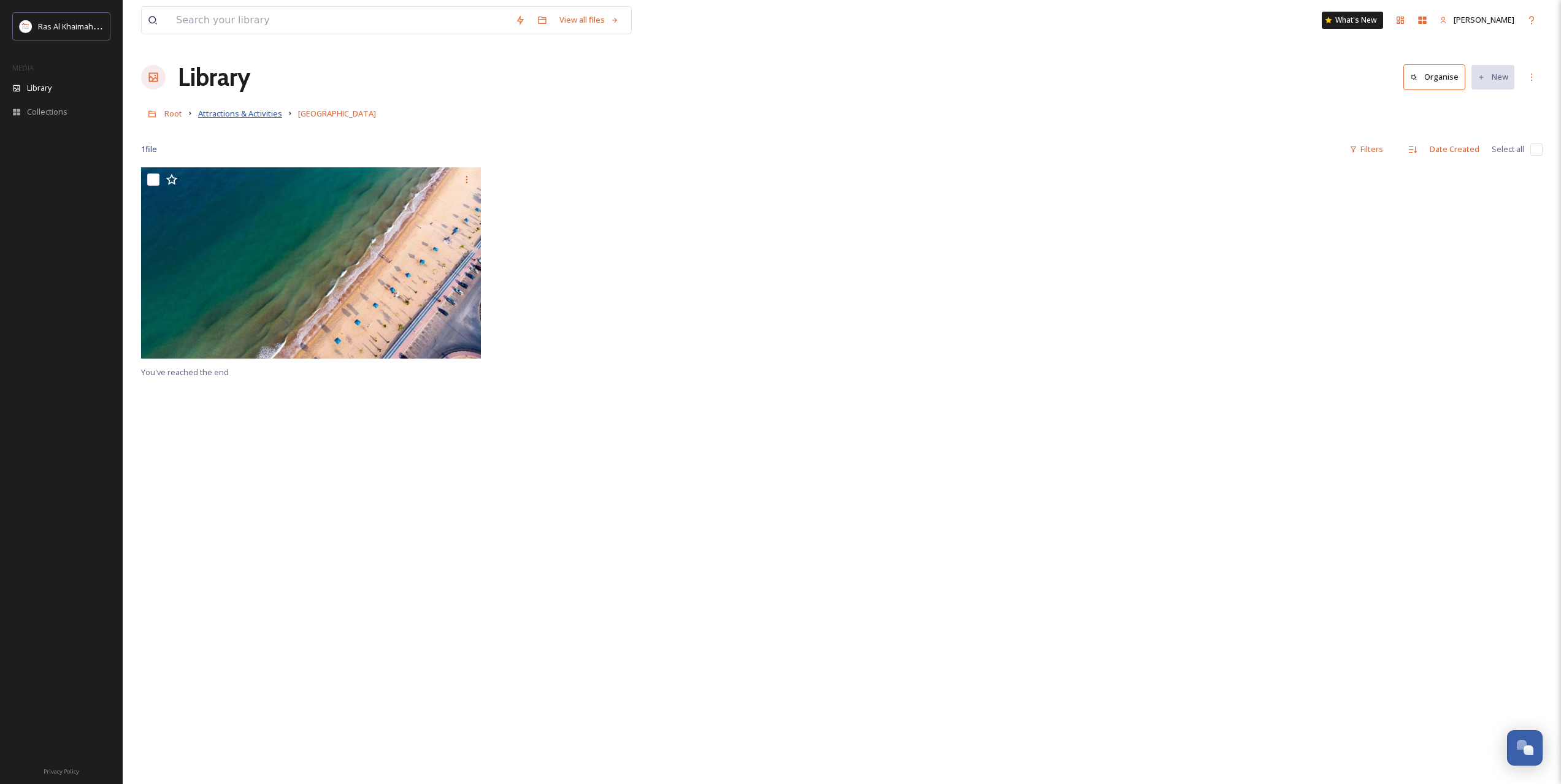
click at [271, 111] on span "Attractions & Activities" at bounding box center [239, 113] width 84 height 11
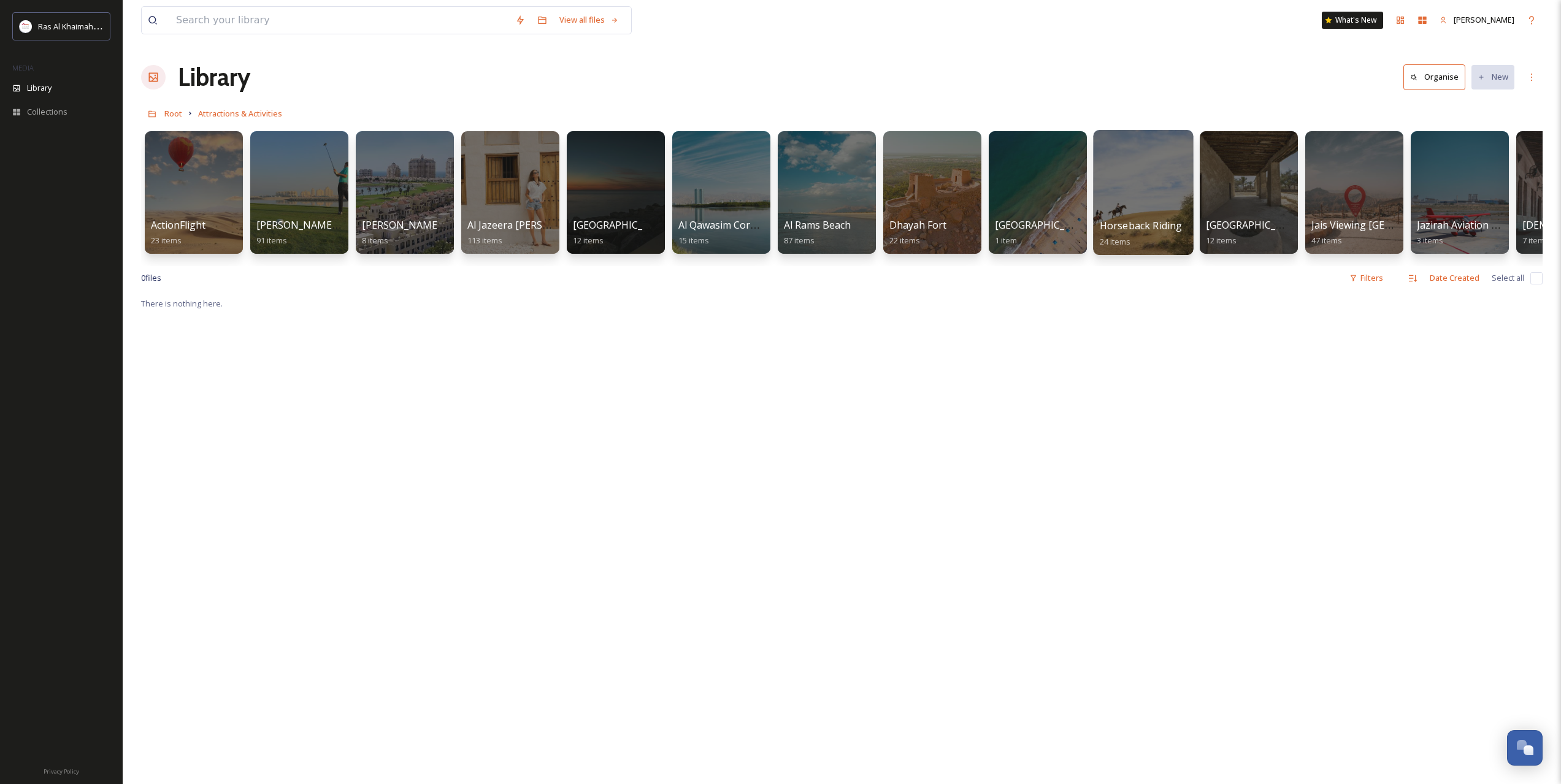
click at [1127, 200] on div at bounding box center [1142, 192] width 100 height 125
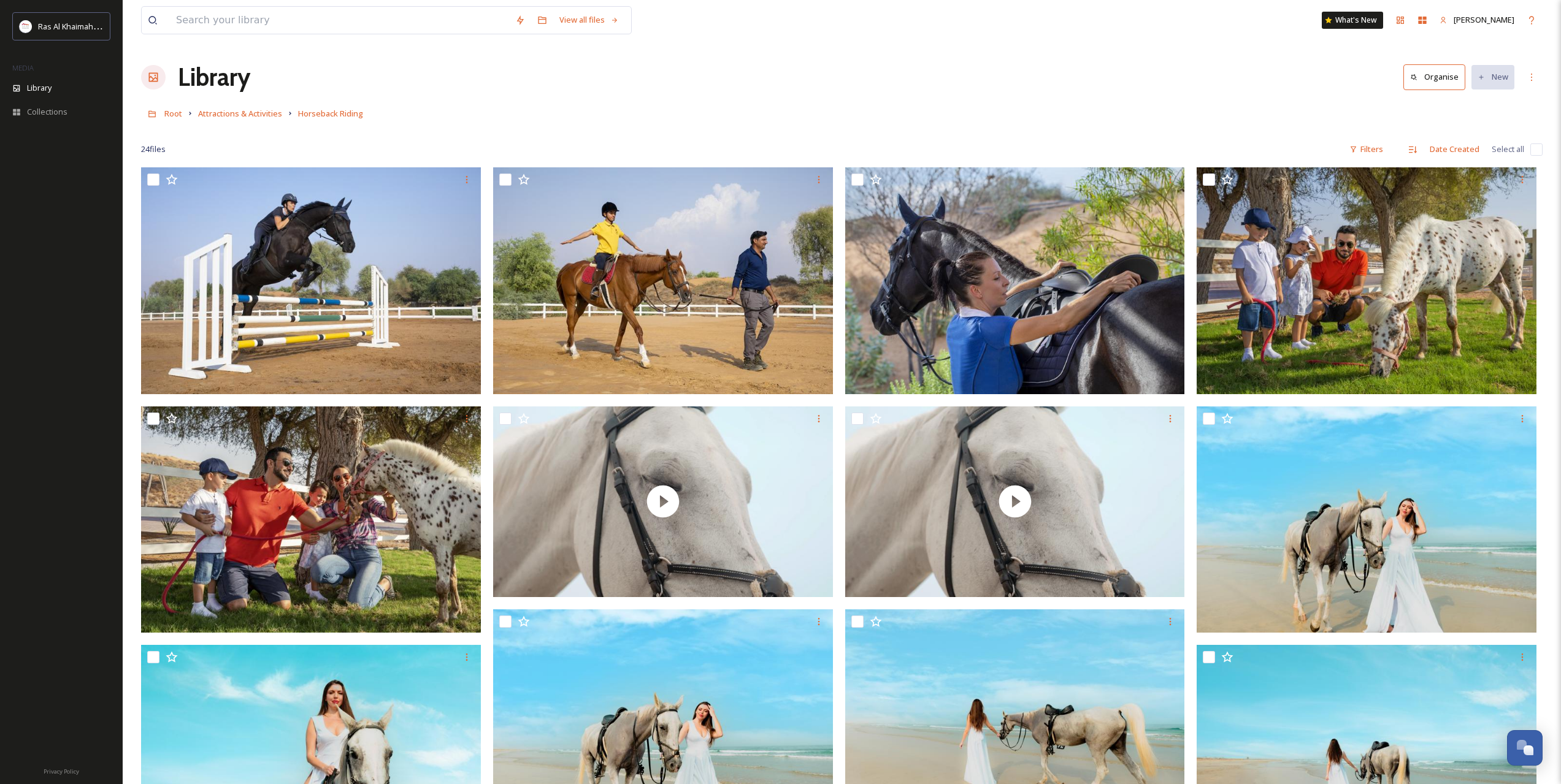
drag, startPoint x: 1017, startPoint y: 568, endPoint x: 769, endPoint y: 317, distance: 352.9
click at [248, 115] on span "Attractions & Activities" at bounding box center [239, 113] width 84 height 11
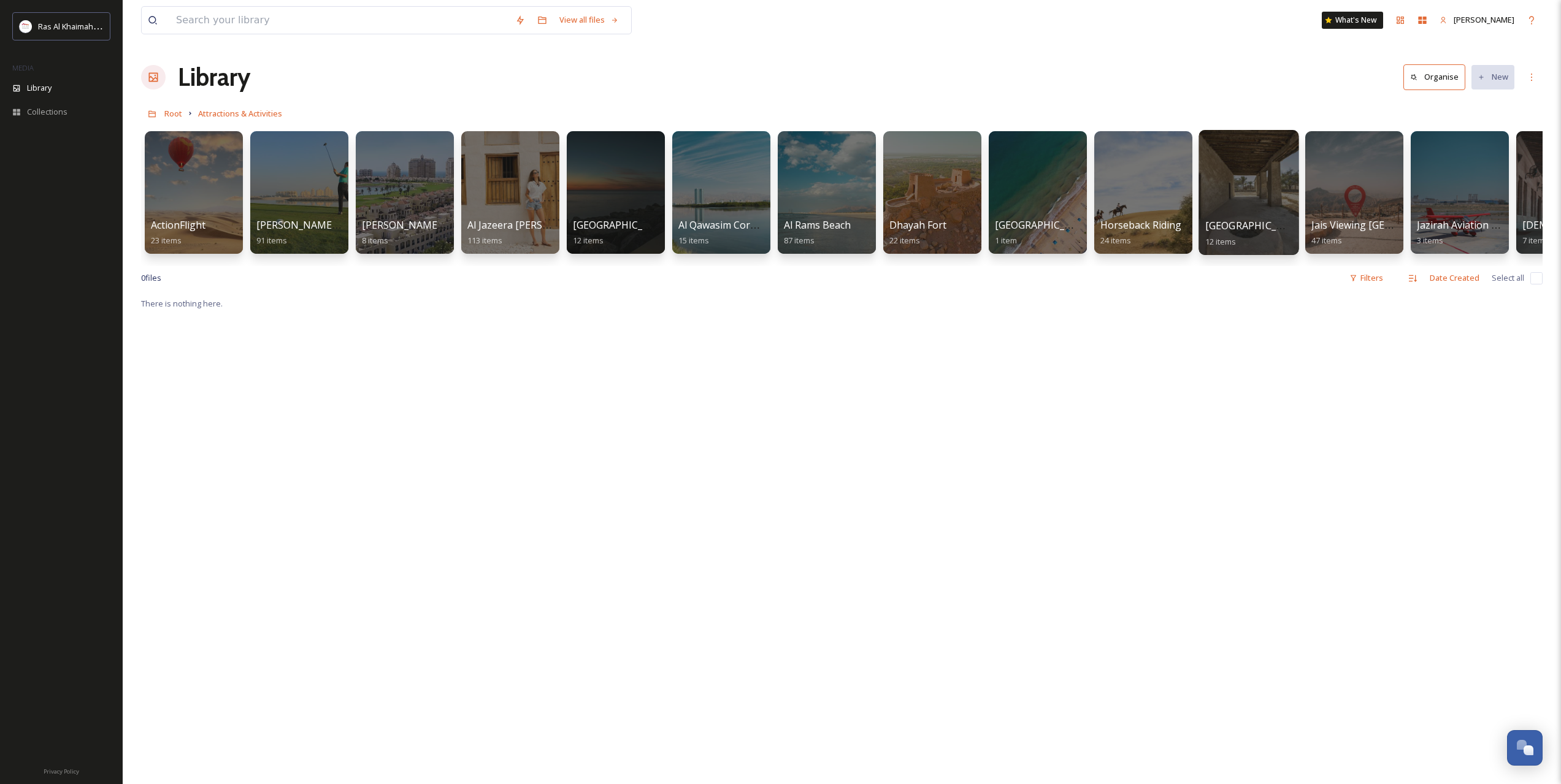
click at [1209, 181] on div at bounding box center [1248, 192] width 100 height 125
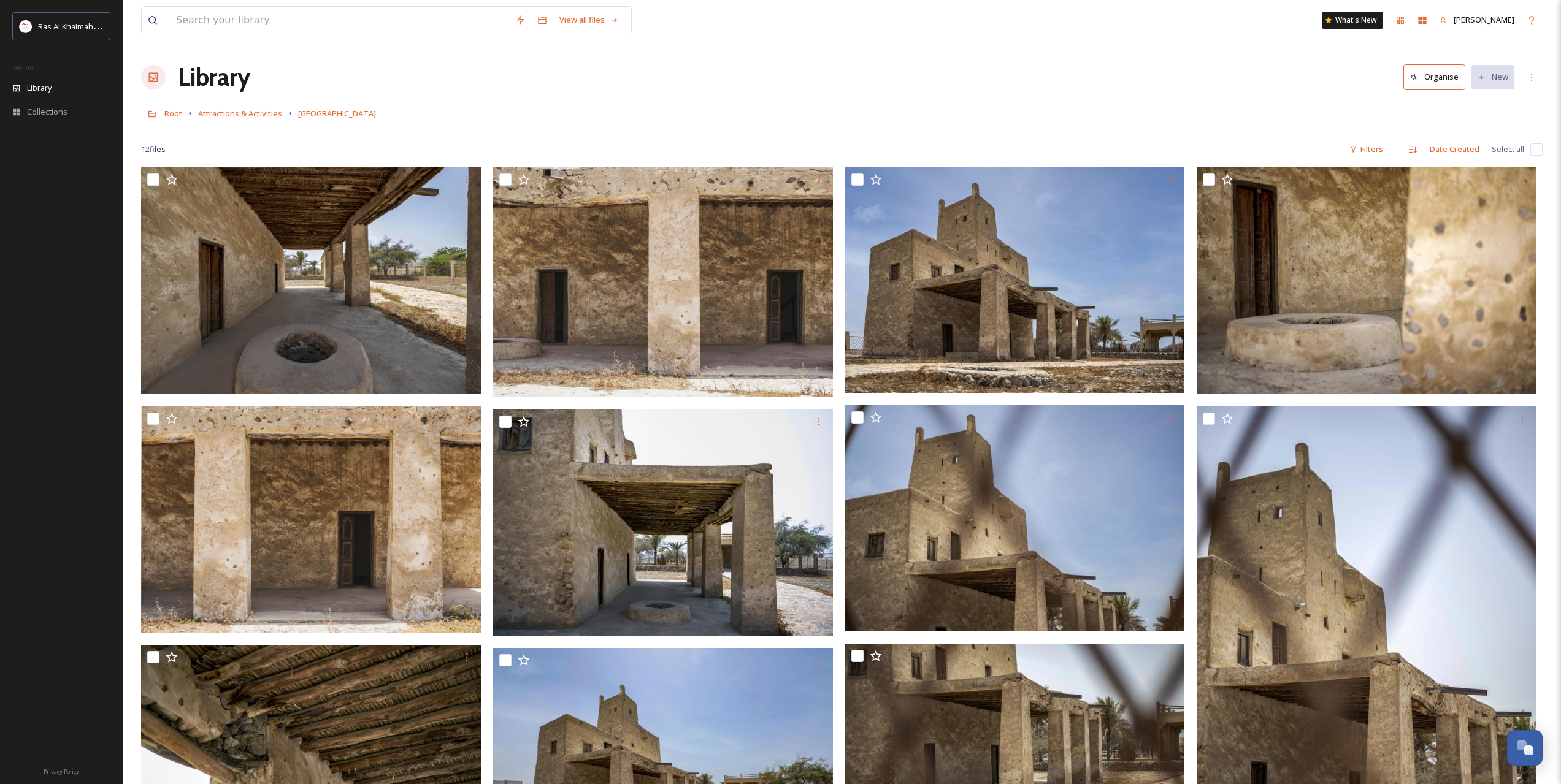
drag, startPoint x: 1000, startPoint y: 592, endPoint x: 819, endPoint y: 276, distance: 364.2
click at [263, 113] on span "Attractions & Activities" at bounding box center [239, 113] width 84 height 11
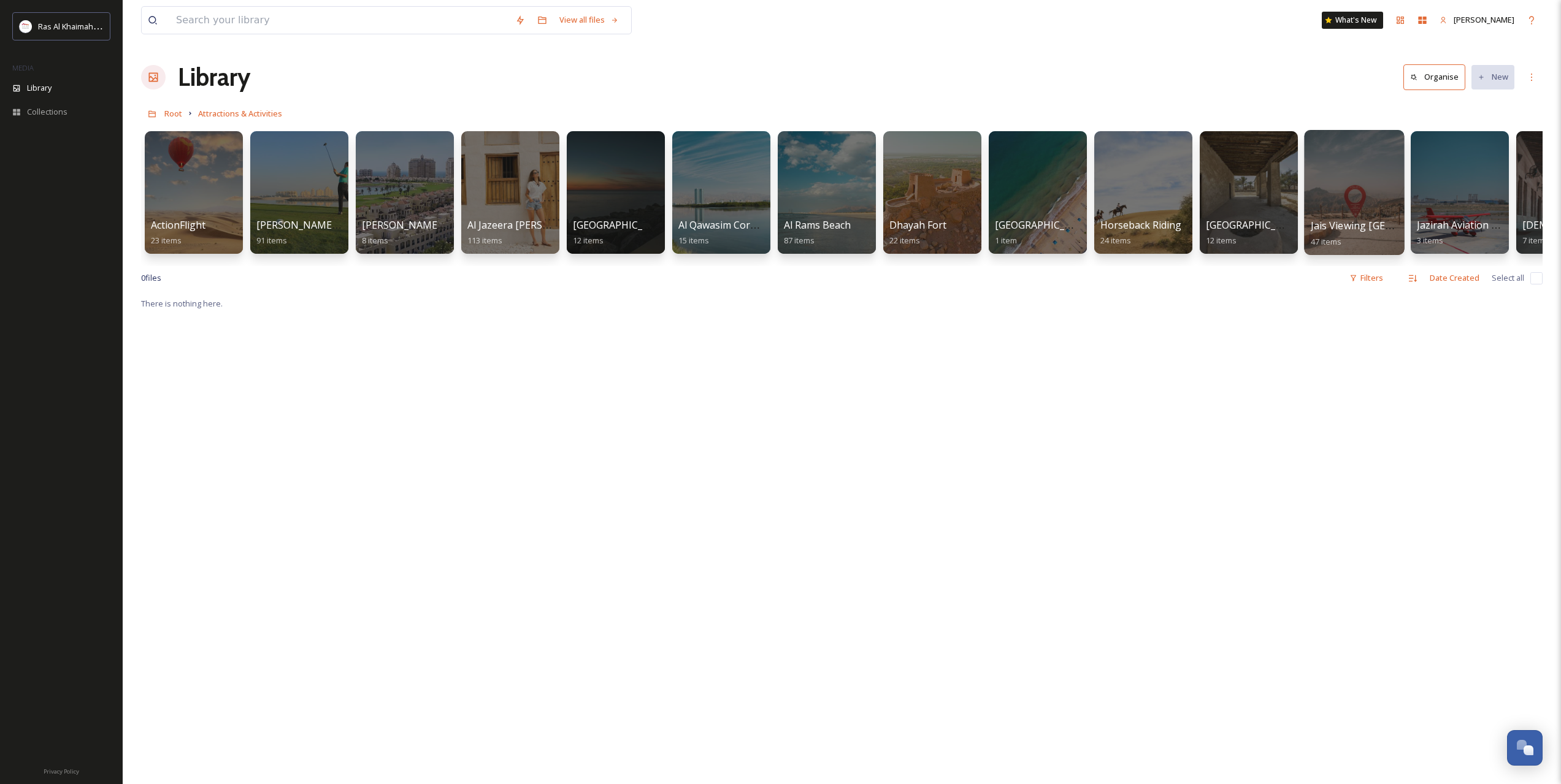
click at [1360, 189] on div at bounding box center [1354, 192] width 100 height 125
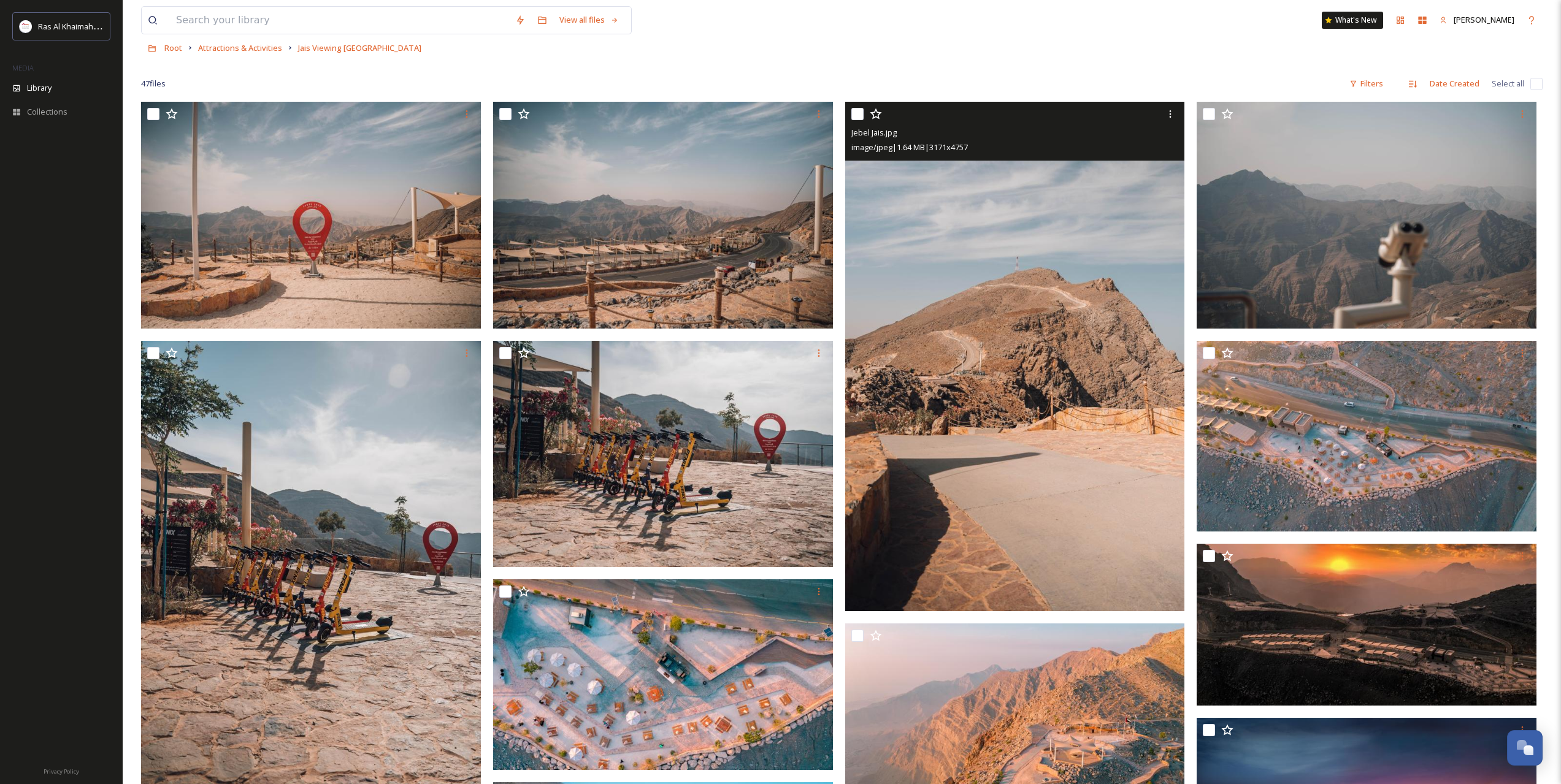
scroll to position [409, 0]
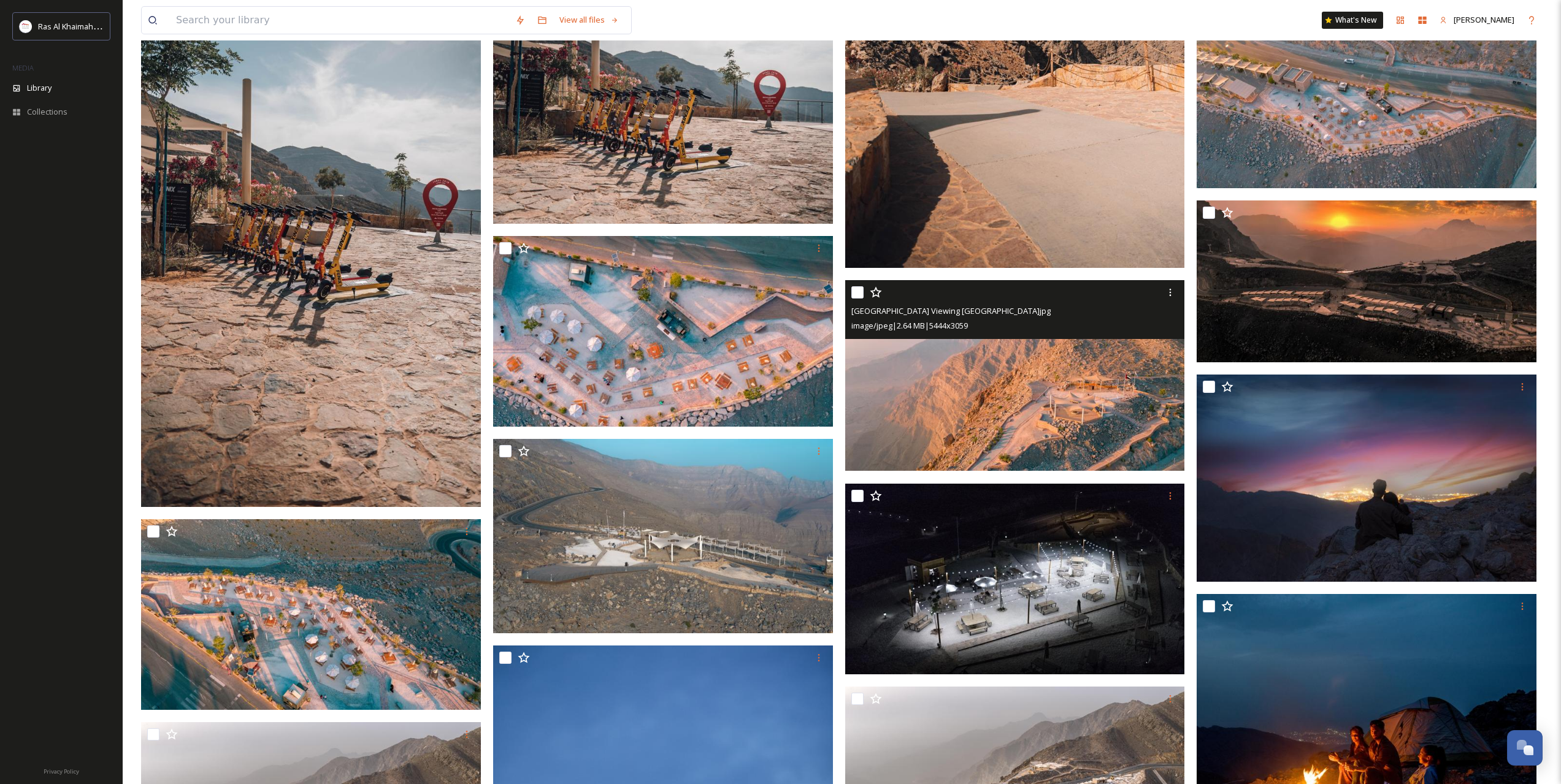
click at [983, 368] on img at bounding box center [1014, 375] width 340 height 190
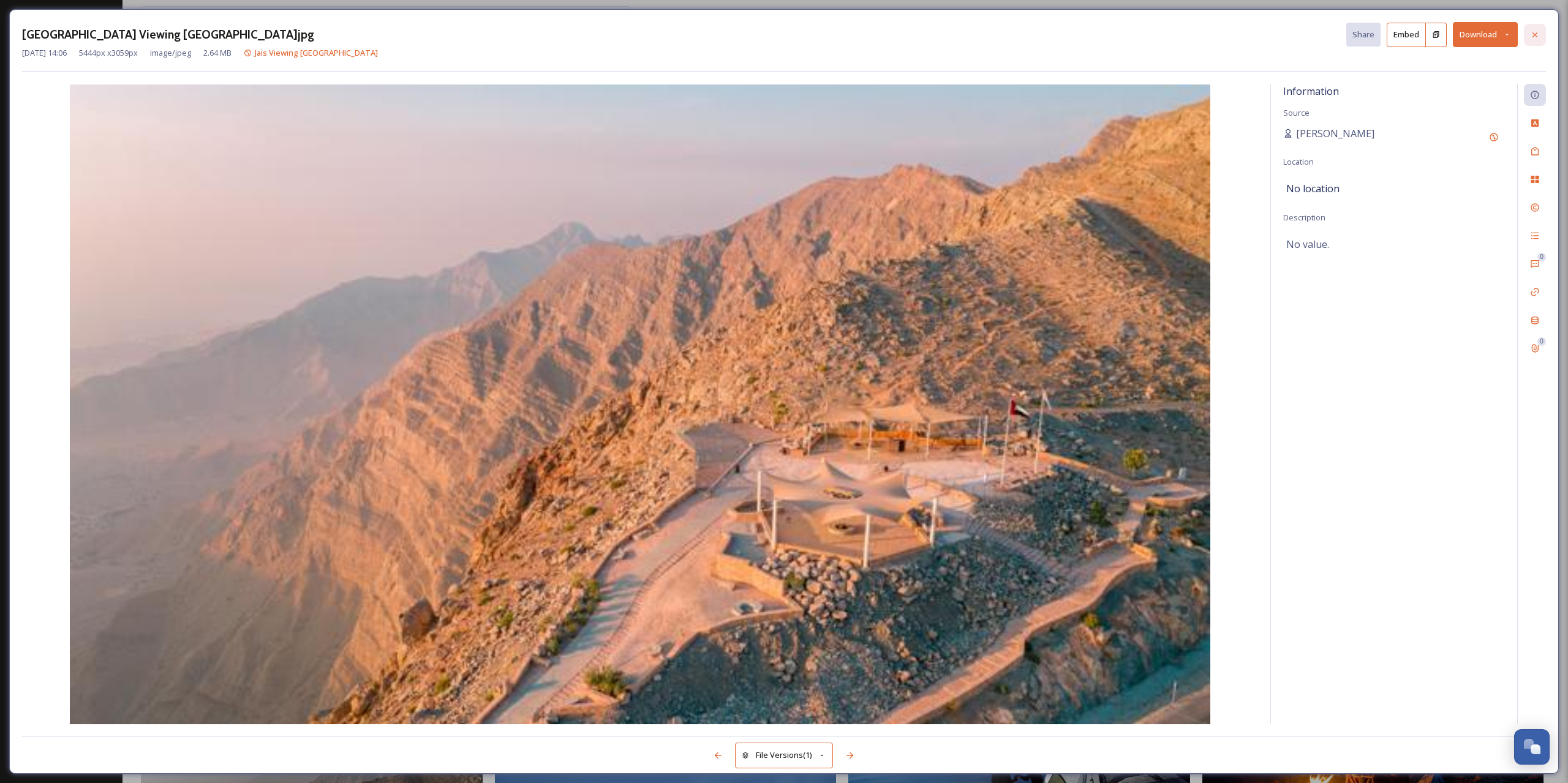
click at [1537, 38] on icon at bounding box center [1534, 35] width 10 height 10
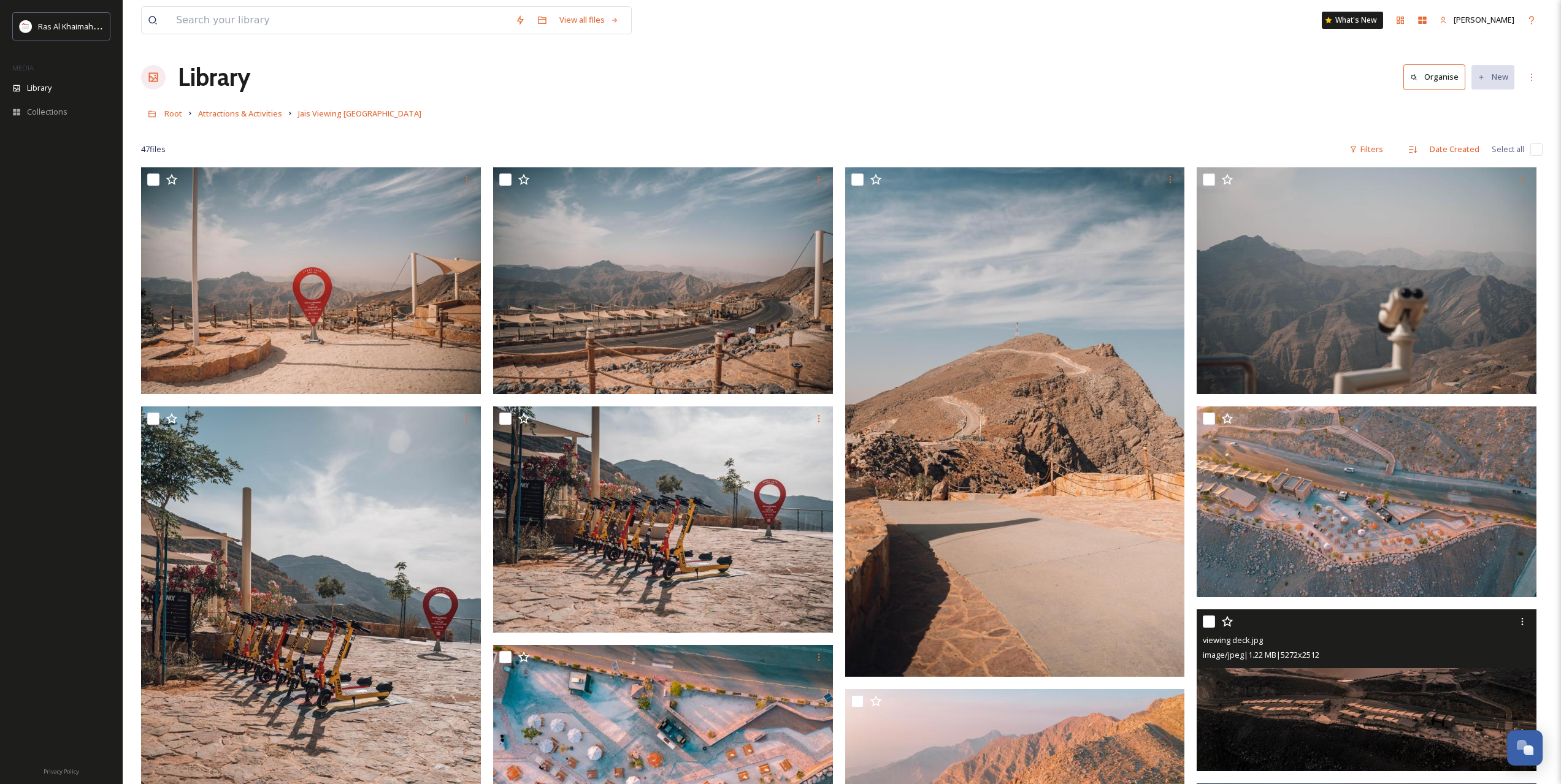
drag, startPoint x: 1336, startPoint y: 558, endPoint x: 1253, endPoint y: 231, distance: 337.4
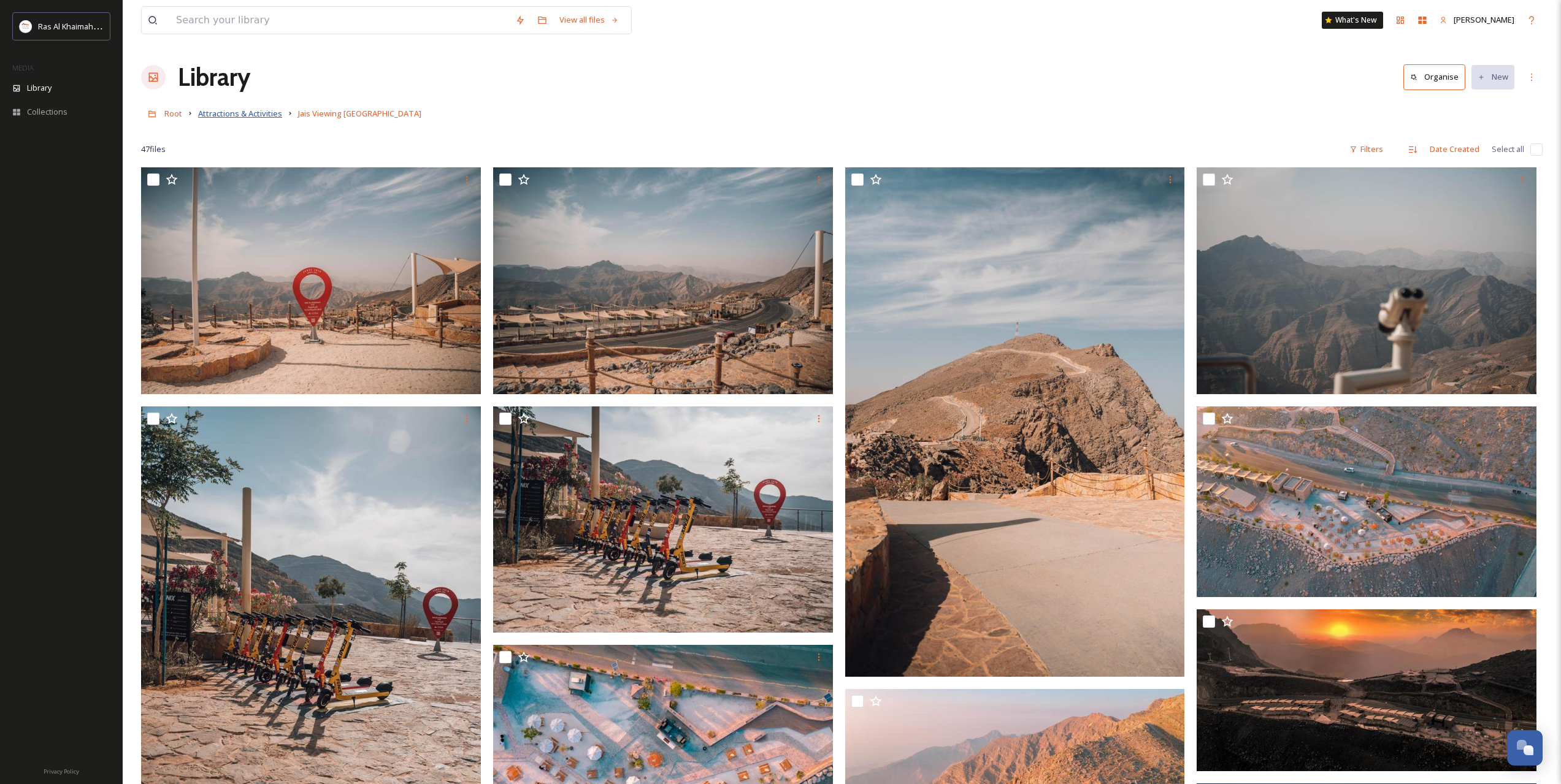
click at [237, 113] on span "Attractions & Activities" at bounding box center [239, 113] width 84 height 11
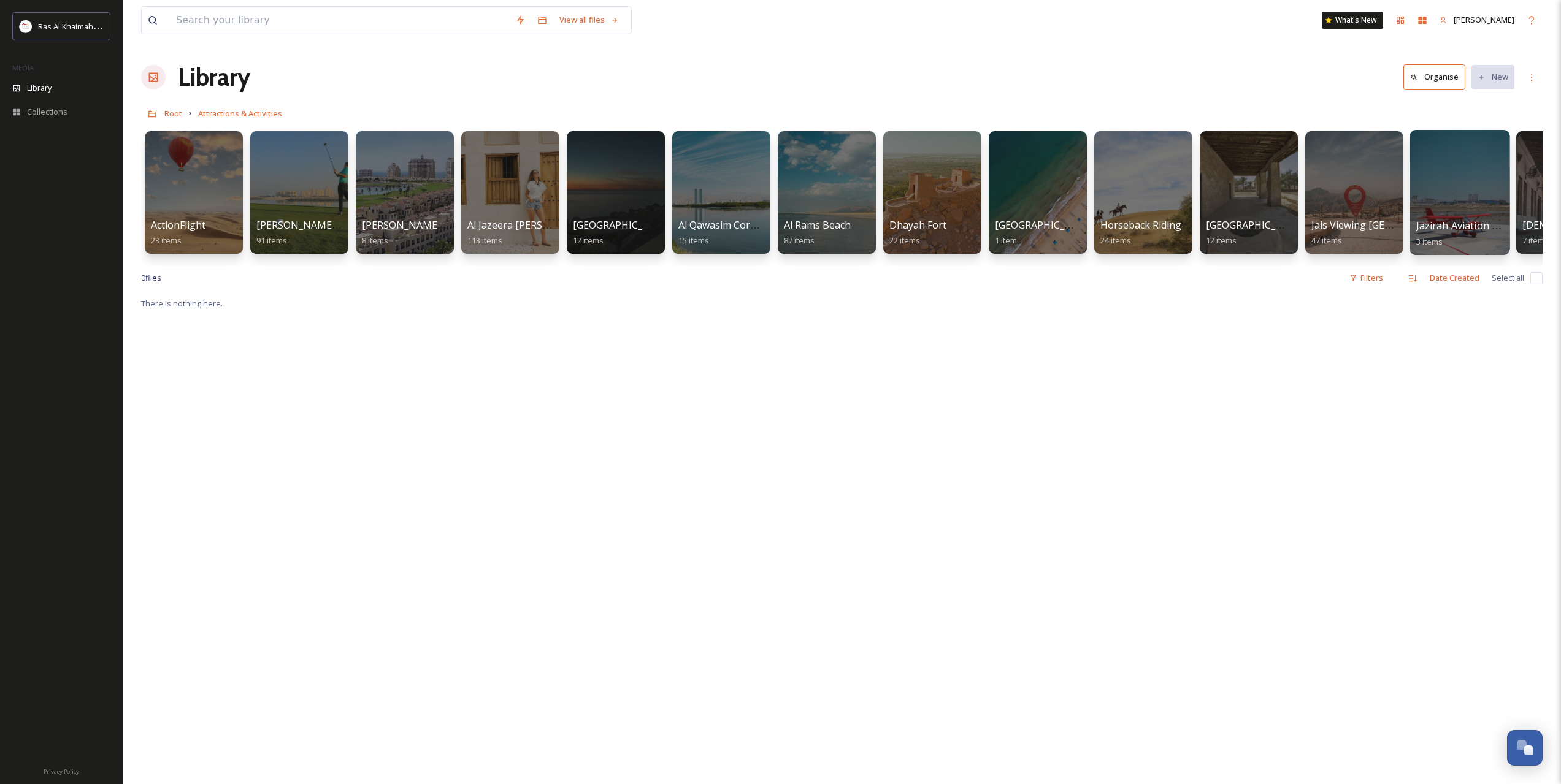
click at [1453, 200] on div at bounding box center [1459, 192] width 100 height 125
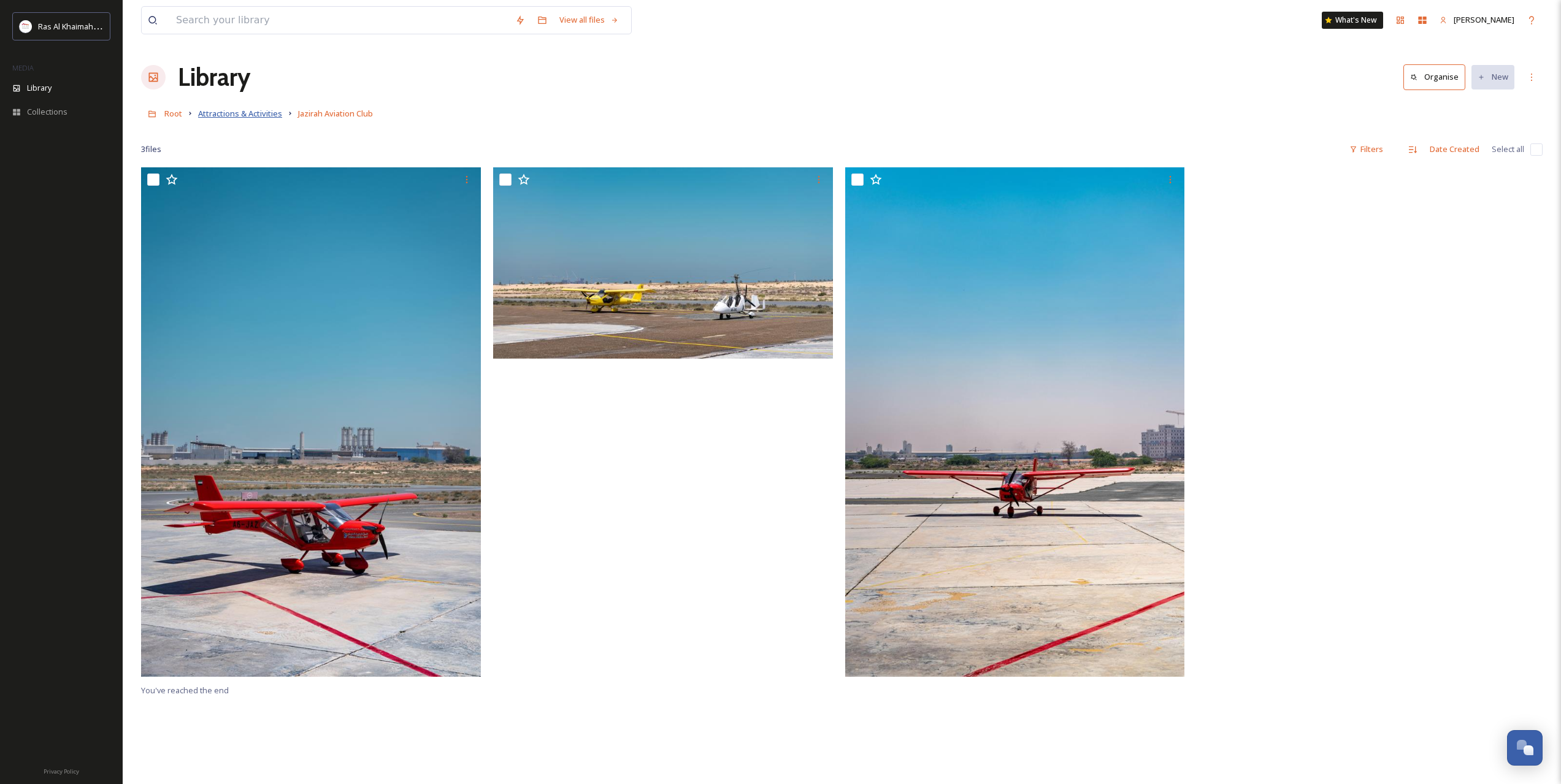
click at [262, 111] on span "Attractions & Activities" at bounding box center [239, 113] width 84 height 11
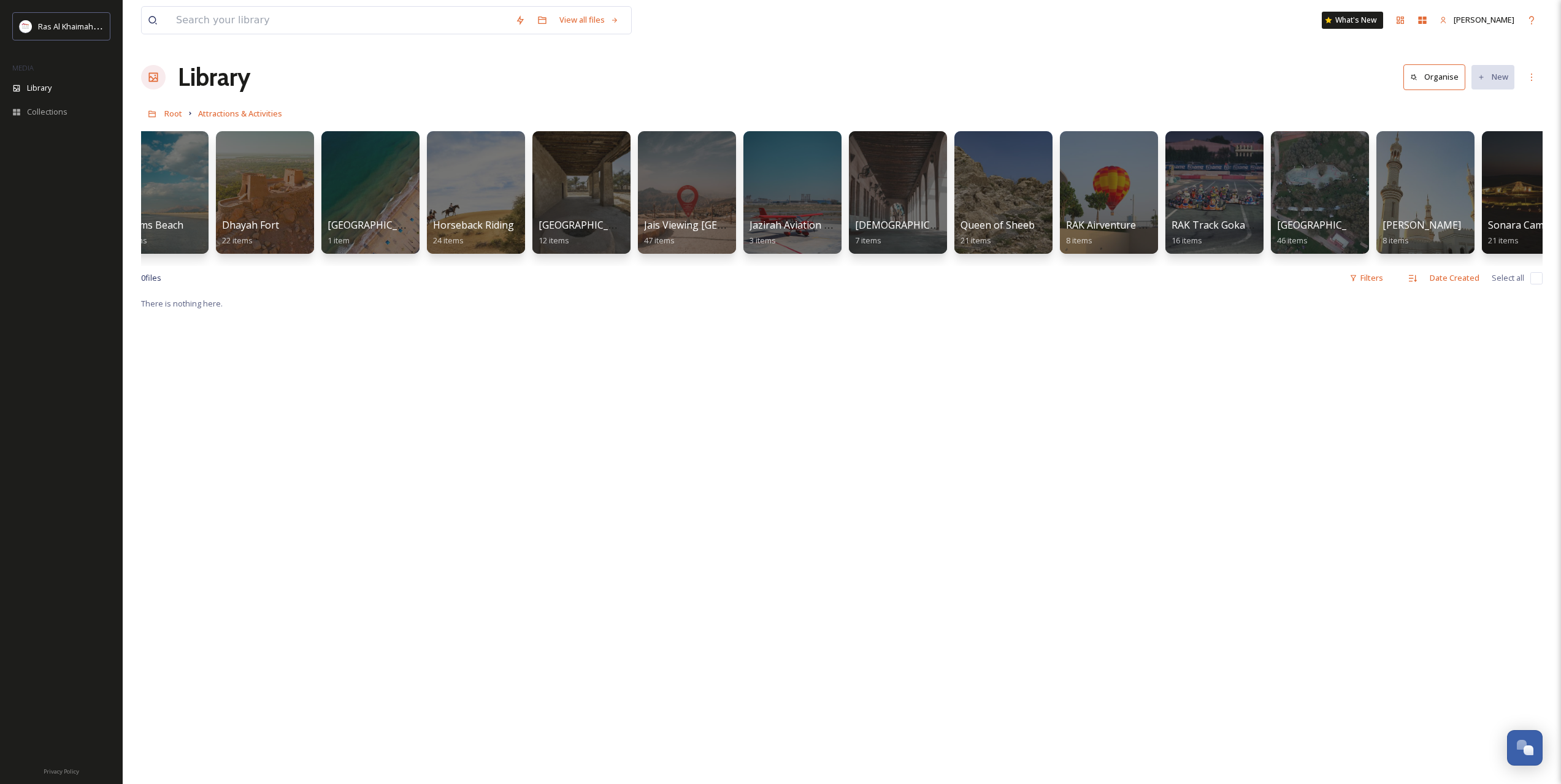
scroll to position [0, 680]
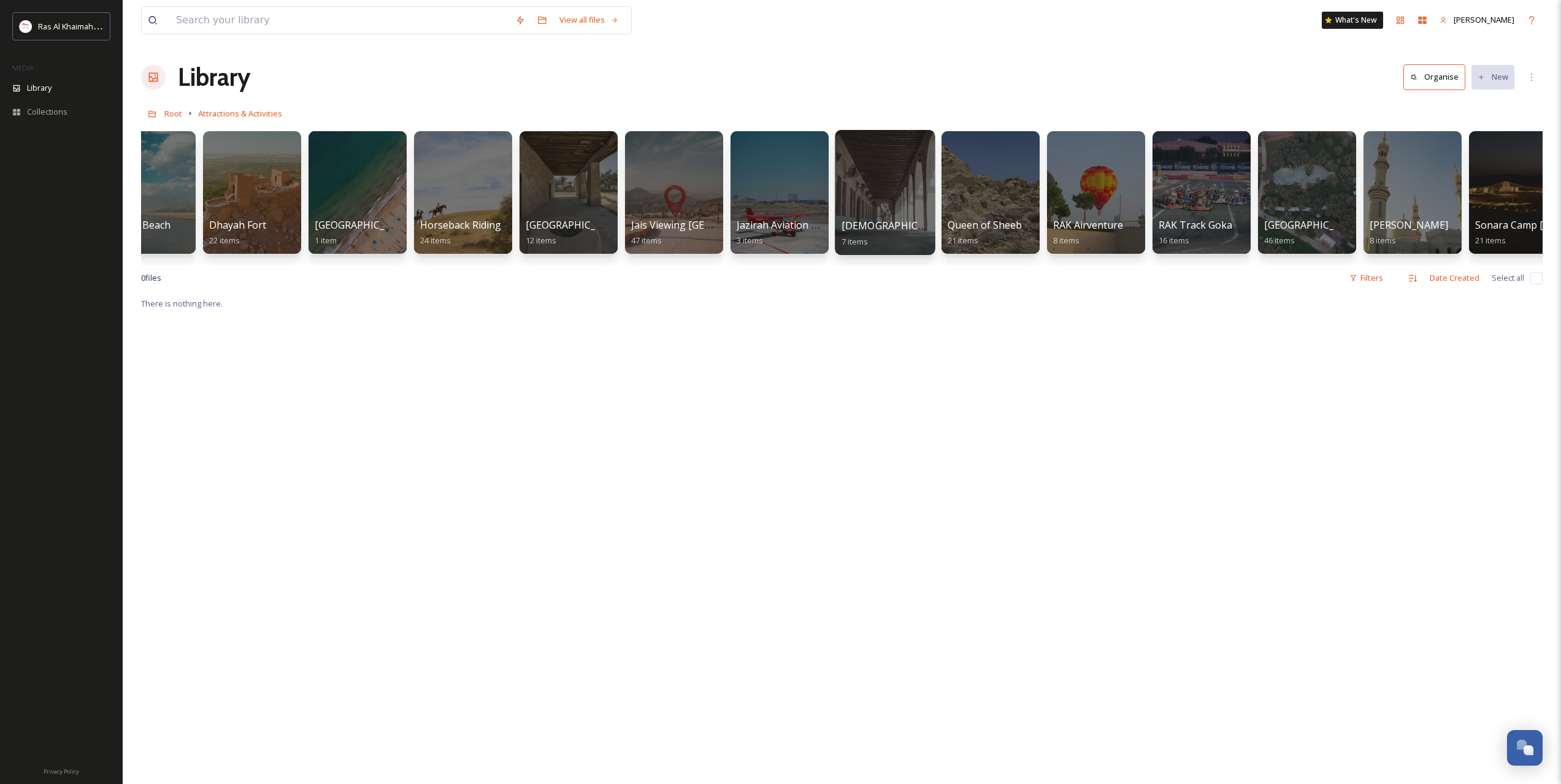
click at [888, 205] on div at bounding box center [885, 192] width 100 height 125
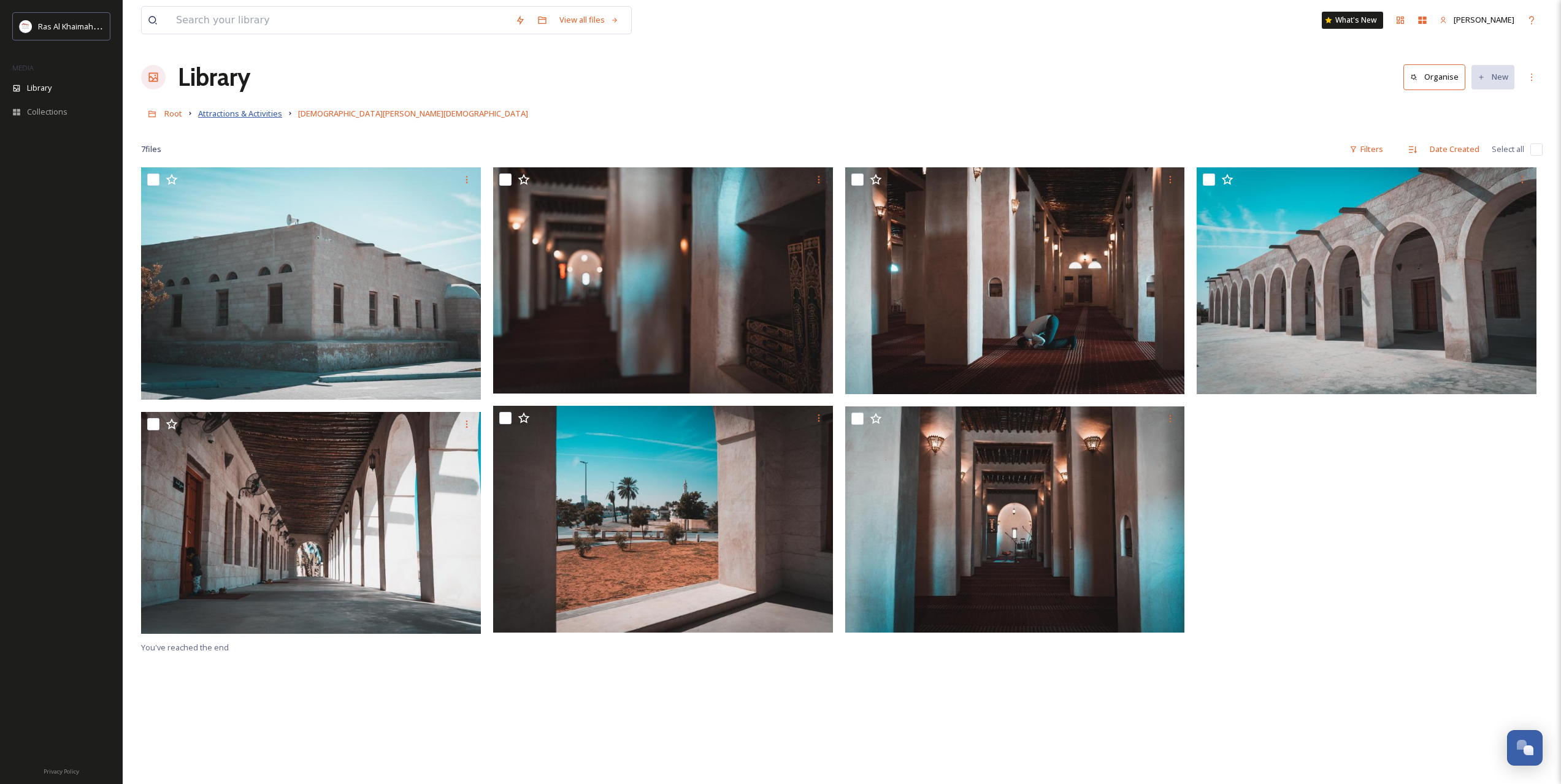
click at [267, 113] on span "Attractions & Activities" at bounding box center [239, 113] width 84 height 11
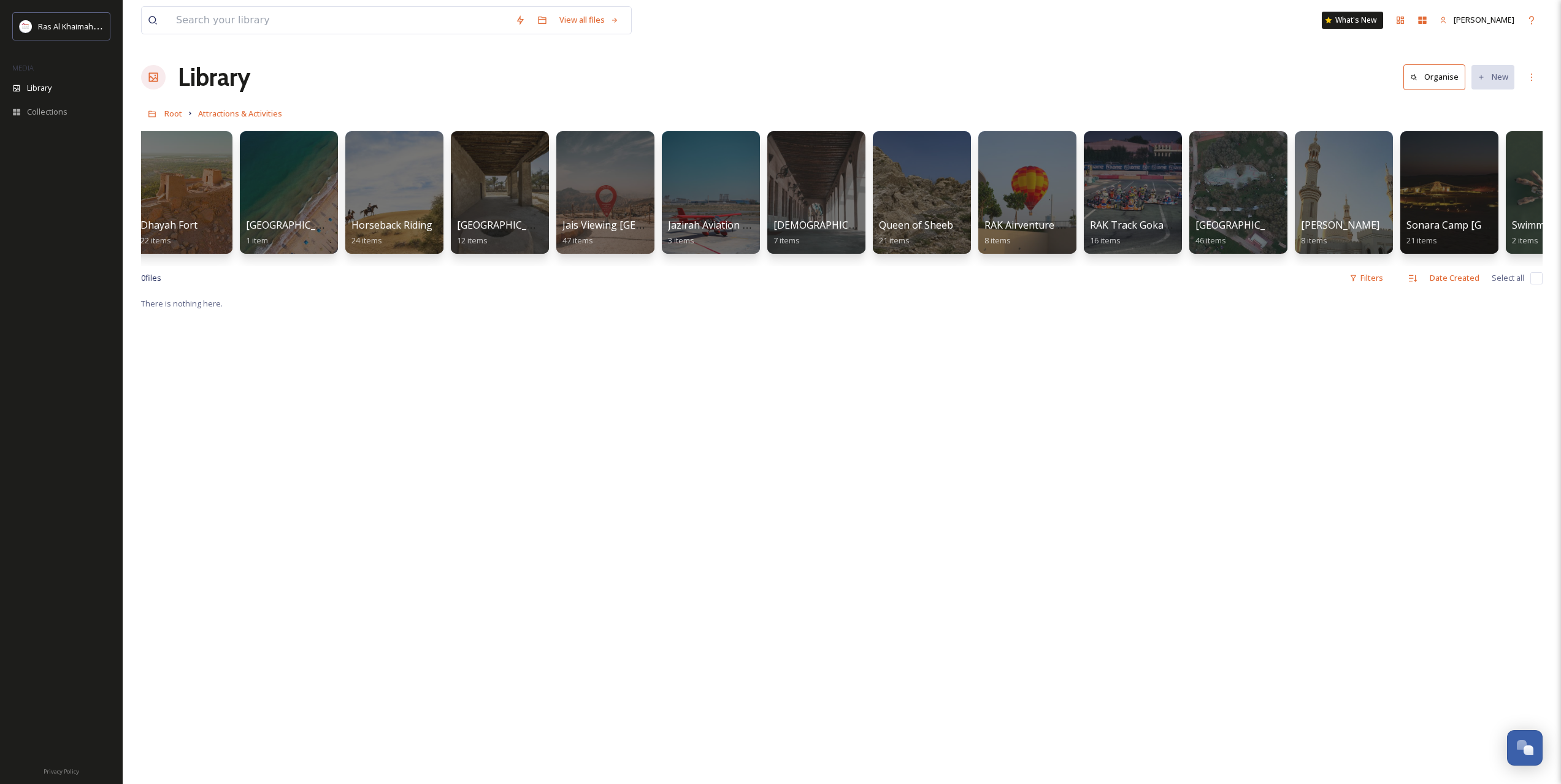
scroll to position [0, 750]
click at [819, 178] on div at bounding box center [815, 192] width 100 height 125
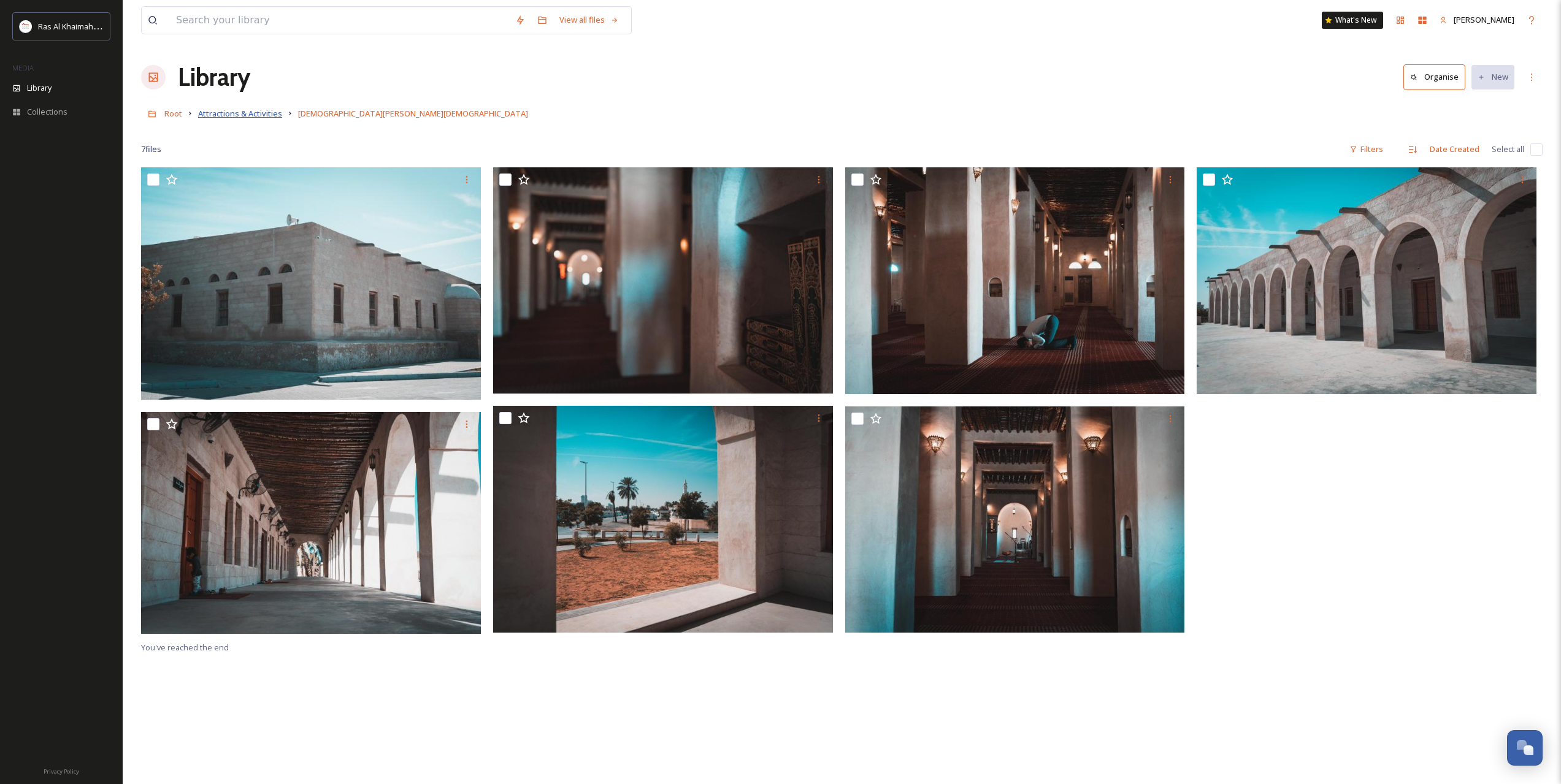
click at [258, 117] on span "Attractions & Activities" at bounding box center [239, 113] width 84 height 11
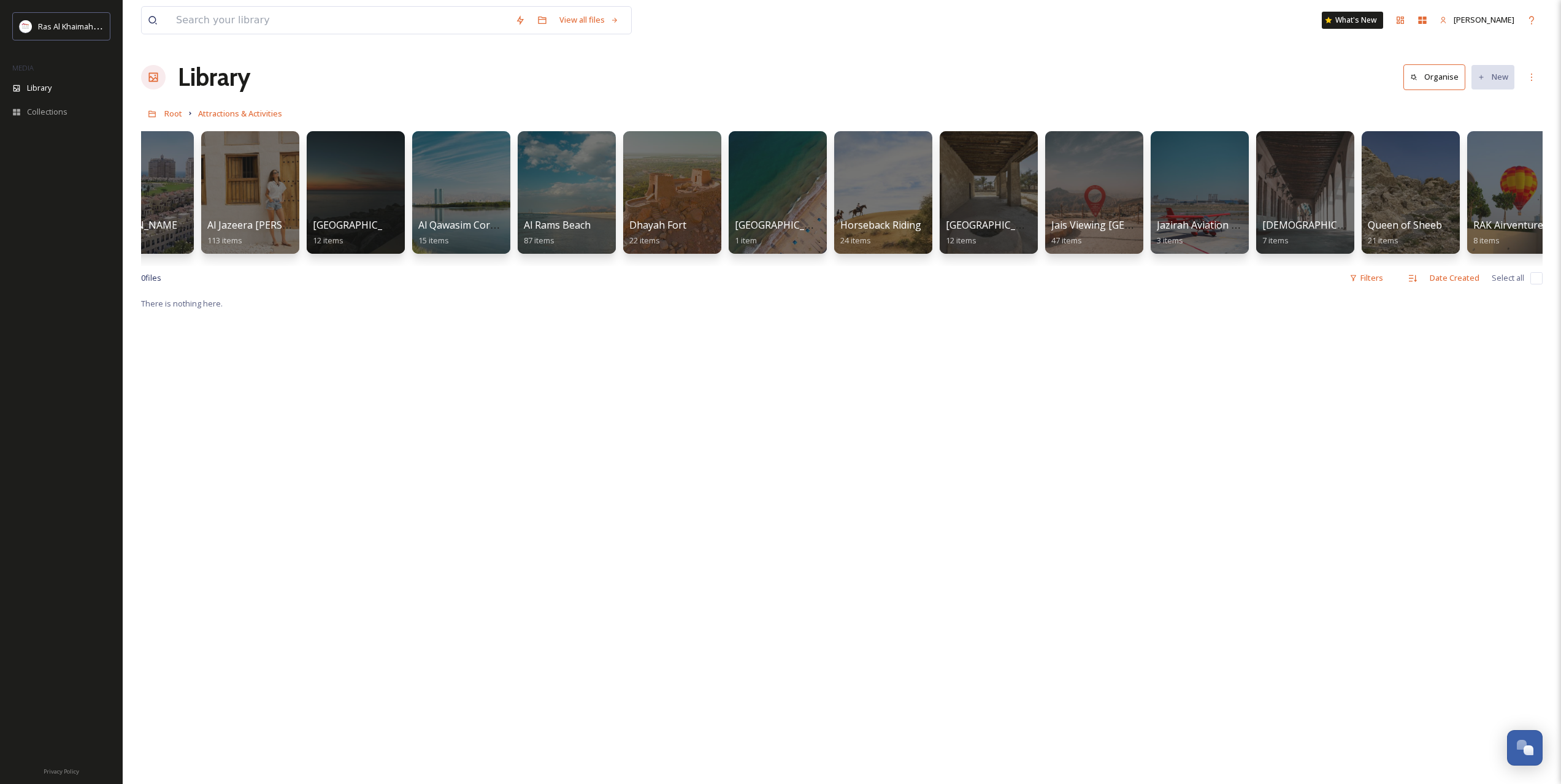
scroll to position [0, 339]
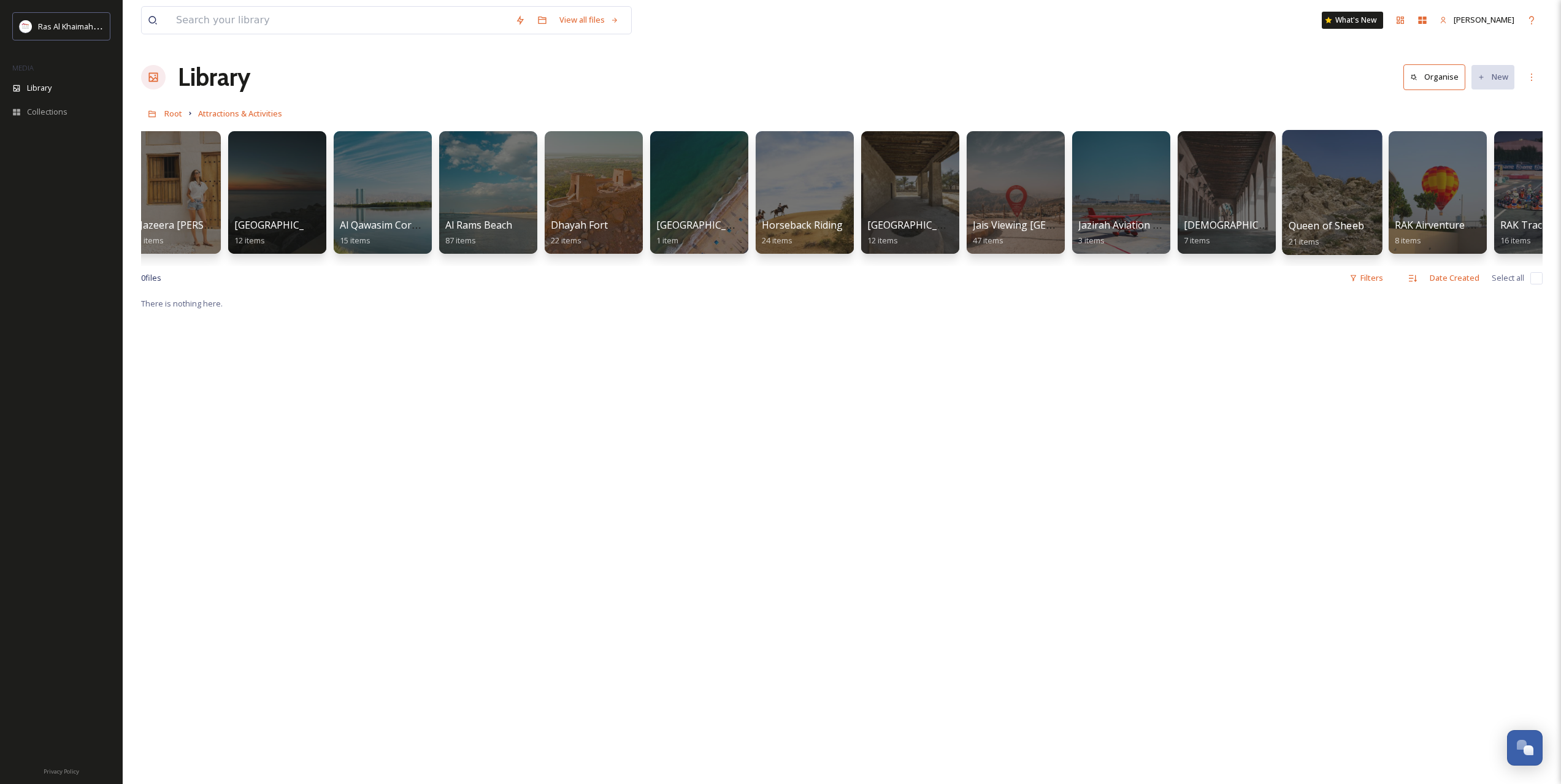
click at [1316, 196] on div at bounding box center [1332, 192] width 100 height 125
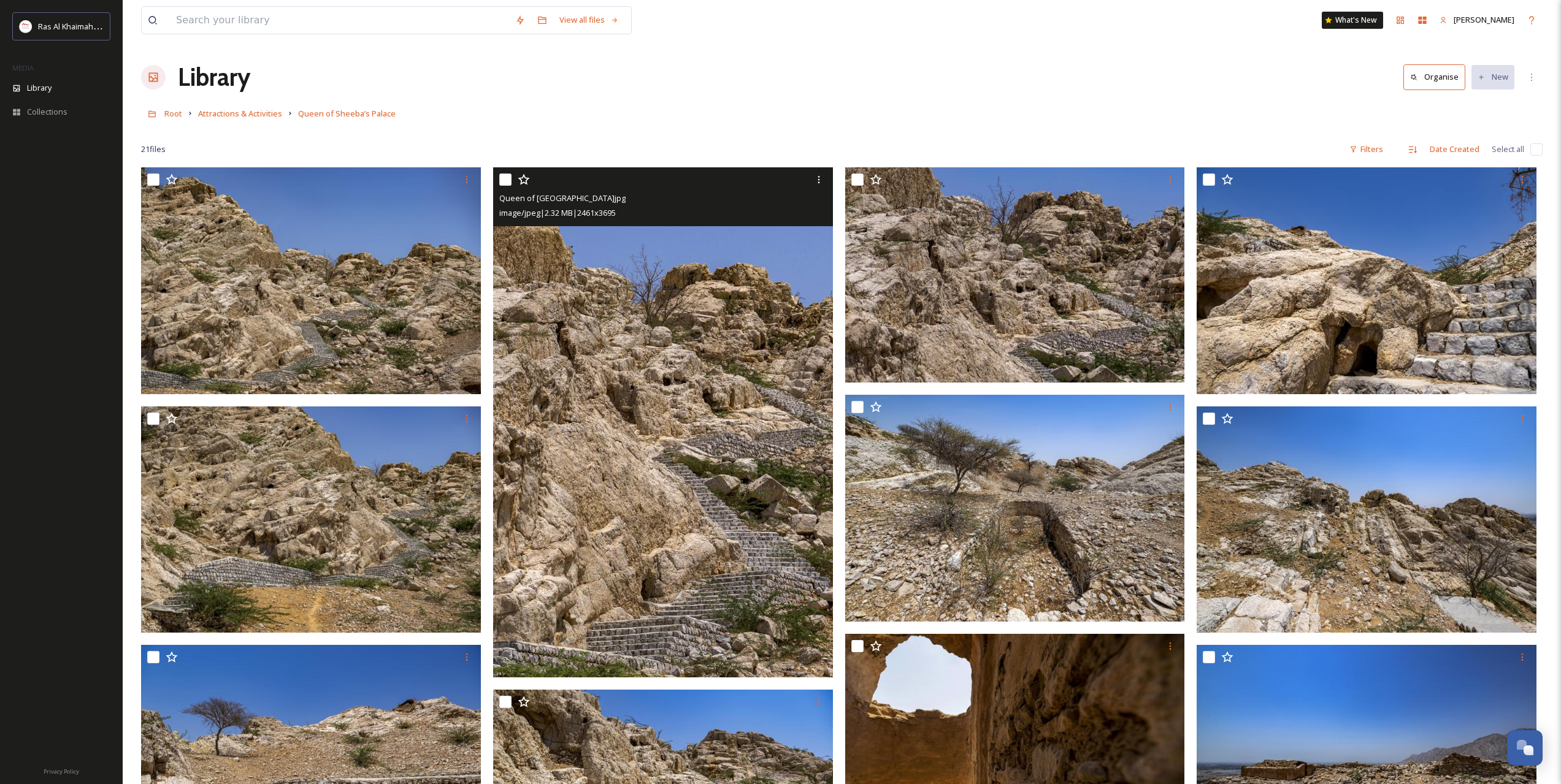
drag, startPoint x: 854, startPoint y: 628, endPoint x: 799, endPoint y: 420, distance: 215.1
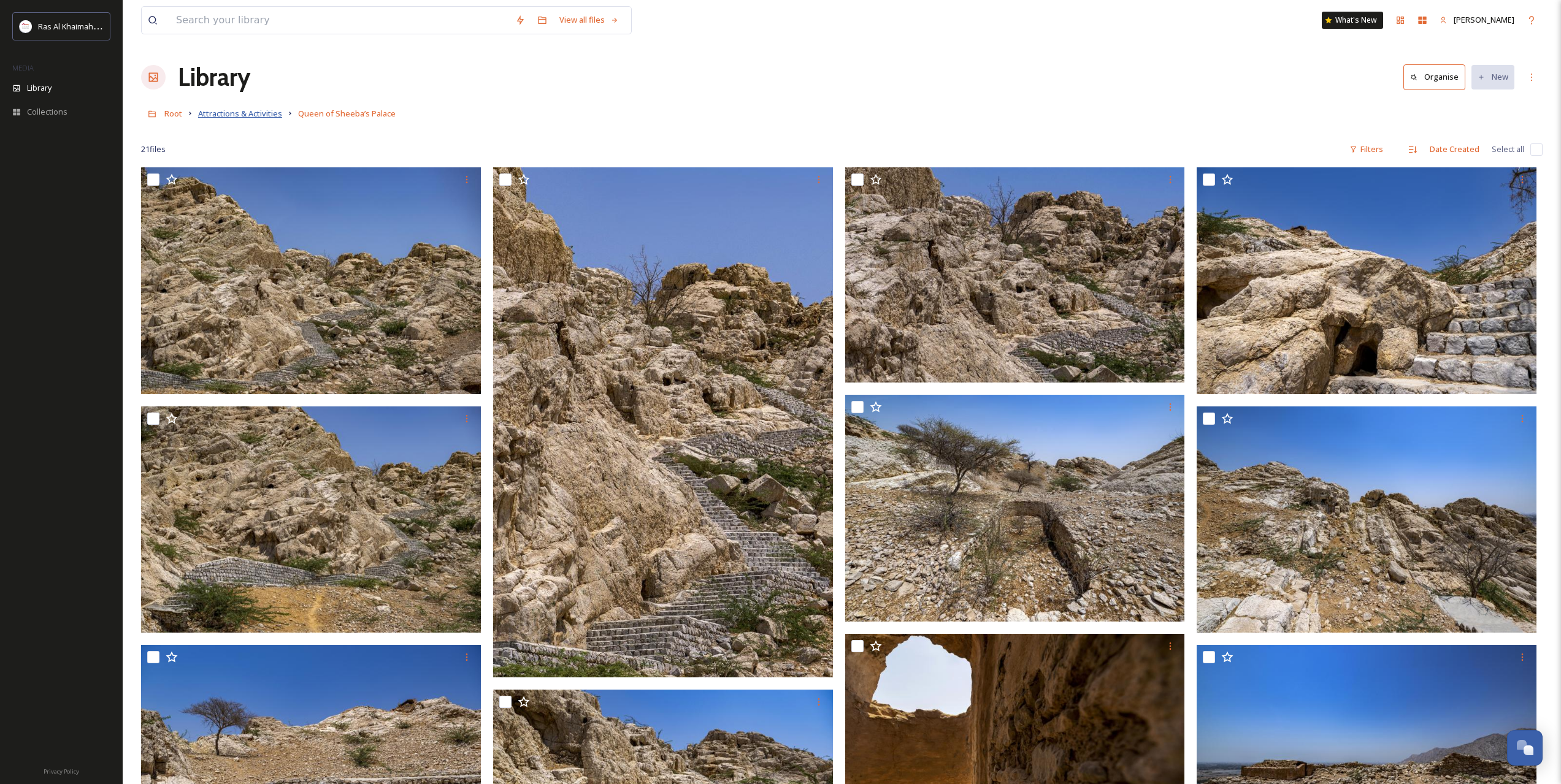
click at [273, 110] on span "Attractions & Activities" at bounding box center [239, 113] width 84 height 11
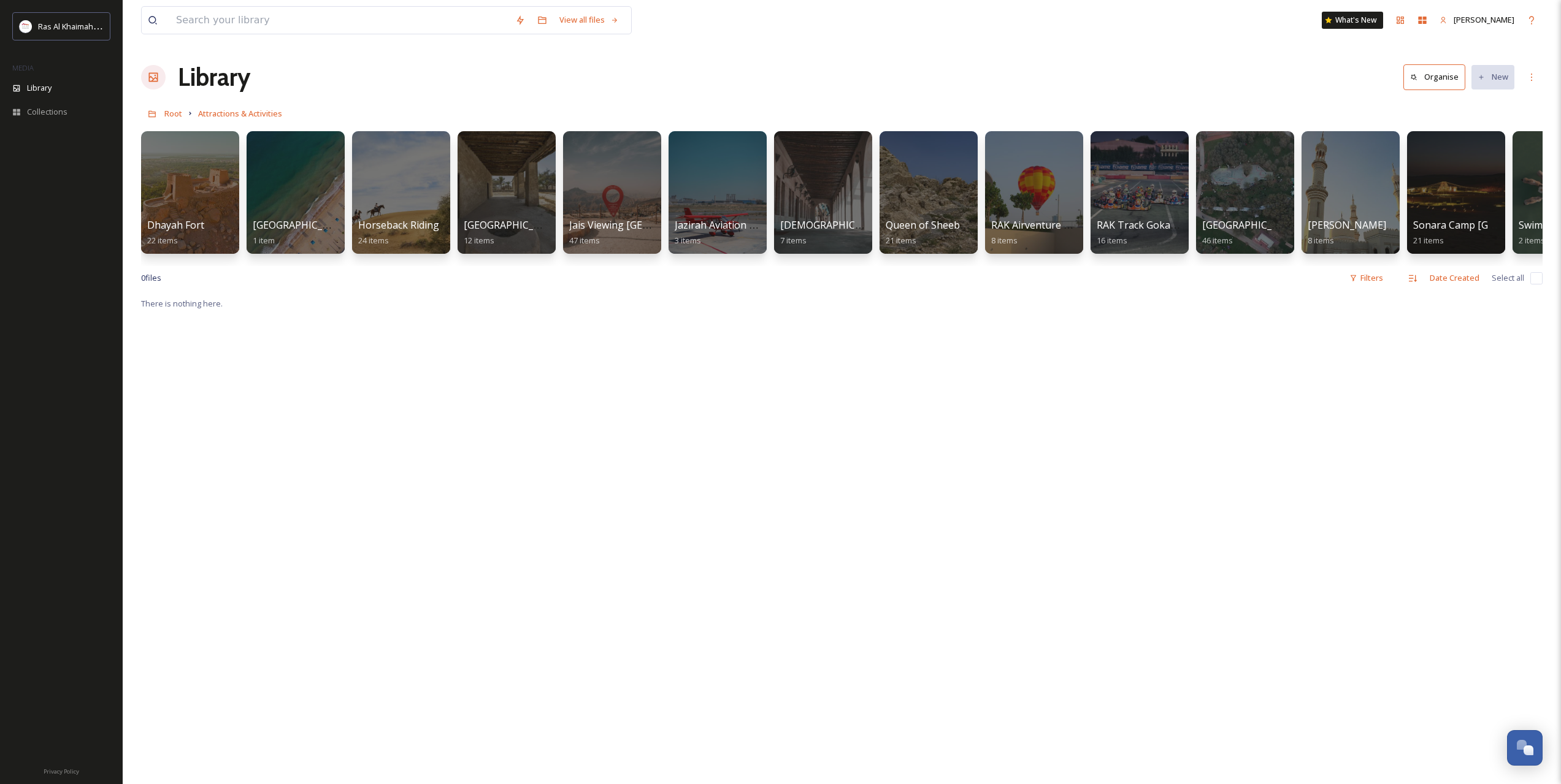
scroll to position [0, 743]
click at [1037, 232] on span "RAK Airventure Tethered Hot Air Balloon" at bounding box center [1085, 225] width 192 height 14
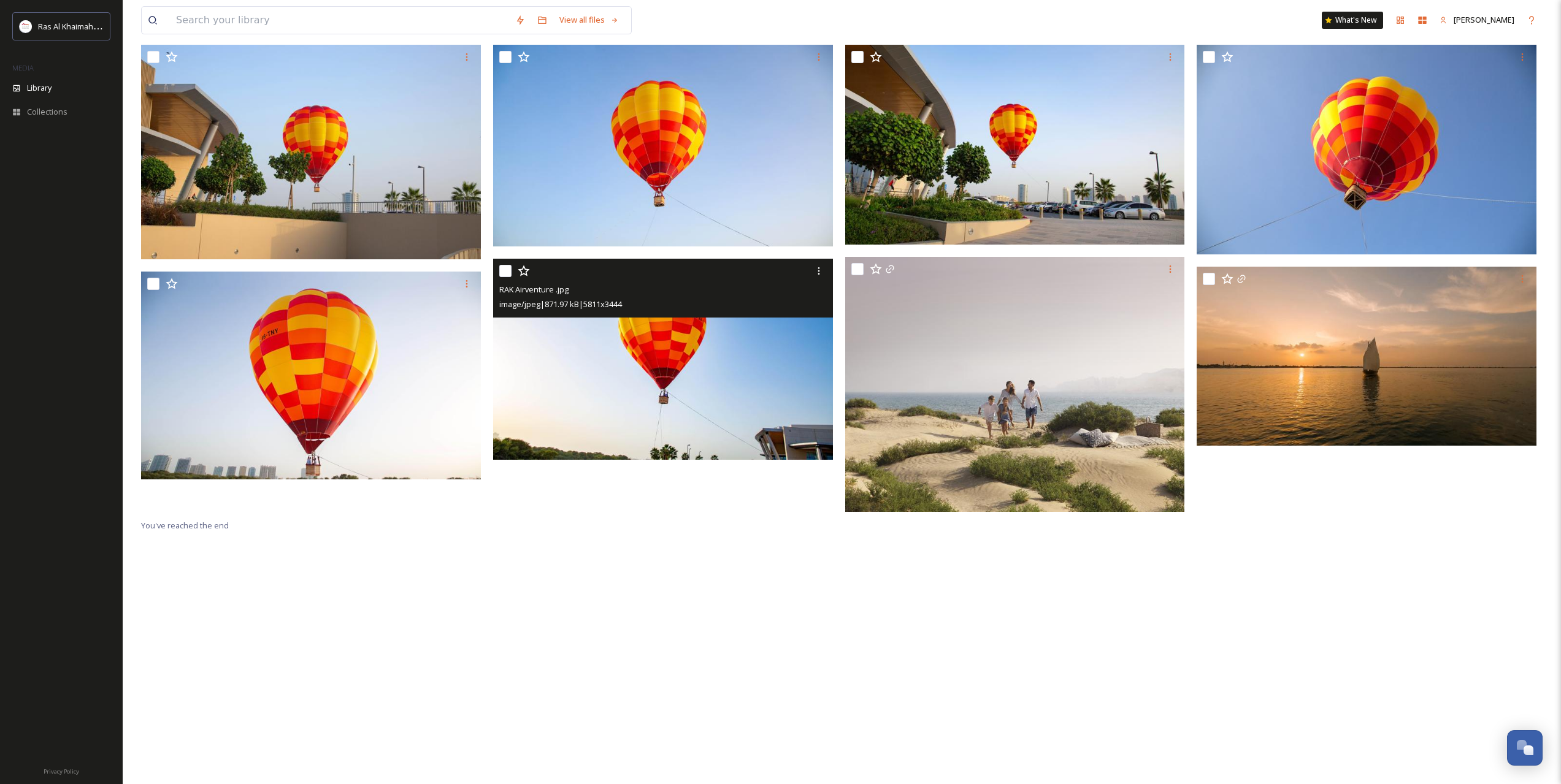
scroll to position [167, 0]
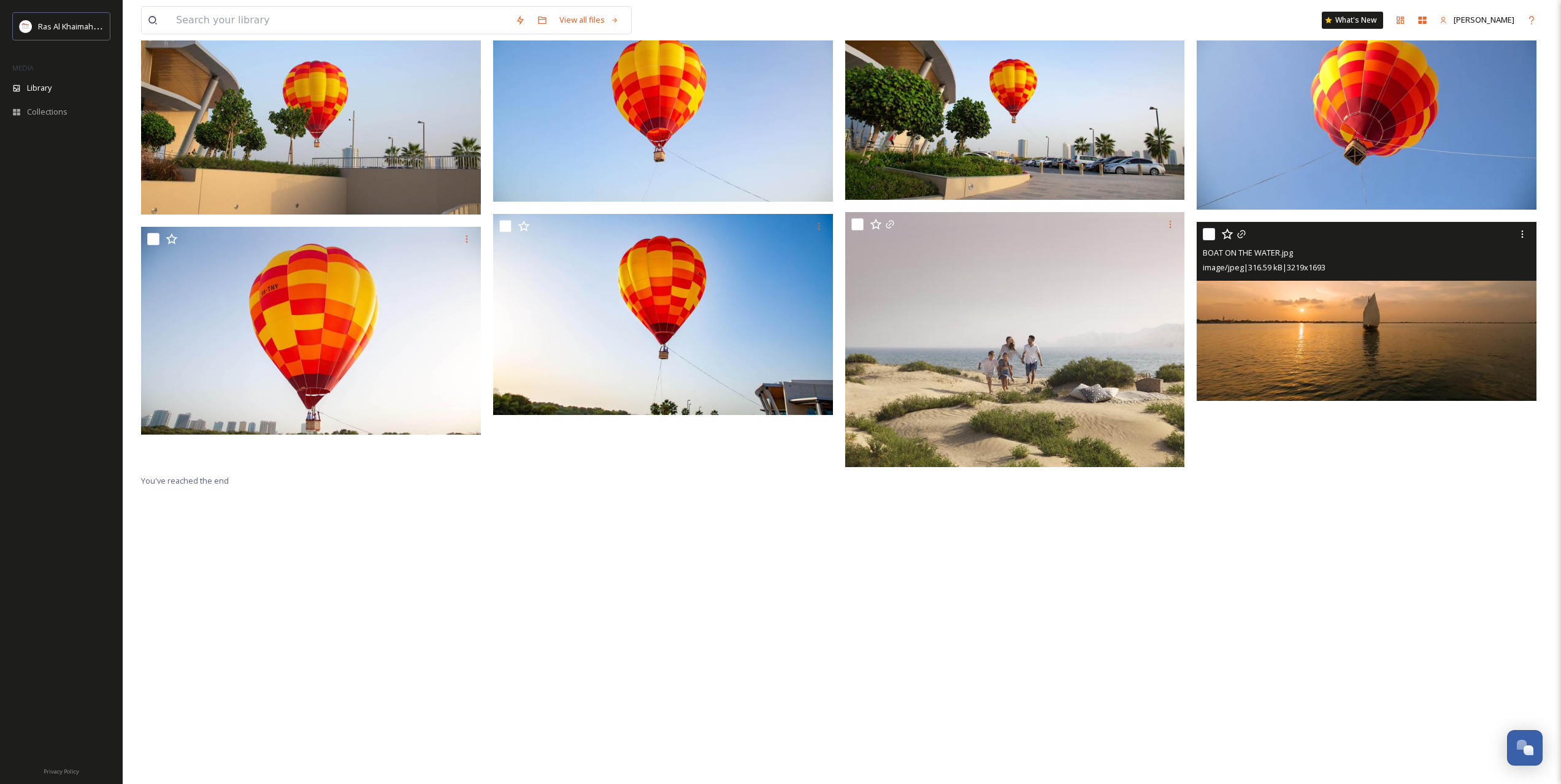
click at [1383, 339] on img at bounding box center [1366, 311] width 340 height 179
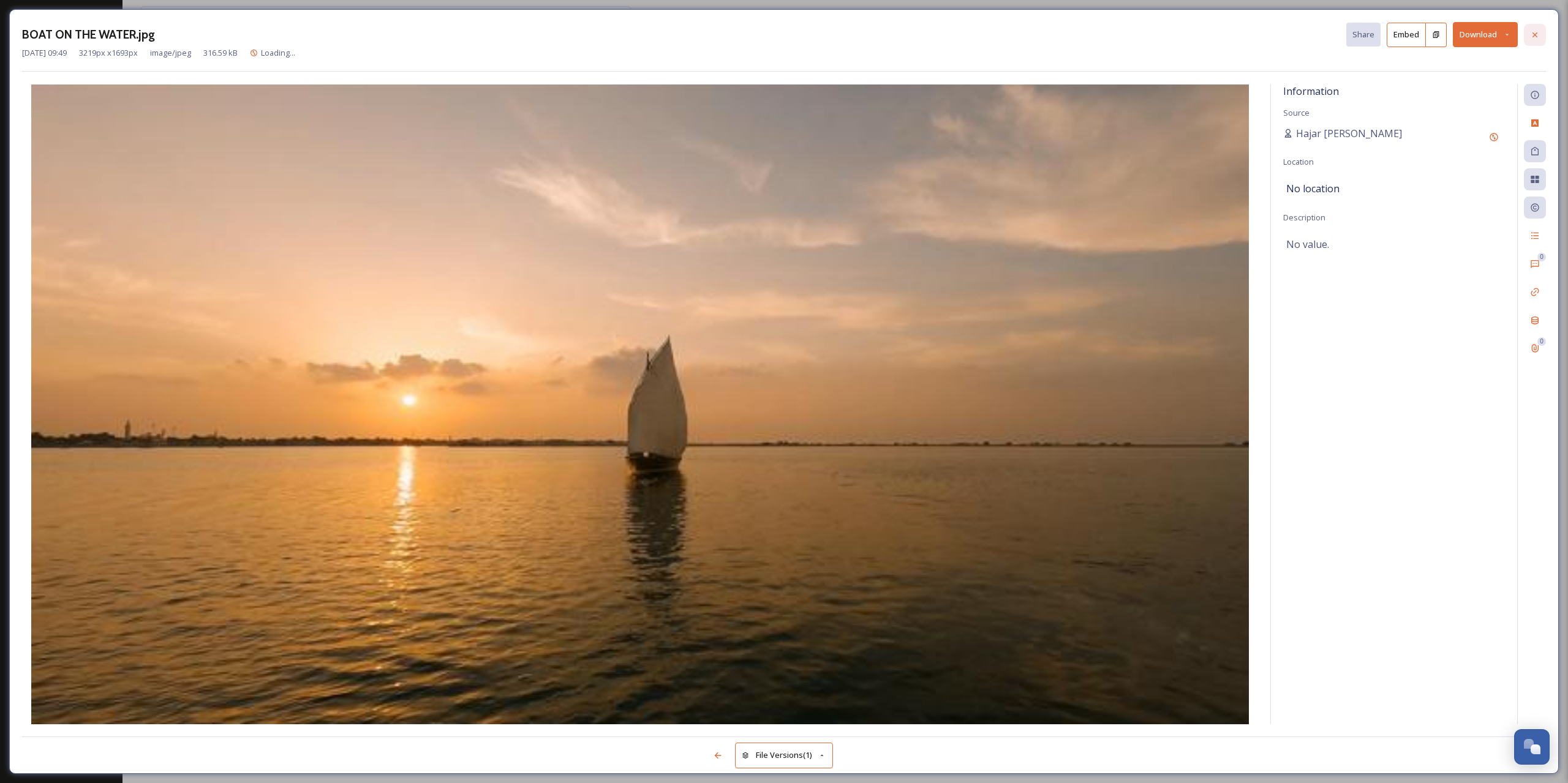
click at [1531, 35] on icon at bounding box center [1534, 35] width 10 height 10
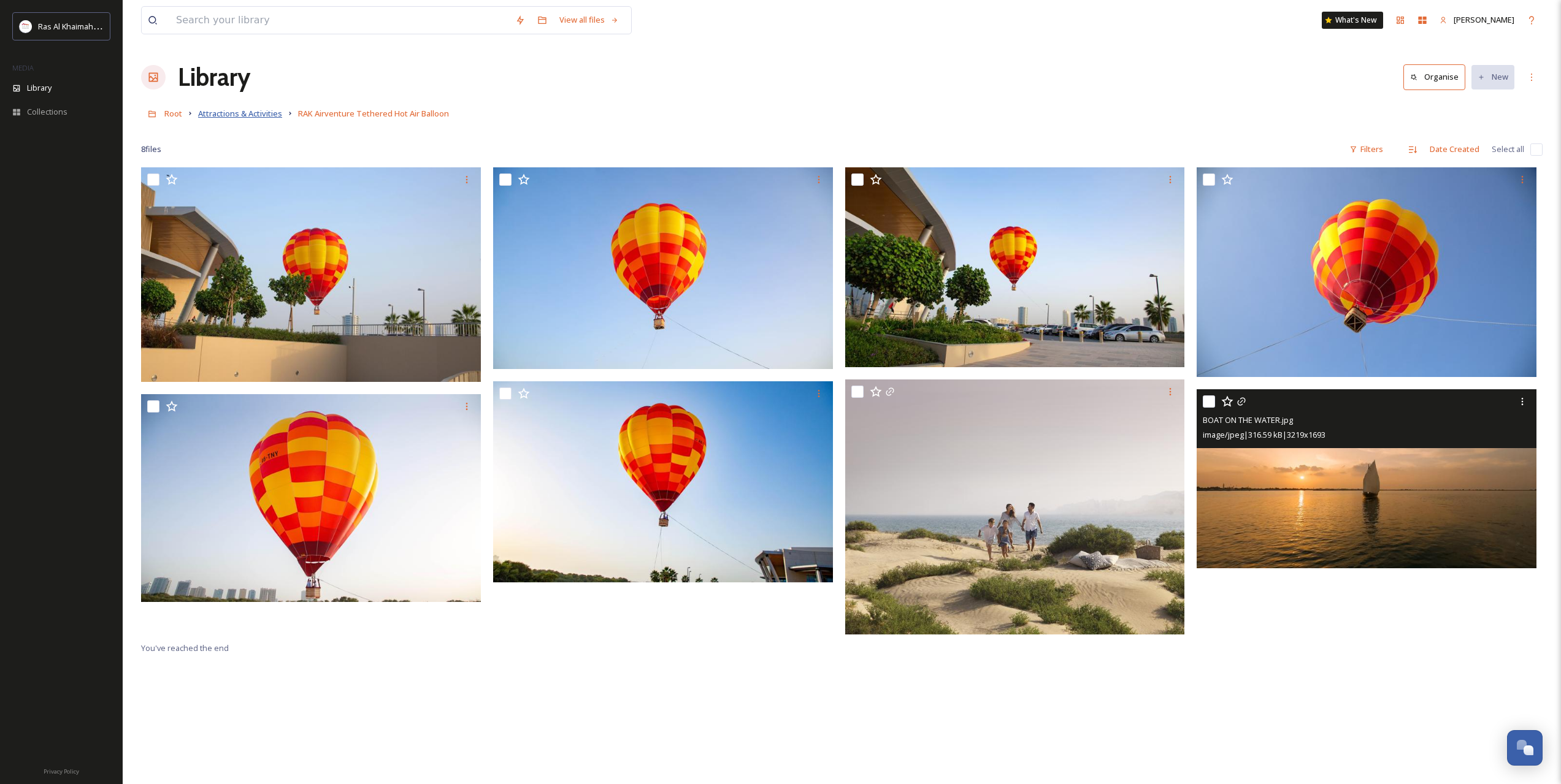
click at [259, 111] on span "Attractions & Activities" at bounding box center [239, 113] width 84 height 11
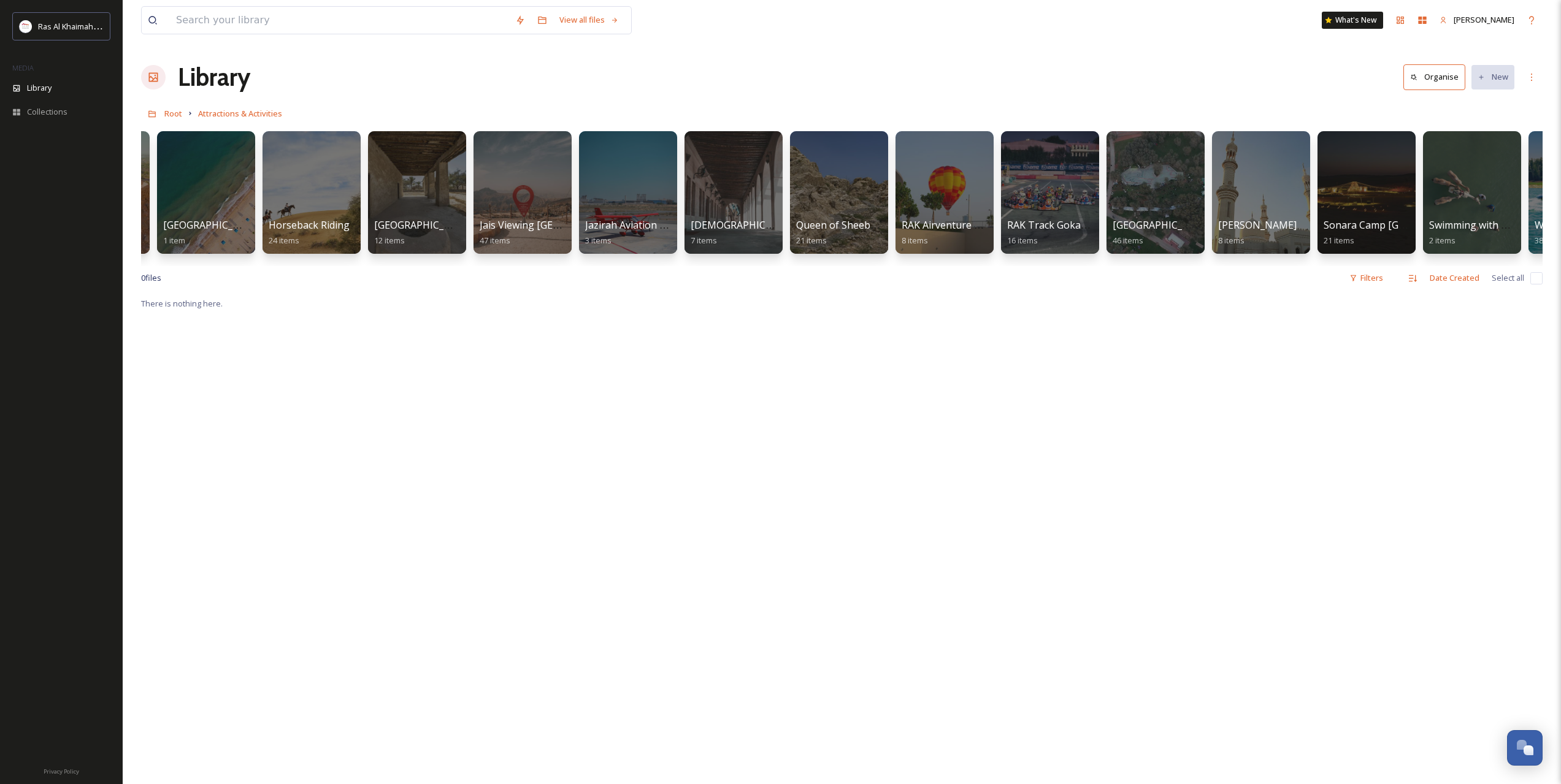
scroll to position [0, 919]
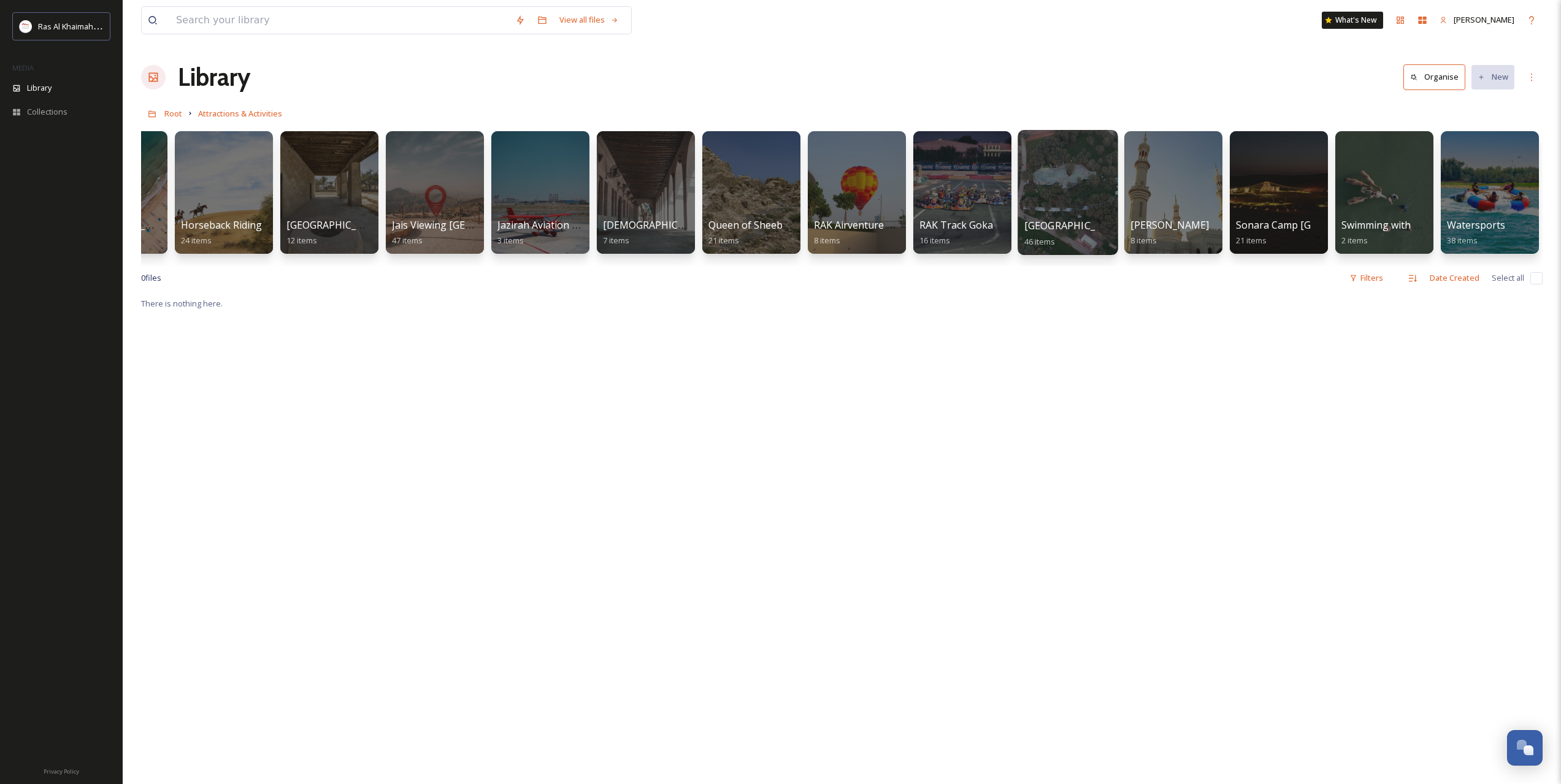
click at [1046, 185] on div at bounding box center [1067, 192] width 100 height 125
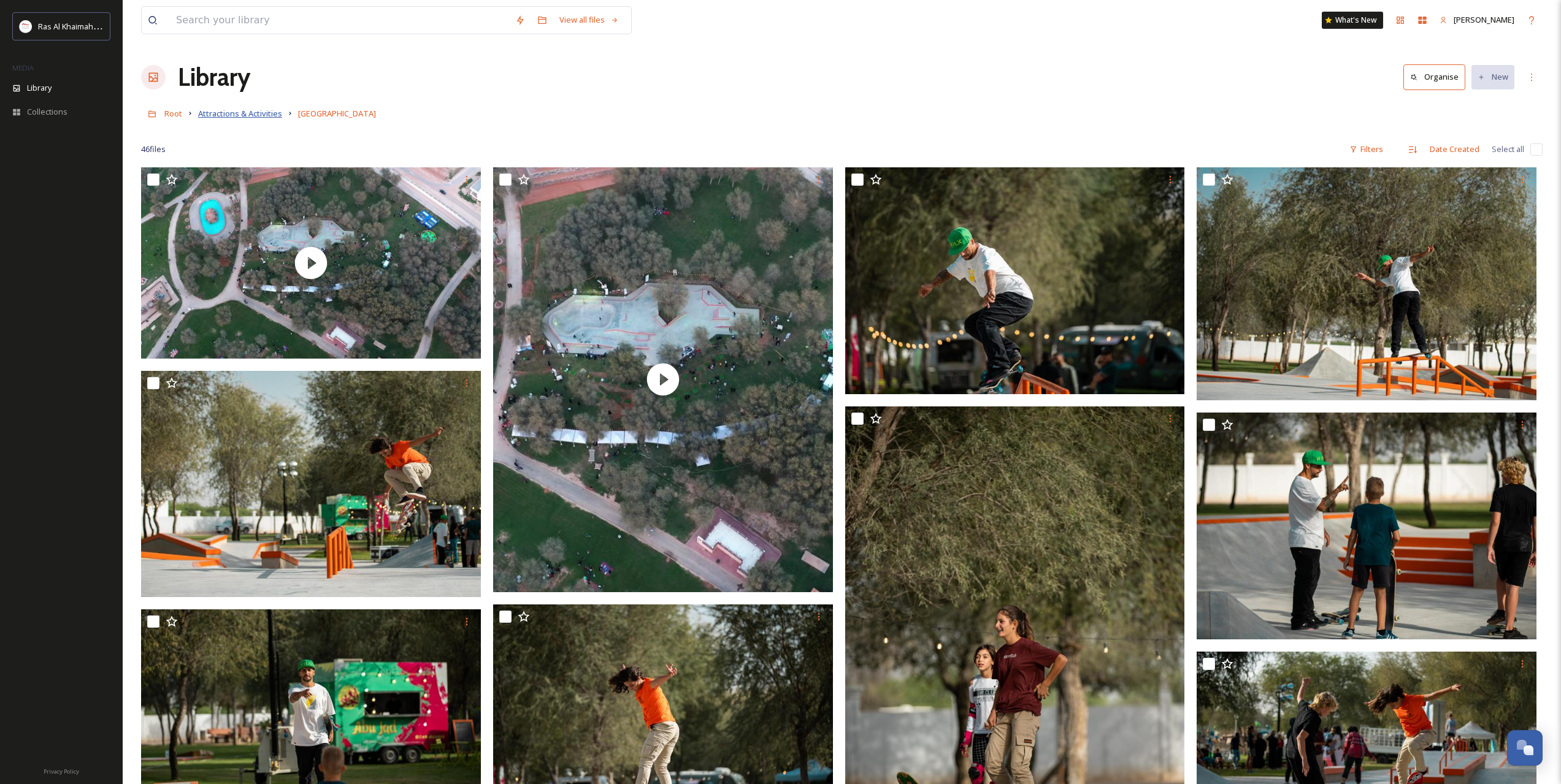
click at [211, 114] on span "Attractions & Activities" at bounding box center [239, 113] width 84 height 11
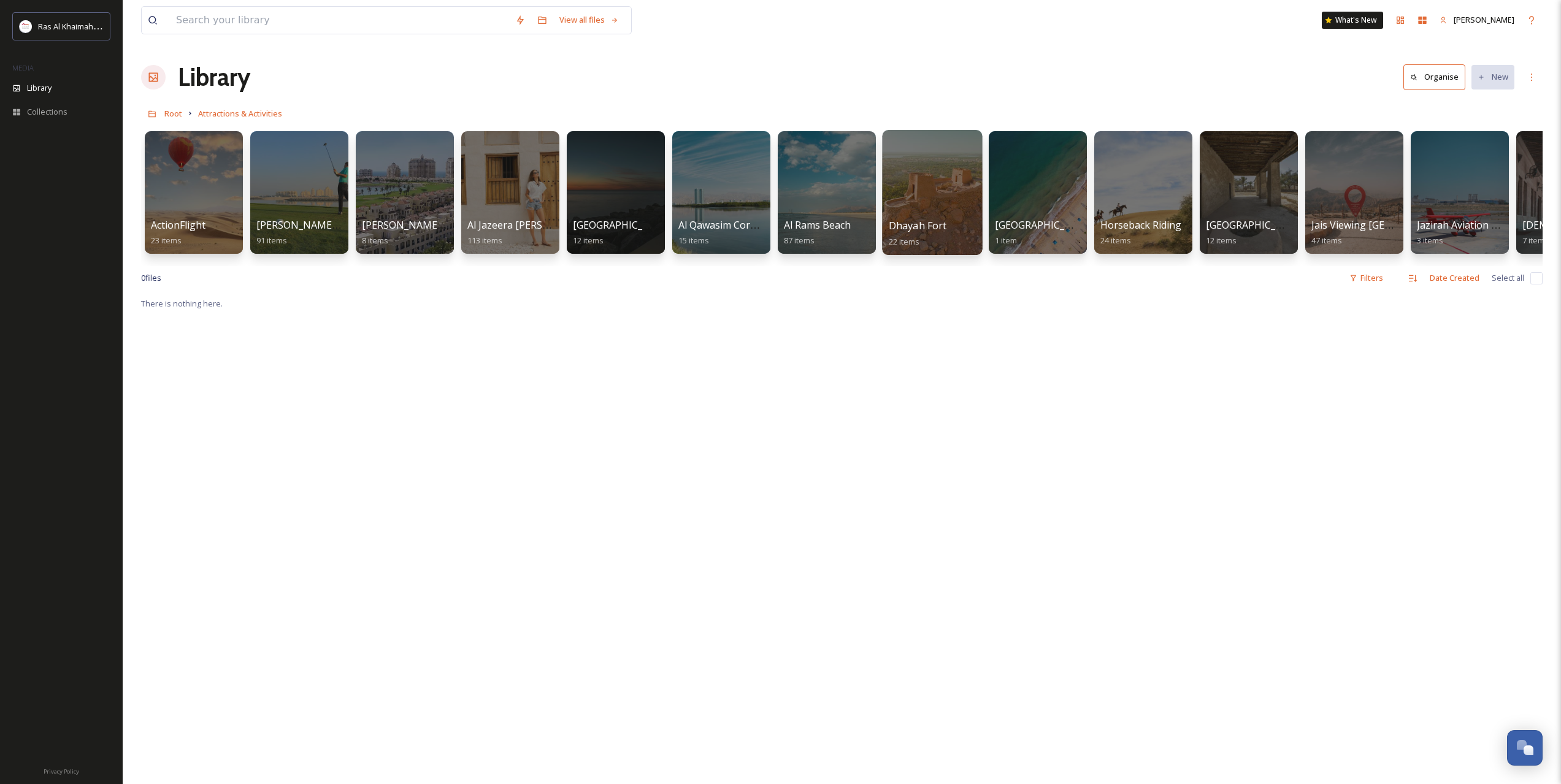
click at [936, 190] on div at bounding box center [931, 192] width 100 height 125
